Goal: Information Seeking & Learning: Understand process/instructions

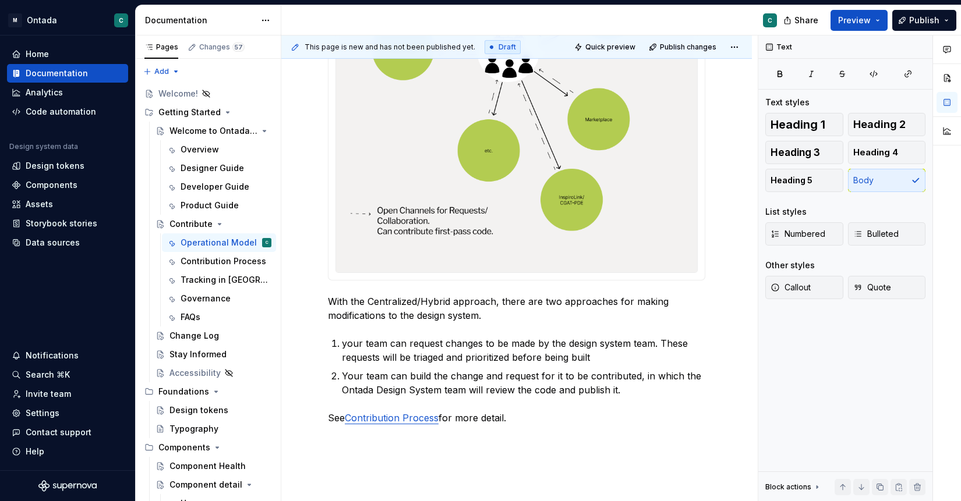
scroll to position [762, 0]
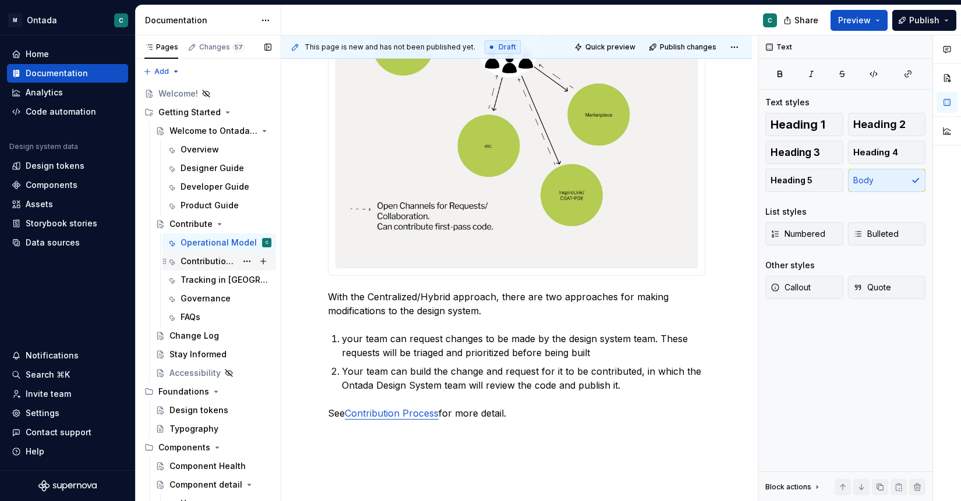
click at [204, 261] on div "Contribution Process" at bounding box center [209, 262] width 56 height 12
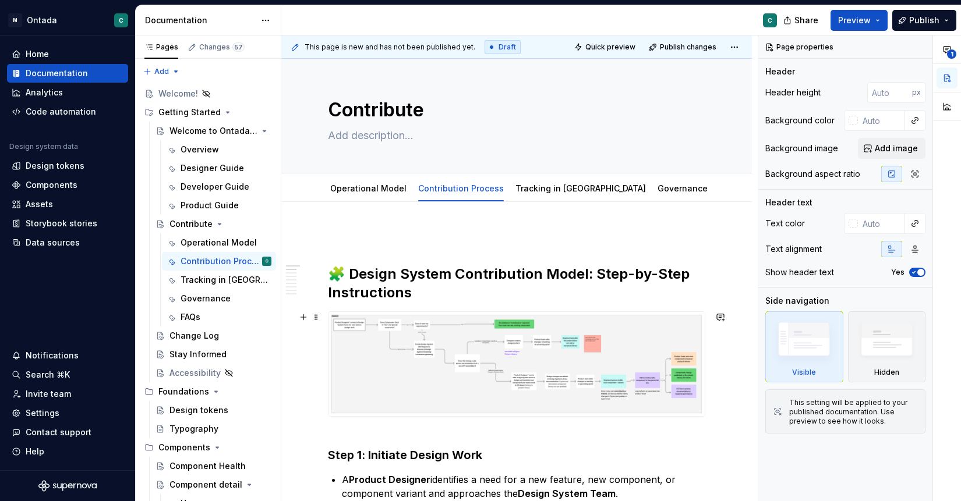
click at [427, 367] on img at bounding box center [516, 364] width 376 height 104
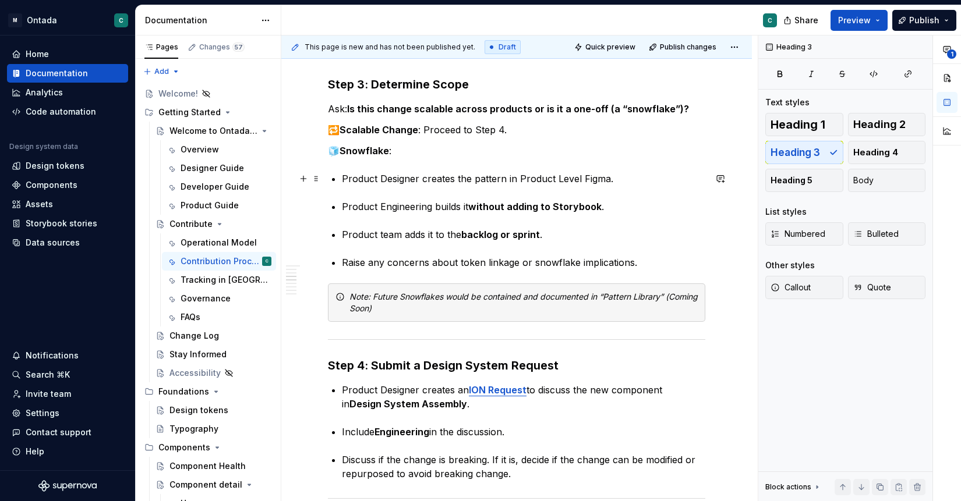
scroll to position [621, 0]
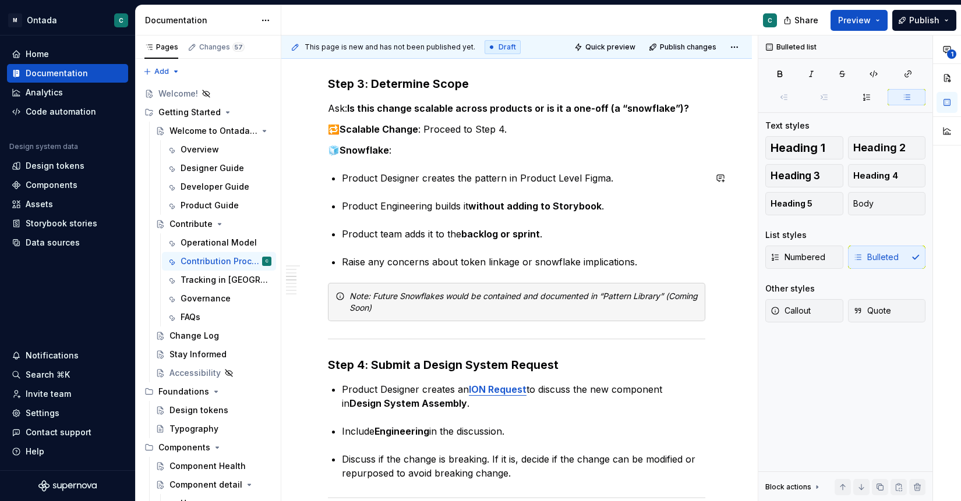
click at [418, 191] on div "🧩 Design System Contribution Model: Step-by-Step Instructions Step 1: Initiate …" at bounding box center [516, 429] width 377 height 1640
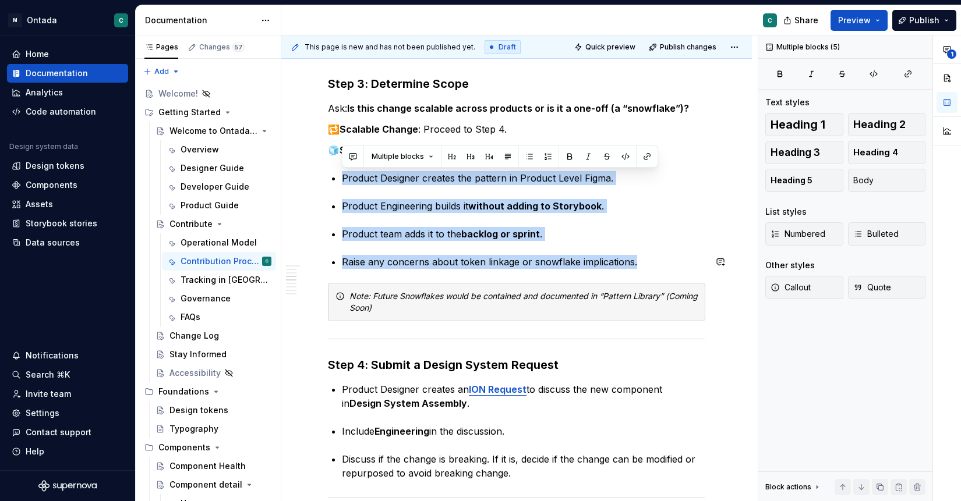
drag, startPoint x: 342, startPoint y: 178, endPoint x: 649, endPoint y: 274, distance: 321.6
click at [649, 274] on div "🧩 Design System Contribution Model: Step-by-Step Instructions Step 1: Initiate …" at bounding box center [516, 429] width 377 height 1640
click at [530, 156] on button "button" at bounding box center [529, 156] width 16 height 16
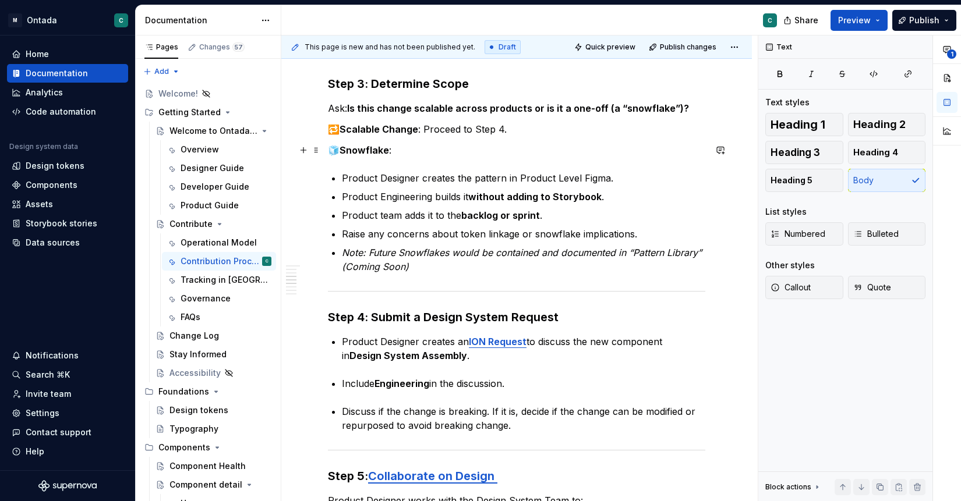
click at [677, 148] on p "🧊 Snowflake :" at bounding box center [516, 150] width 377 height 14
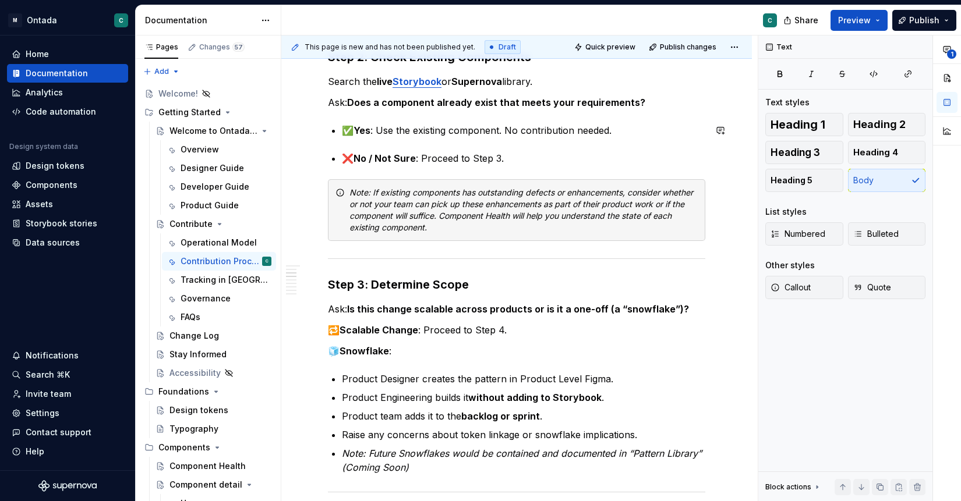
scroll to position [422, 0]
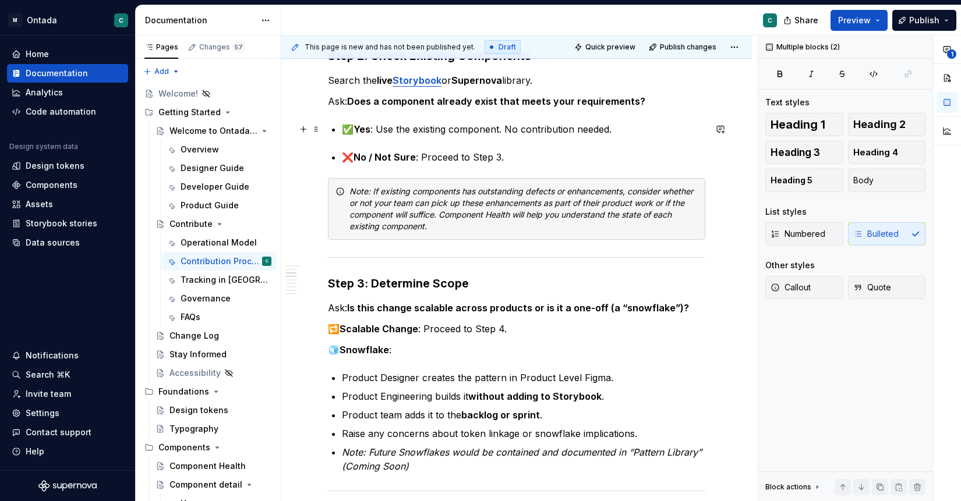
drag, startPoint x: 522, startPoint y: 157, endPoint x: 334, endPoint y: 126, distance: 191.2
click at [505, 162] on p "❌ No / Not Sure : Proceed to Step 3." at bounding box center [523, 157] width 363 height 14
drag, startPoint x: 526, startPoint y: 159, endPoint x: 332, endPoint y: 126, distance: 196.6
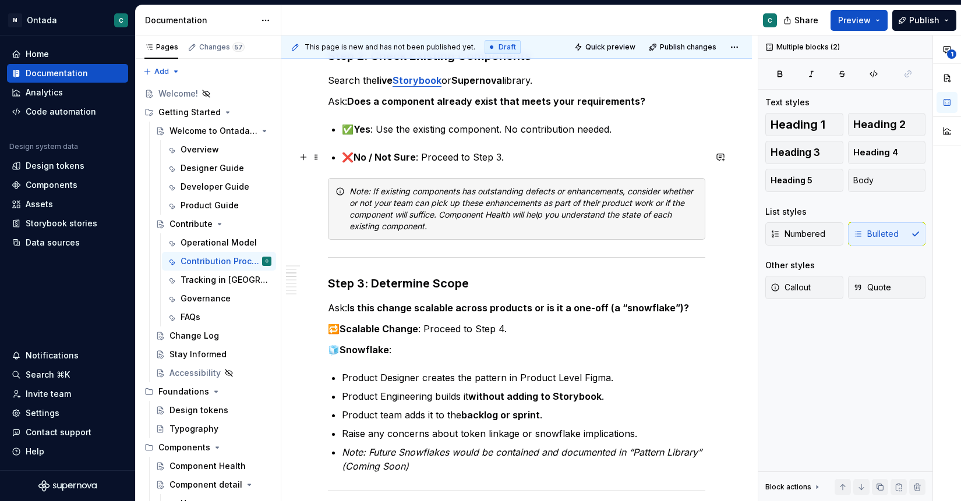
click at [393, 159] on strong "No / Not Sure" at bounding box center [384, 157] width 62 height 12
drag, startPoint x: 513, startPoint y: 154, endPoint x: 334, endPoint y: 116, distance: 182.9
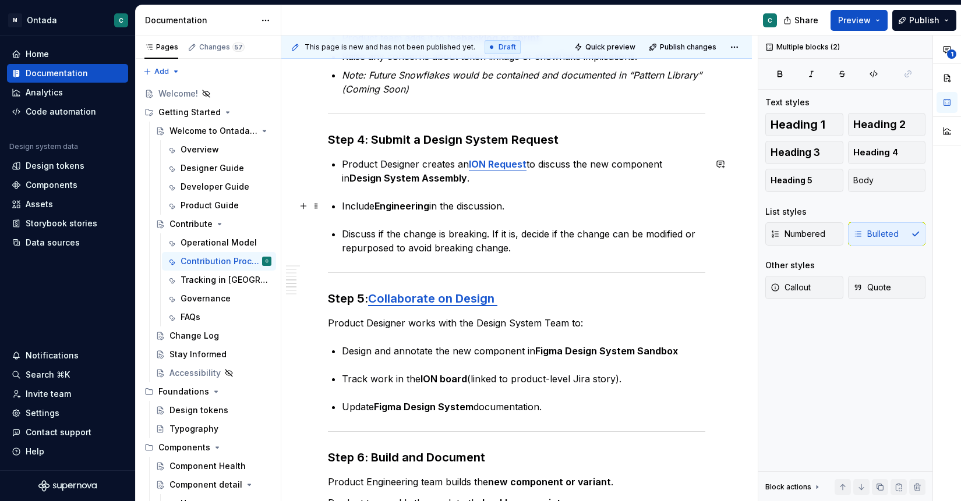
scroll to position [804, 0]
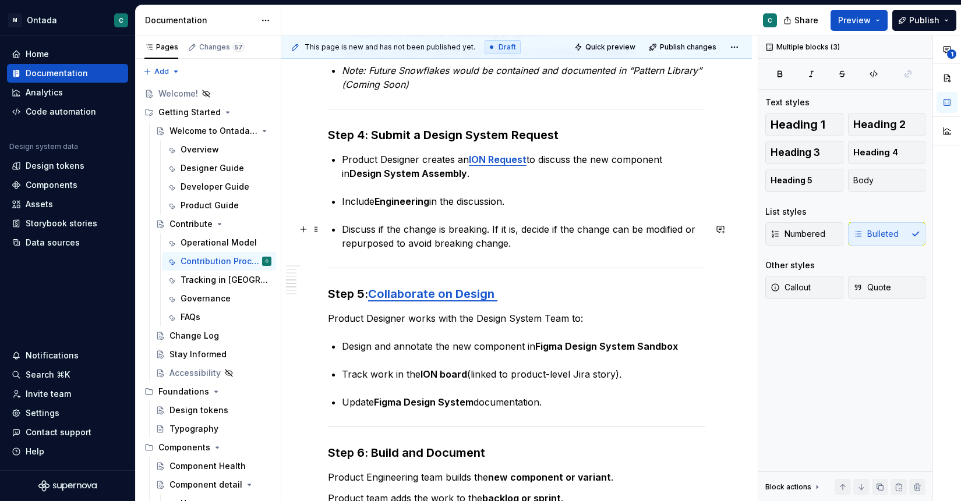
drag, startPoint x: 339, startPoint y: 158, endPoint x: 526, endPoint y: 246, distance: 206.0
click at [526, 246] on div "🧩 Design System Contribution Model: Step-by-Step Instructions Step 1: Initiate …" at bounding box center [516, 222] width 377 height 1593
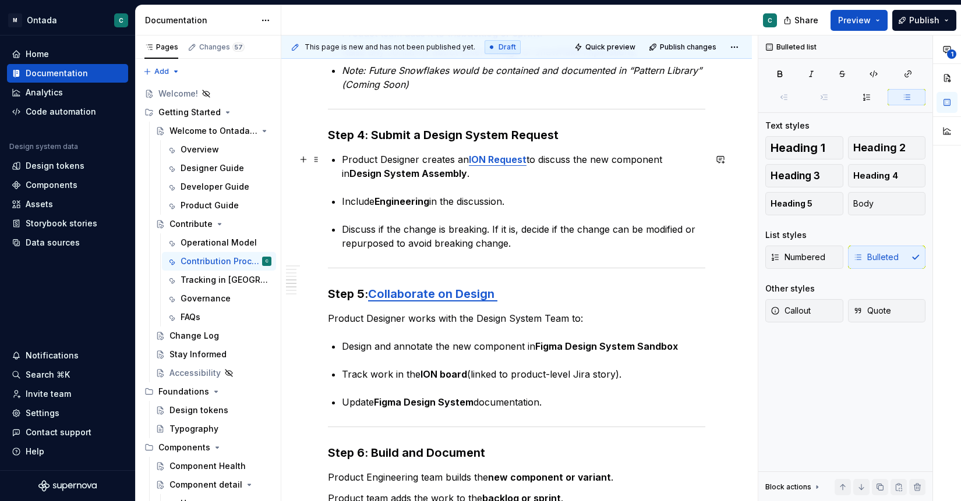
click at [547, 158] on p "Product Designer creates an ION Request to discuss the new component in Design …" at bounding box center [523, 167] width 363 height 28
click at [478, 240] on p "Discuss if the change is breaking. If it is, decide if the change can be modifi…" at bounding box center [523, 236] width 363 height 28
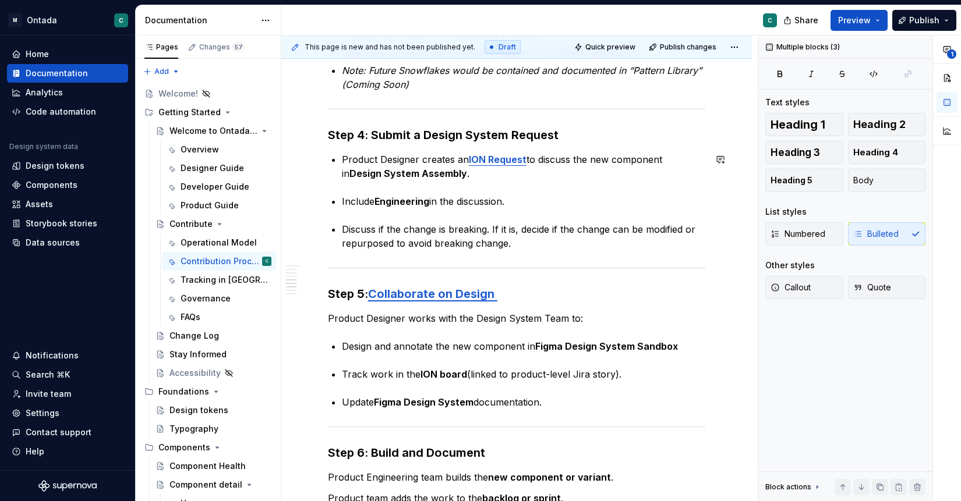
drag, startPoint x: 528, startPoint y: 239, endPoint x: 286, endPoint y: 146, distance: 259.0
click at [286, 146] on div "🧩 Design System Contribution Model: Step-by-Step Instructions Step 1: Initiate …" at bounding box center [516, 290] width 471 height 1785
type textarea "*"
click at [315, 161] on span at bounding box center [316, 159] width 9 height 16
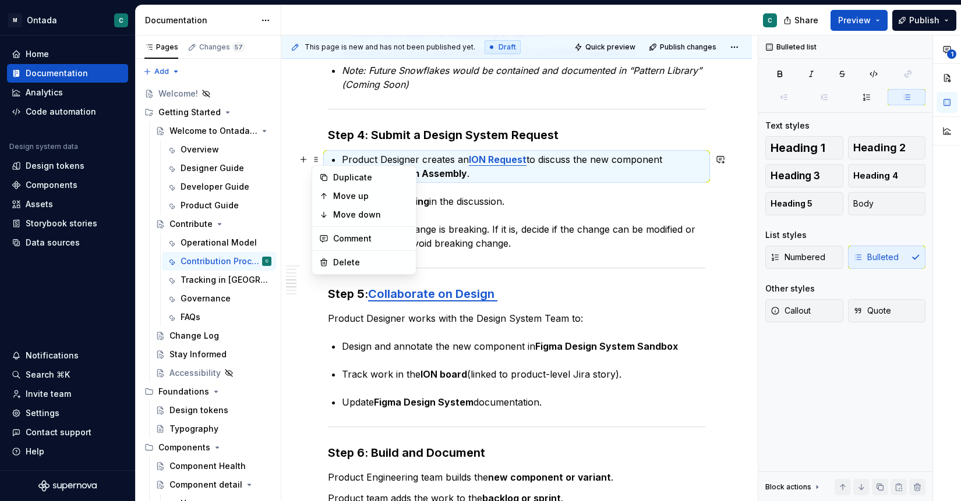
click at [501, 193] on div "🧩 Design System Contribution Model: Step-by-Step Instructions Step 1: Initiate …" at bounding box center [516, 222] width 377 height 1593
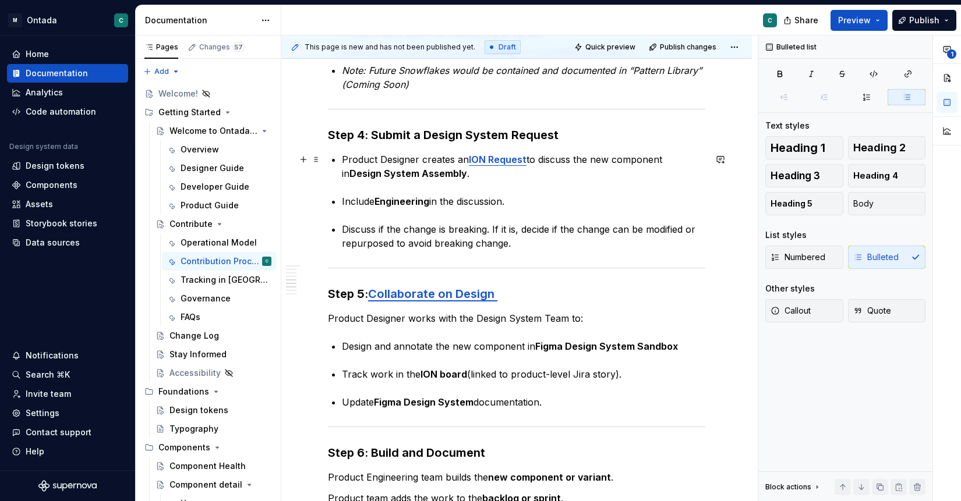
click at [643, 170] on p "Product Designer creates an ION Request to discuss the new component in Design …" at bounding box center [523, 167] width 363 height 28
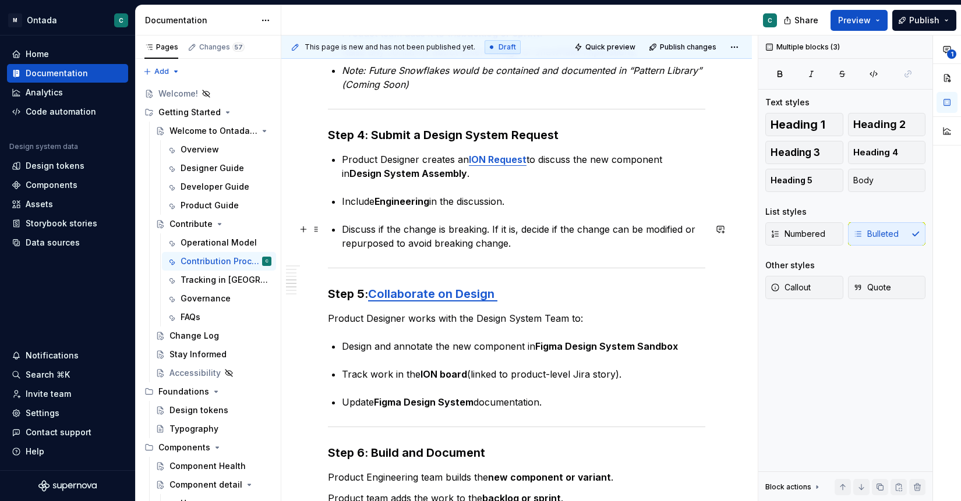
drag, startPoint x: 342, startPoint y: 154, endPoint x: 556, endPoint y: 240, distance: 229.9
click at [556, 240] on div "🧩 Design System Contribution Model: Step-by-Step Instructions Step 1: Initiate …" at bounding box center [516, 222] width 377 height 1593
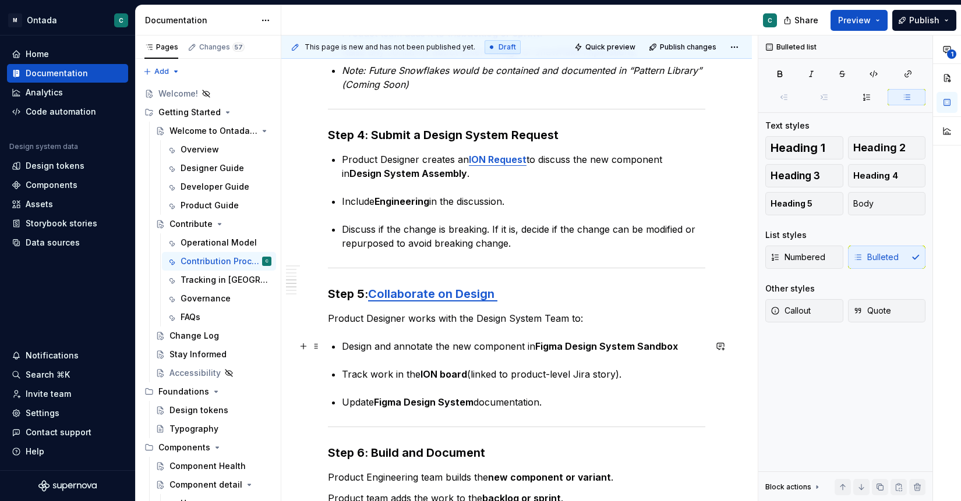
click at [345, 346] on p "Design and annotate the new component in Figma Design System Sandbox" at bounding box center [523, 346] width 363 height 14
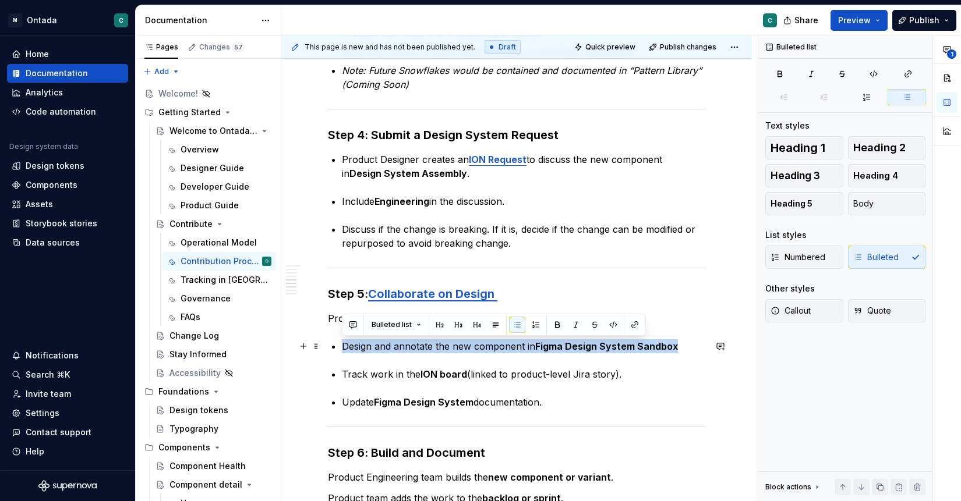
drag, startPoint x: 341, startPoint y: 345, endPoint x: 674, endPoint y: 348, distance: 333.1
click at [674, 348] on div "🧩 Design System Contribution Model: Step-by-Step Instructions Step 1: Initiate …" at bounding box center [516, 222] width 377 height 1593
click at [518, 325] on button "button" at bounding box center [517, 325] width 16 height 16
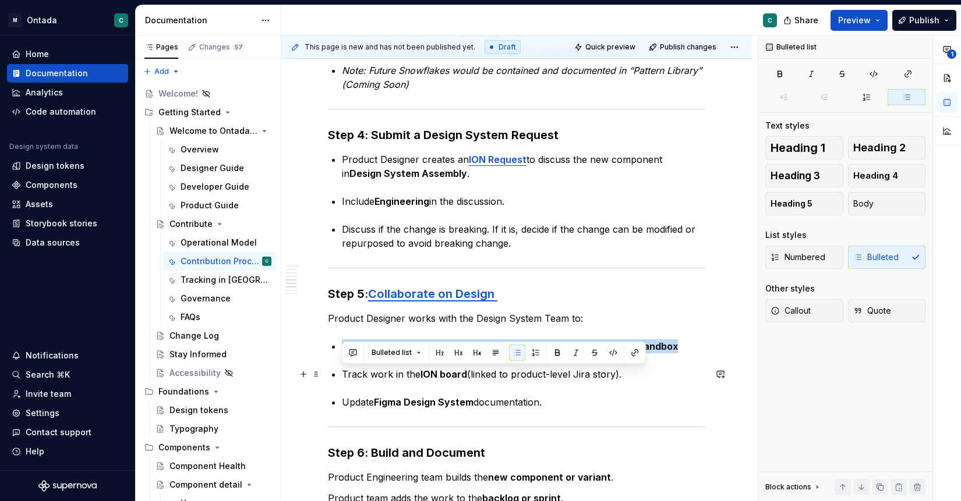
drag, startPoint x: 331, startPoint y: 377, endPoint x: 642, endPoint y: 377, distance: 311.5
click at [642, 377] on div "🧩 Design System Contribution Model: Step-by-Step Instructions Step 1: Initiate …" at bounding box center [516, 222] width 377 height 1593
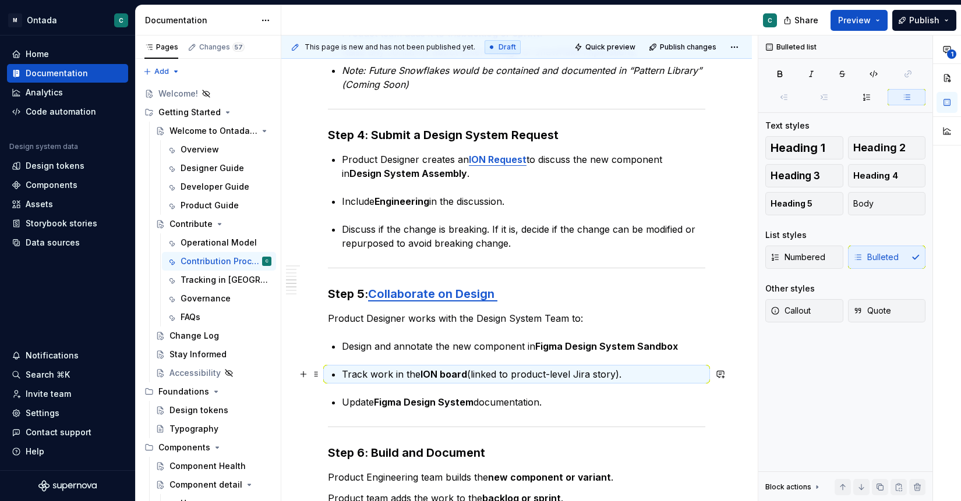
click at [340, 373] on div "🧩 Design System Contribution Model: Step-by-Step Instructions Step 1: Initiate …" at bounding box center [516, 222] width 377 height 1593
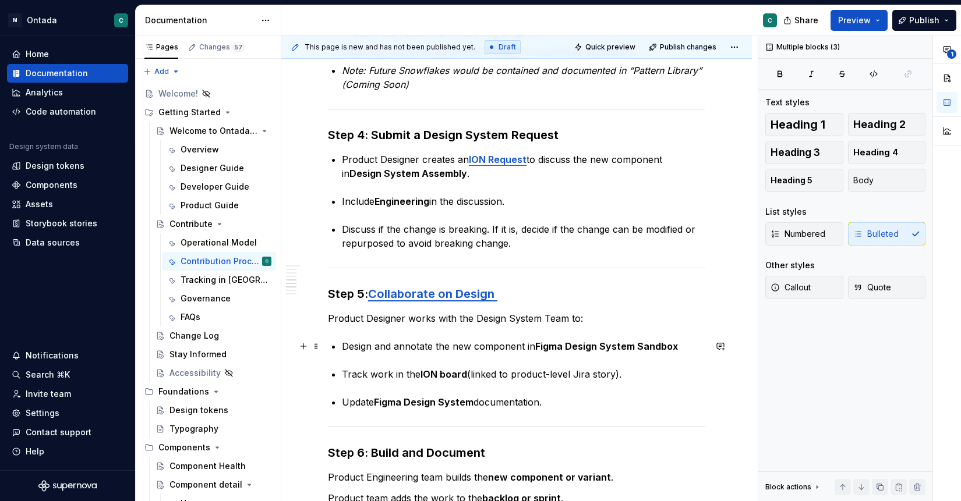
drag, startPoint x: 555, startPoint y: 406, endPoint x: 332, endPoint y: 346, distance: 230.5
click at [332, 346] on div "🧩 Design System Contribution Model: Step-by-Step Instructions Step 1: Initiate …" at bounding box center [516, 222] width 377 height 1593
click at [345, 346] on p "Design and annotate the new component in Figma Design System Sandbox" at bounding box center [523, 346] width 363 height 14
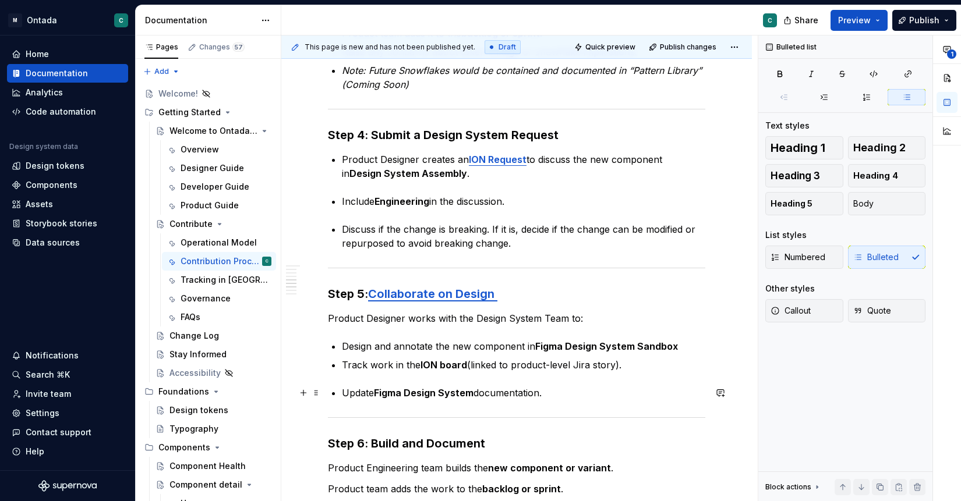
click at [343, 392] on p "Update Figma Design System documentation." at bounding box center [523, 393] width 363 height 14
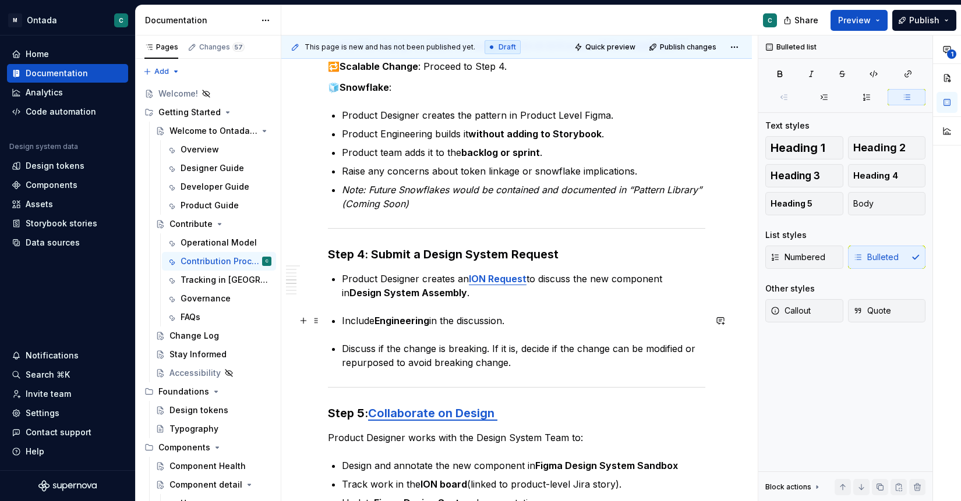
scroll to position [678, 0]
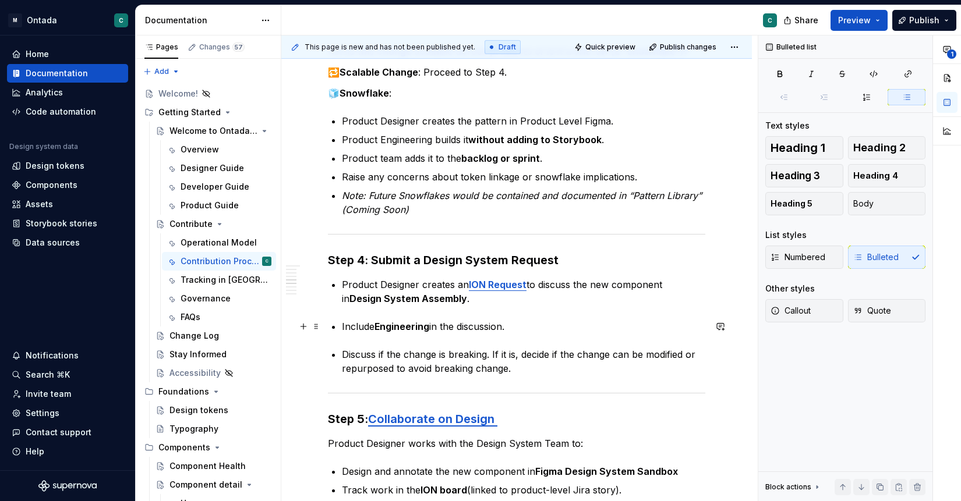
click at [341, 328] on div "🧩 Design System Contribution Model: Step-by-Step Instructions Step 1: Initiate …" at bounding box center [516, 339] width 377 height 1574
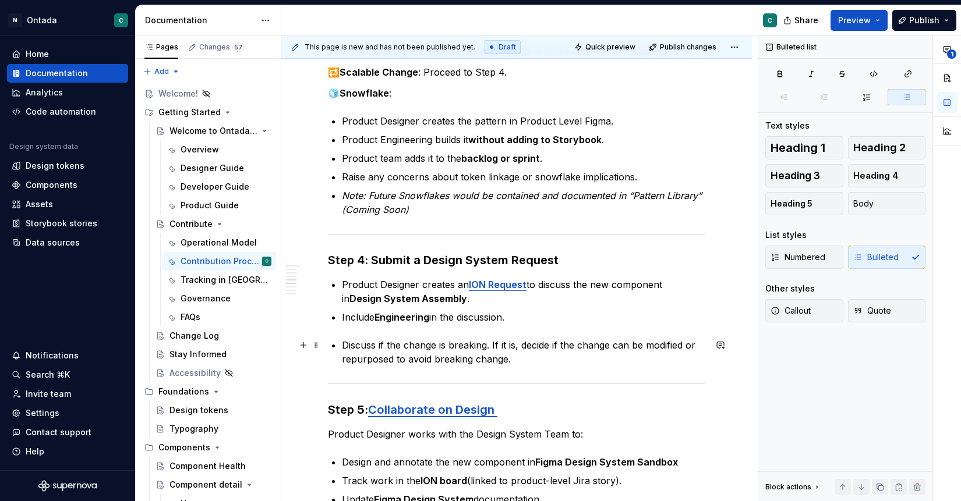
click at [342, 348] on p "Discuss if the change is breaking. If it is, decide if the change can be modifi…" at bounding box center [523, 352] width 363 height 28
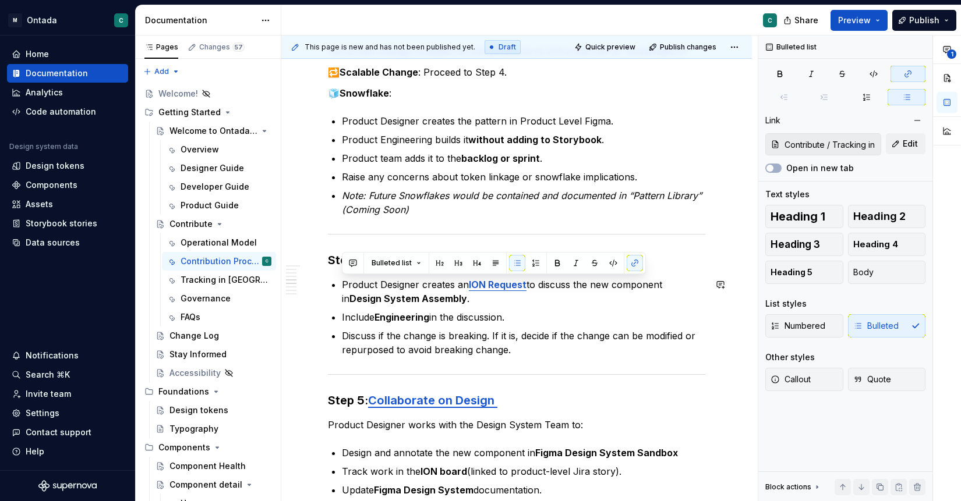
drag, startPoint x: 526, startPoint y: 355, endPoint x: 335, endPoint y: 277, distance: 205.8
click at [342, 278] on ul "Product Designer creates an ION Request to discuss the new component in Design …" at bounding box center [523, 317] width 363 height 79
click at [515, 263] on button "button" at bounding box center [517, 263] width 16 height 16
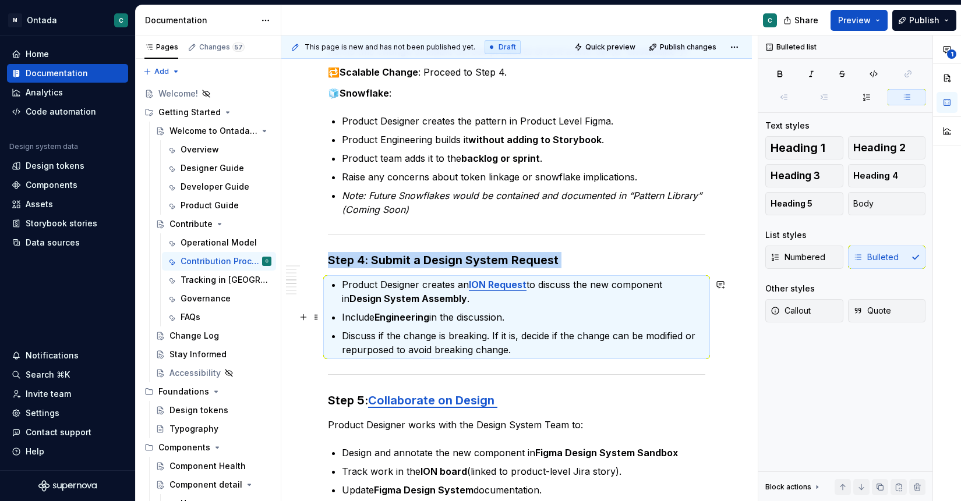
click at [475, 313] on p "Include Engineering in the discussion." at bounding box center [523, 317] width 363 height 14
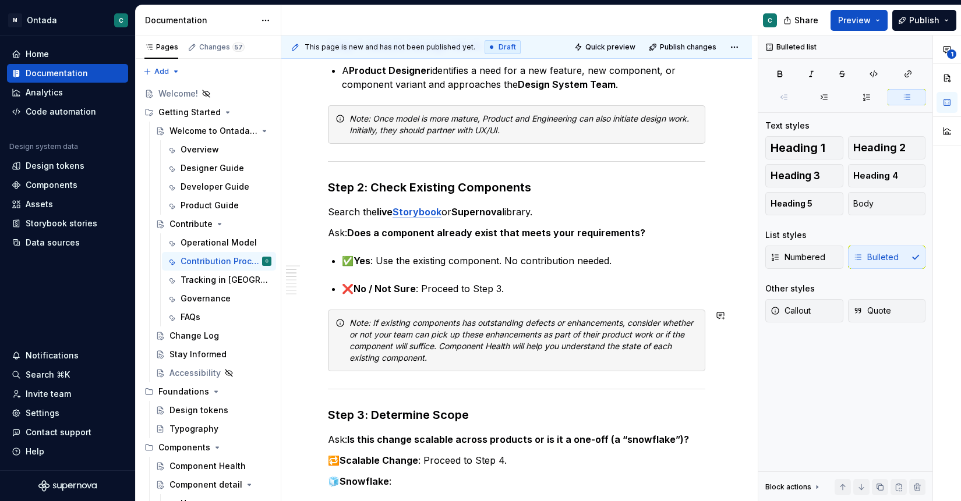
scroll to position [267, 0]
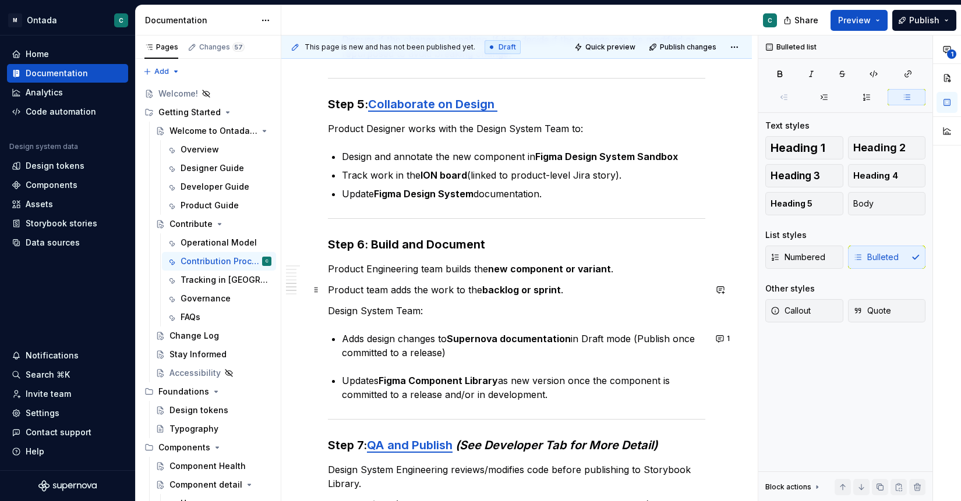
scroll to position [984, 0]
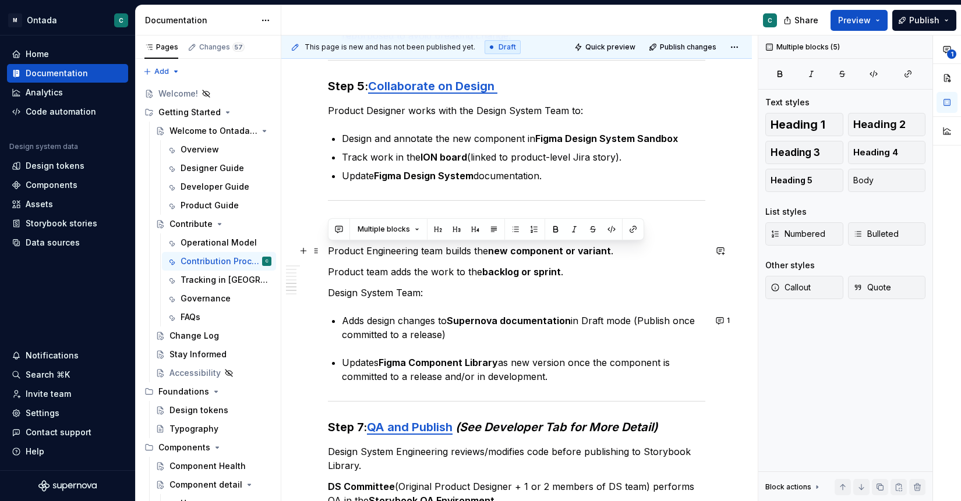
drag, startPoint x: 563, startPoint y: 377, endPoint x: 327, endPoint y: 250, distance: 267.8
click at [327, 250] on div "🧩 Design System Contribution Model: Step-by-Step Instructions Step 1: Initiate …" at bounding box center [516, 88] width 471 height 1738
click at [512, 229] on button "button" at bounding box center [515, 229] width 16 height 16
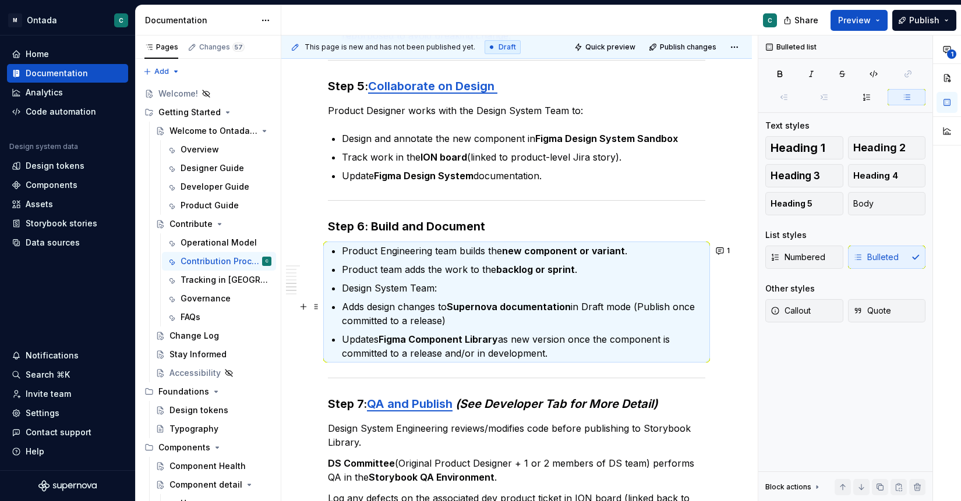
click at [342, 307] on p "Adds design changes to Supernova documentation in Draft mode (Publish once comm…" at bounding box center [523, 314] width 363 height 28
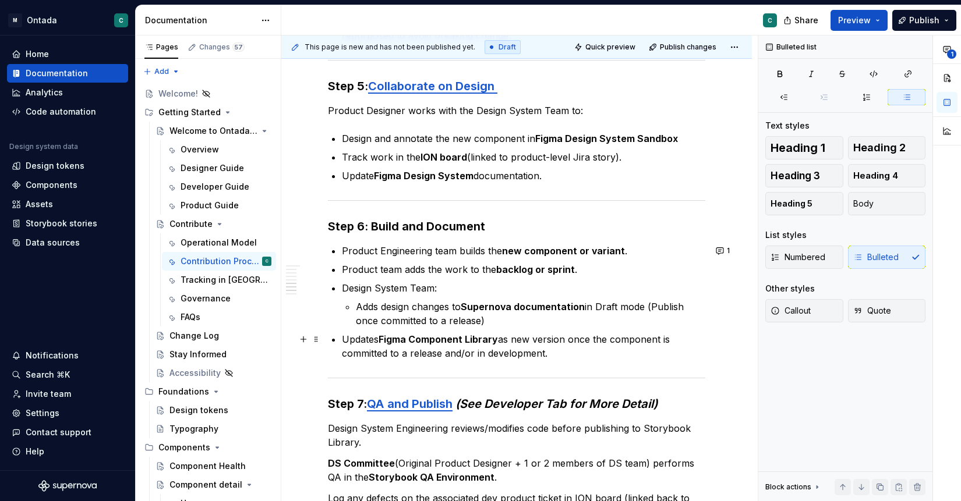
click at [340, 337] on div "🧩 Design System Contribution Model: Step-by-Step Instructions Step 1: Initiate …" at bounding box center [516, 7] width 377 height 1523
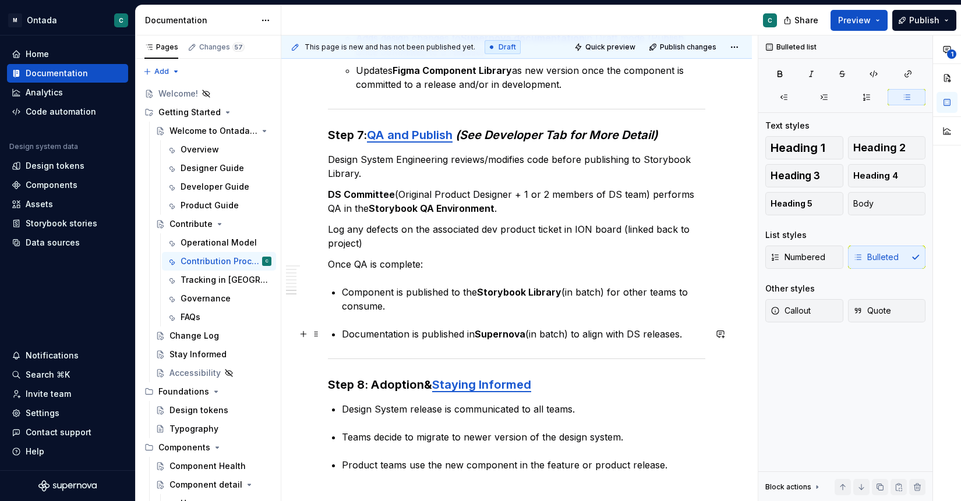
scroll to position [1267, 0]
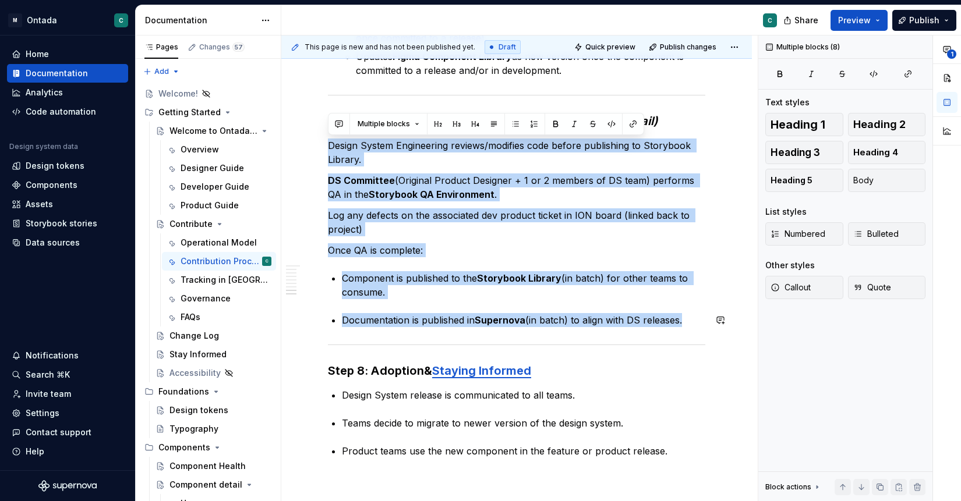
drag, startPoint x: 330, startPoint y: 147, endPoint x: 693, endPoint y: 326, distance: 405.2
click at [517, 126] on button "button" at bounding box center [515, 124] width 16 height 16
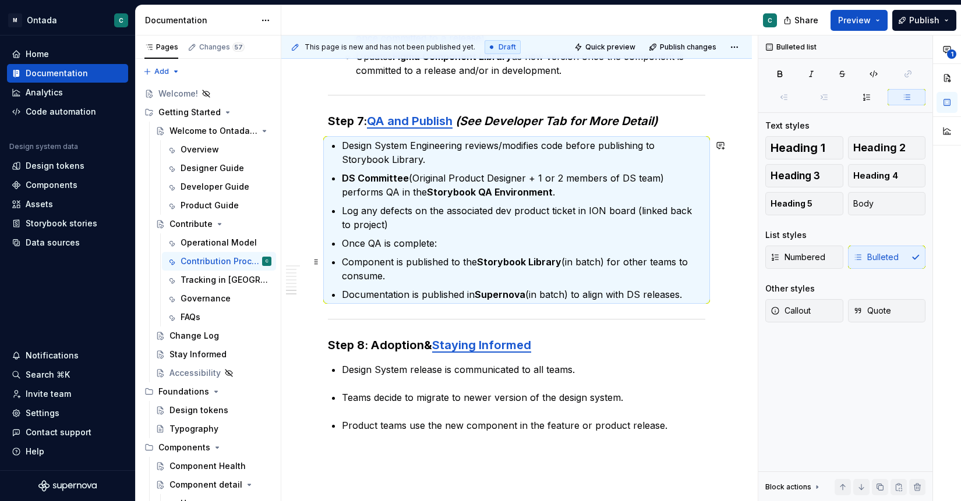
click at [343, 260] on p "Component is published to the Storybook Library (in batch) for other teams to c…" at bounding box center [523, 269] width 363 height 28
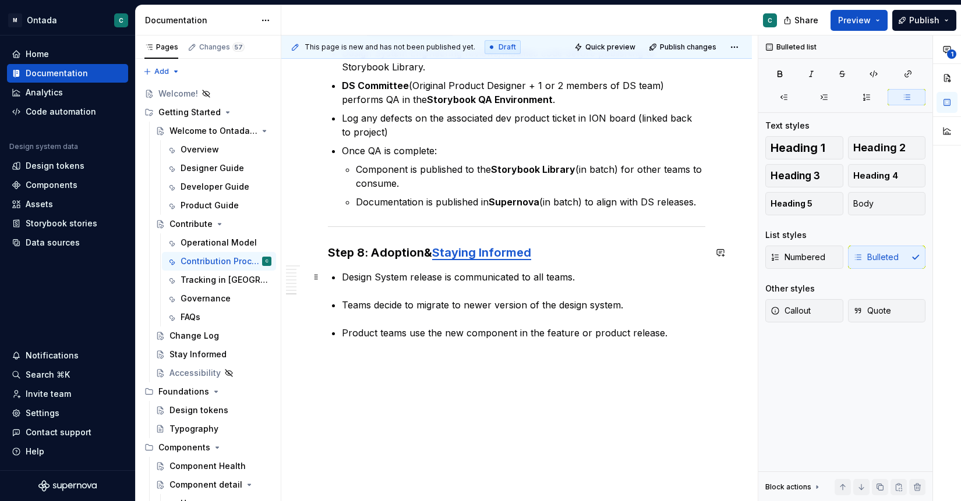
scroll to position [1374, 0]
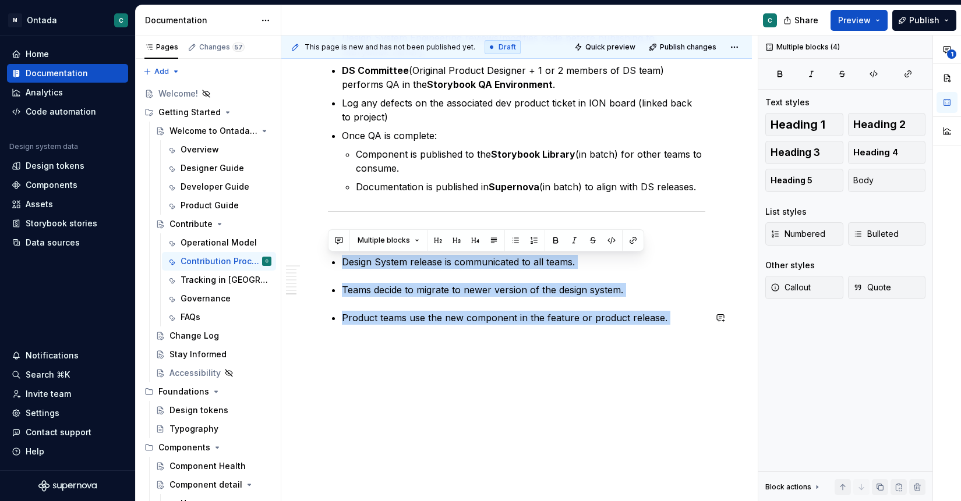
drag, startPoint x: 343, startPoint y: 264, endPoint x: 692, endPoint y: 330, distance: 355.4
click at [514, 243] on button "button" at bounding box center [515, 240] width 16 height 16
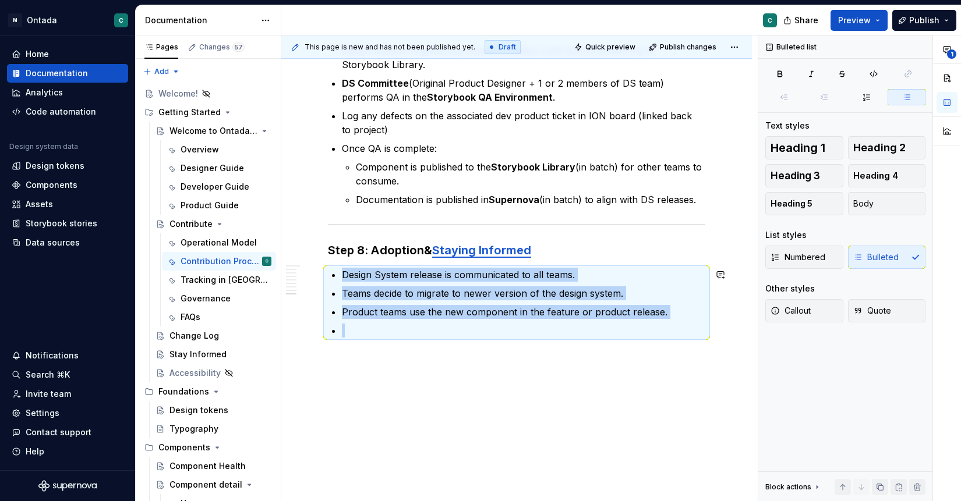
scroll to position [1361, 0]
click at [350, 328] on p at bounding box center [523, 331] width 363 height 14
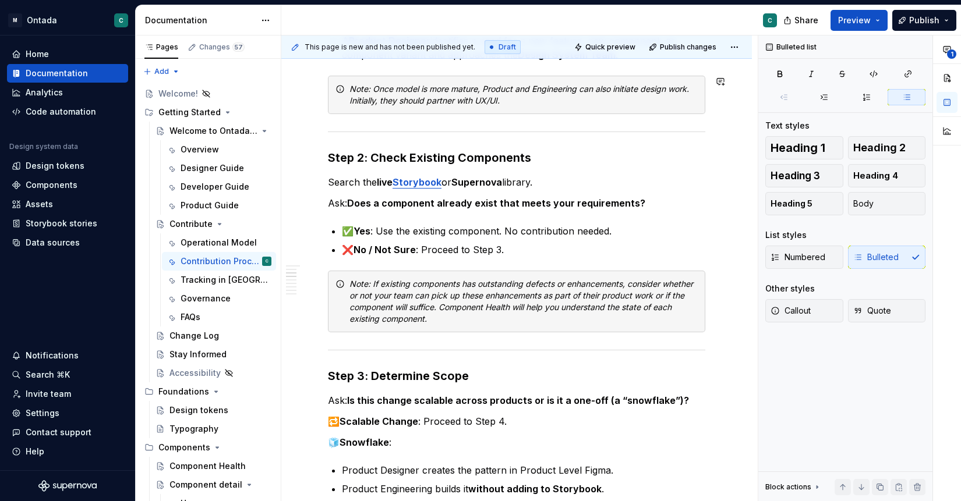
scroll to position [321, 0]
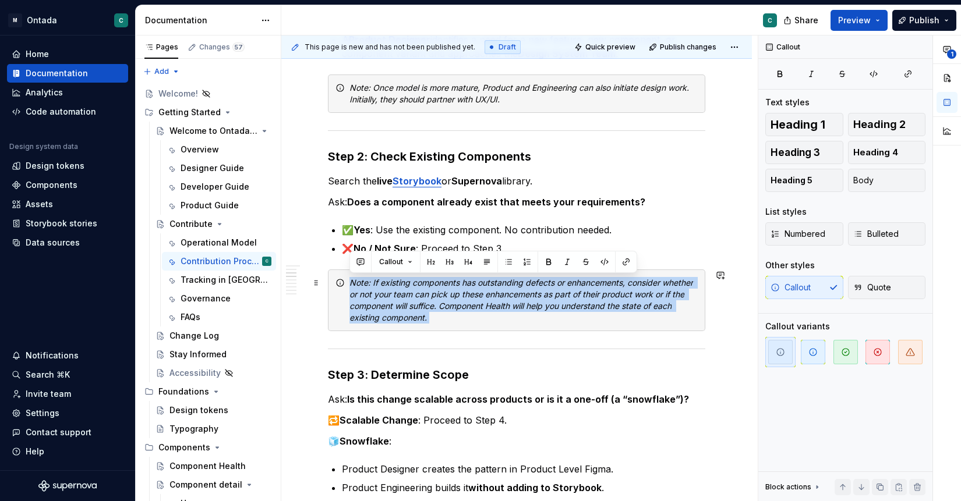
drag, startPoint x: 442, startPoint y: 320, endPoint x: 331, endPoint y: 273, distance: 120.5
click at [332, 273] on div "Note: If existing components has outstanding defects or enhancements, consider …" at bounding box center [516, 301] width 377 height 62
click at [394, 320] on em "Note: If existing components has outstanding defects or enhancements, consider …" at bounding box center [522, 300] width 346 height 45
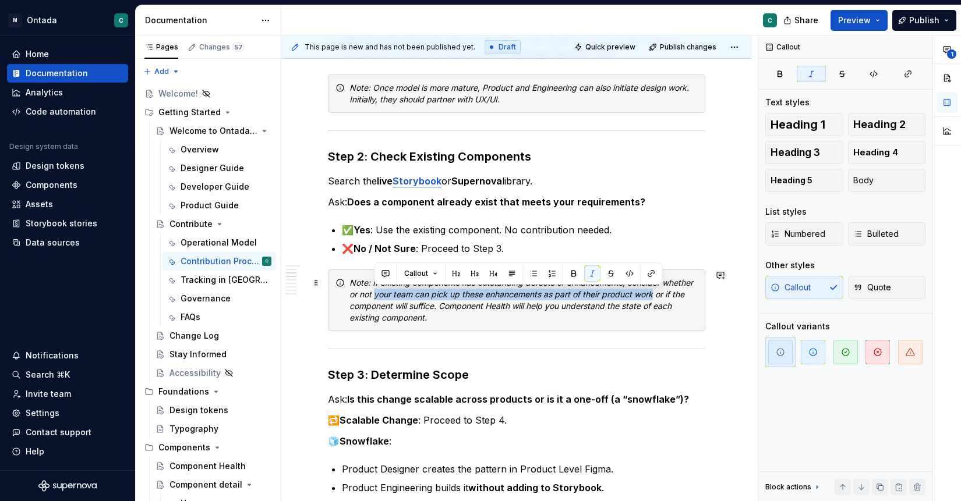
drag, startPoint x: 376, startPoint y: 296, endPoint x: 654, endPoint y: 295, distance: 278.3
click at [654, 295] on em "Note: If existing components has outstanding defects or enhancements, consider …" at bounding box center [522, 300] width 346 height 45
click at [620, 321] on div "Note: If existing components has outstanding defects or enhancements, consider …" at bounding box center [523, 300] width 348 height 47
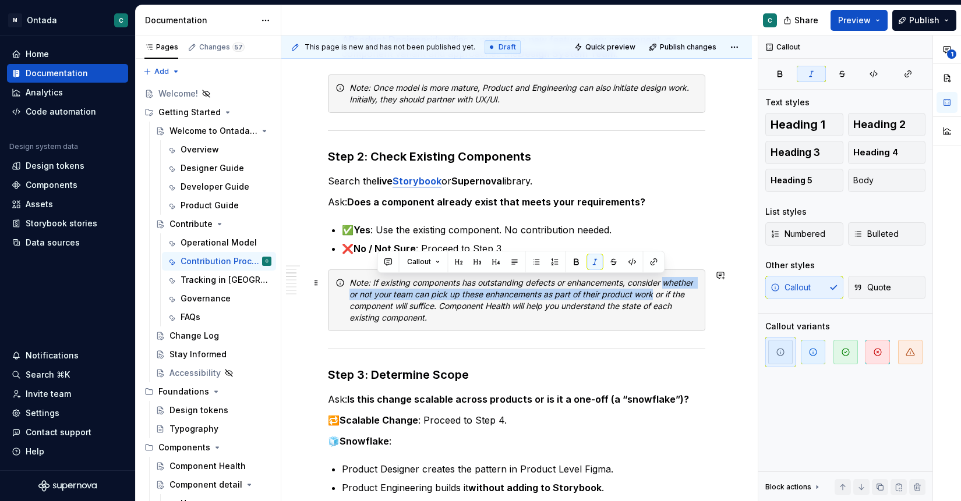
drag, startPoint x: 667, startPoint y: 284, endPoint x: 655, endPoint y: 296, distance: 17.3
click at [655, 296] on em "Note: If existing components has outstanding defects or enhancements, consider …" at bounding box center [522, 300] width 346 height 45
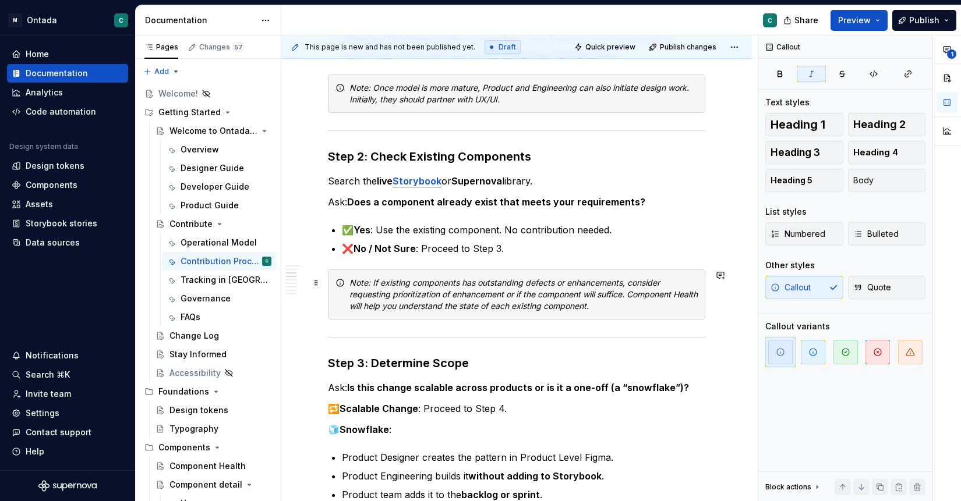
click at [517, 292] on em "Note: If existing components has outstanding defects or enhancements, consider …" at bounding box center [524, 294] width 351 height 33
click at [555, 295] on em "Note: If existing components has outstanding defects or enhancements, consider …" at bounding box center [505, 294] width 313 height 33
click at [599, 294] on em "Note: If existing components has outstanding defects or enhancements, consider …" at bounding box center [520, 294] width 342 height 33
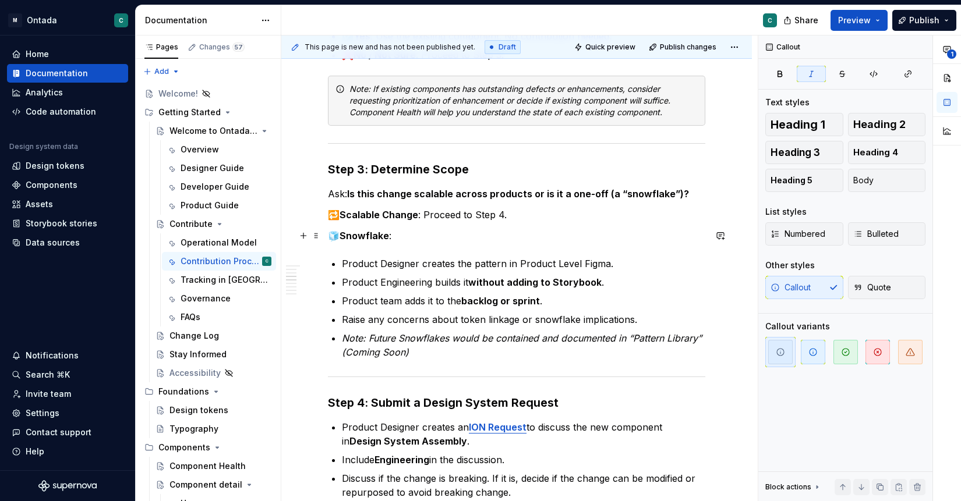
scroll to position [518, 0]
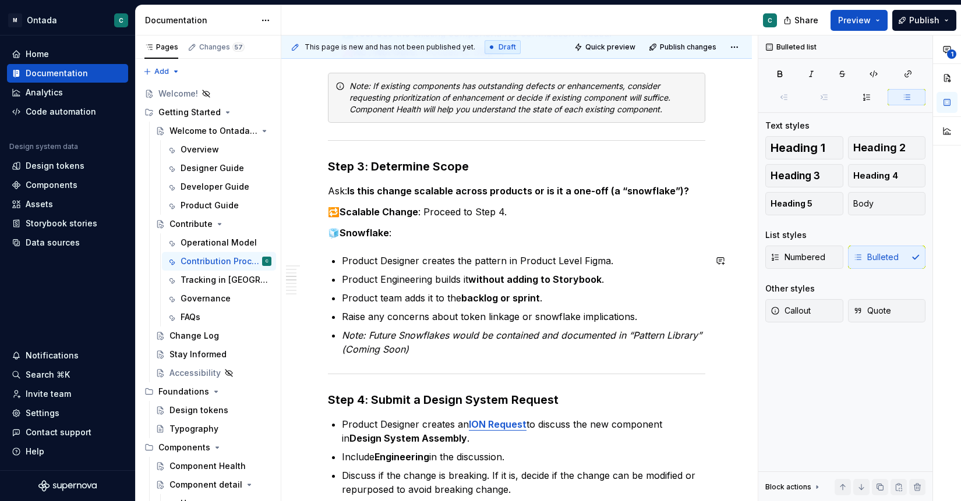
click at [450, 252] on div "🧩 Design System Contribution Model: Step-by-Step Instructions Step 1: Initiate …" at bounding box center [516, 431] width 377 height 1439
click at [449, 247] on div "🧩 Design System Contribution Model: Step-by-Step Instructions Step 1: Initiate …" at bounding box center [516, 431] width 377 height 1439
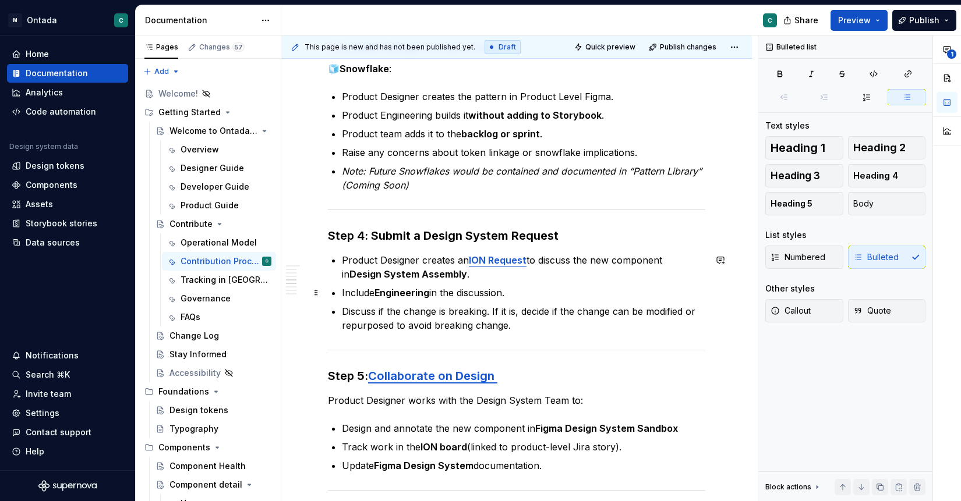
scroll to position [682, 0]
click at [516, 328] on p "Discuss if the change is breaking. If it is, decide if the change can be modifi…" at bounding box center [523, 318] width 363 height 28
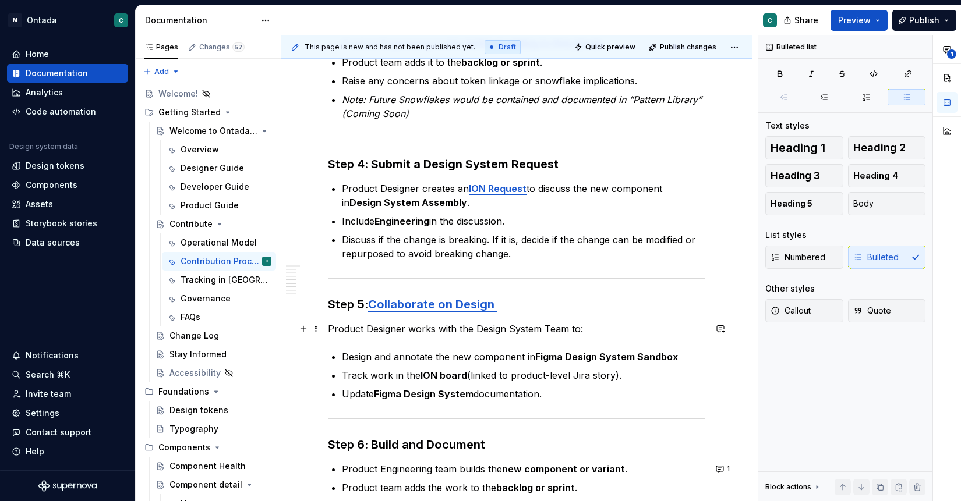
scroll to position [754, 0]
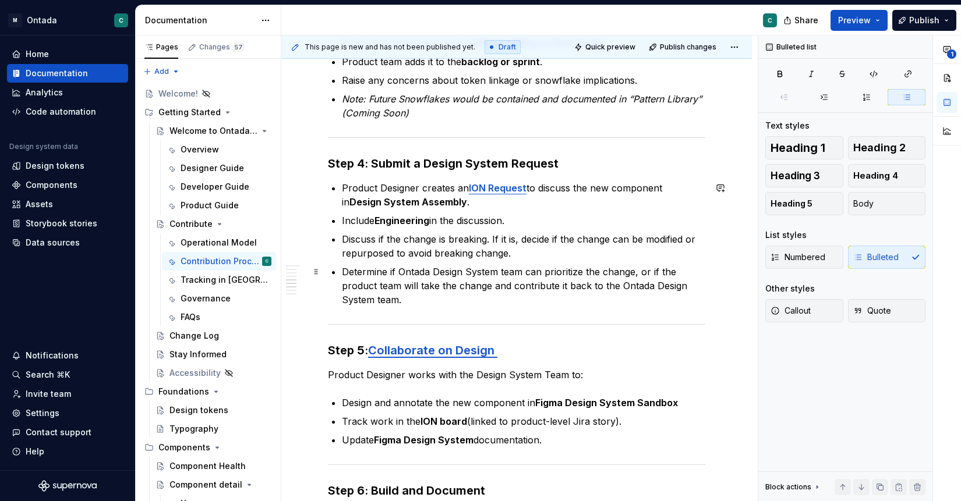
click at [686, 284] on p "Determine if Ontada Design System team can prioritize the change, or if the pro…" at bounding box center [523, 286] width 363 height 42
click at [385, 302] on p "Determine if Ontada Design System team can prioritize the change, or if the pro…" at bounding box center [523, 286] width 363 height 42
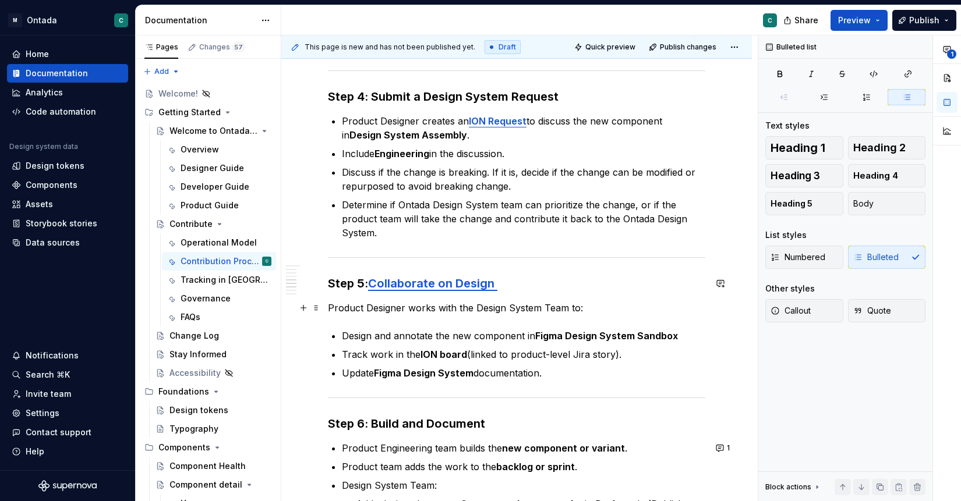
scroll to position [823, 0]
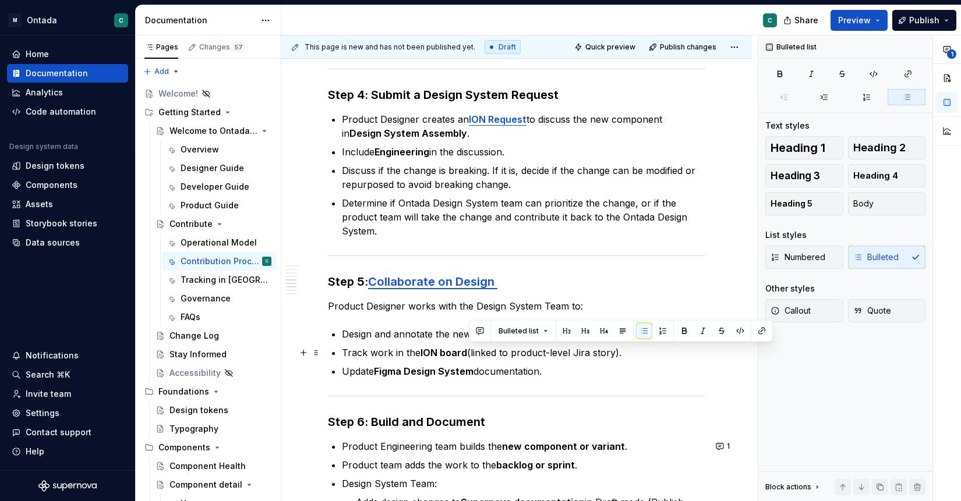
drag, startPoint x: 470, startPoint y: 353, endPoint x: 634, endPoint y: 357, distance: 164.3
click at [634, 357] on p "Track work in the ION board (linked to product-level Jira story)." at bounding box center [523, 353] width 363 height 14
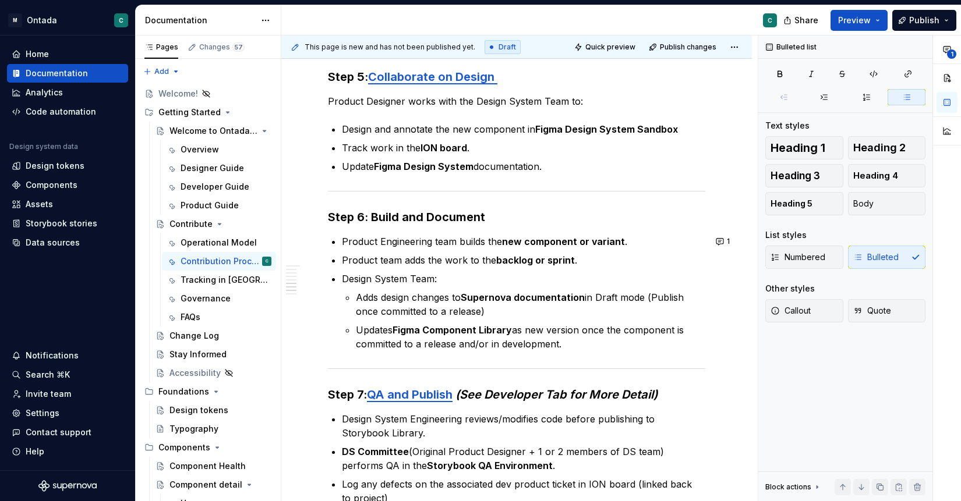
scroll to position [1029, 0]
click at [644, 241] on p "Product Engineering team builds the new component or variant ." at bounding box center [523, 241] width 363 height 14
click at [455, 242] on p "Product Engineering team builds the new component or variant ." at bounding box center [523, 241] width 363 height 14
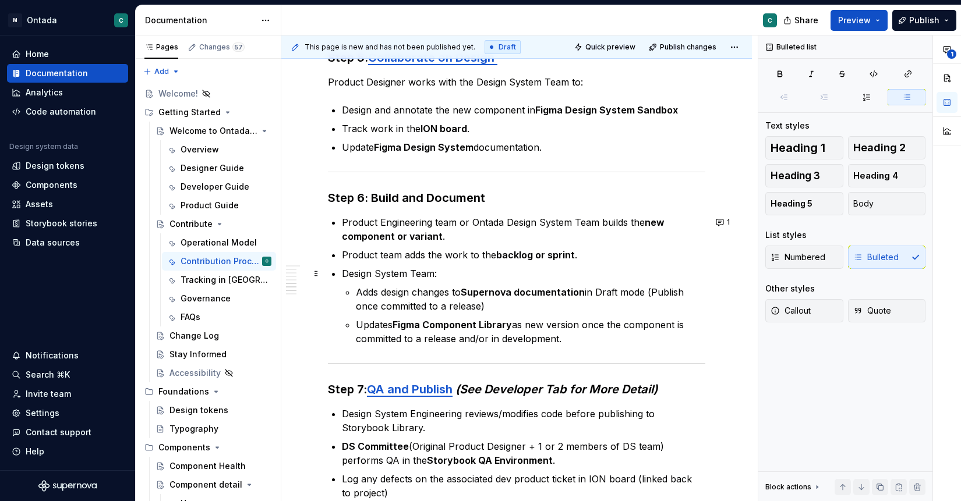
scroll to position [1050, 0]
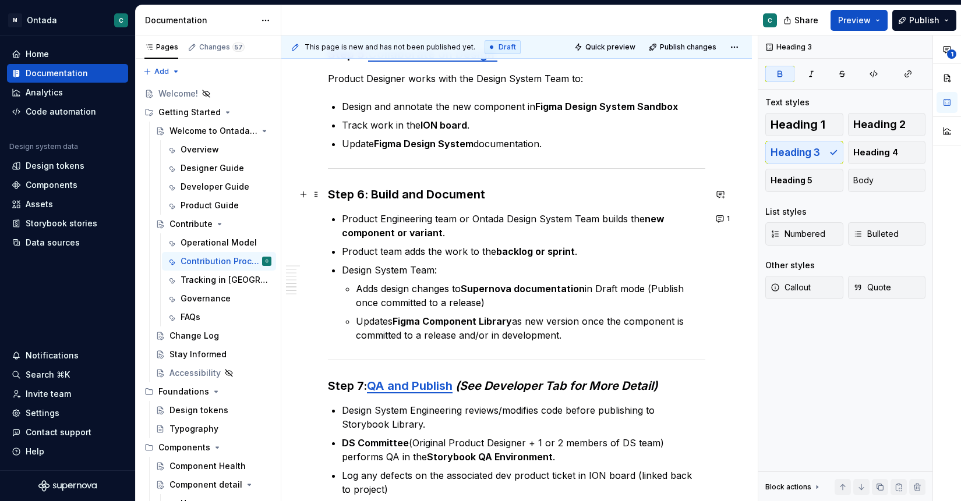
click at [372, 197] on strong "Step 6: Build and Document" at bounding box center [406, 195] width 157 height 14
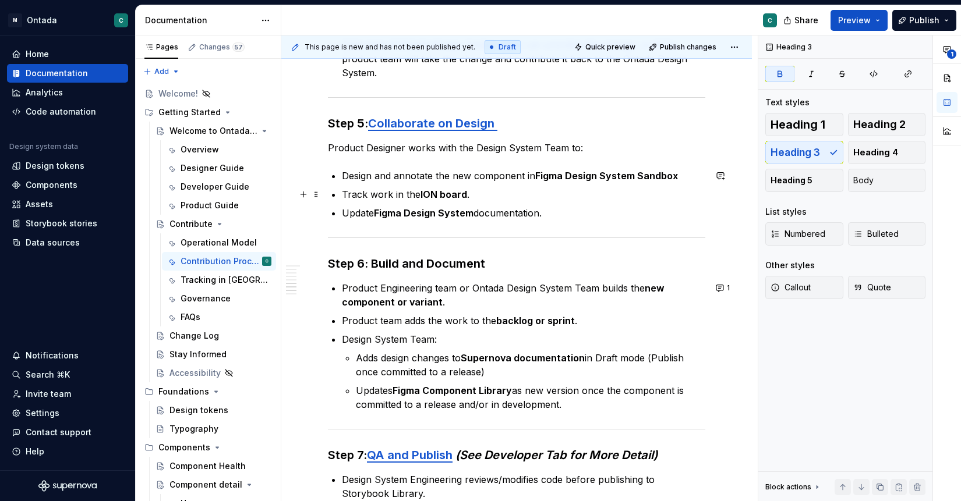
scroll to position [1021, 0]
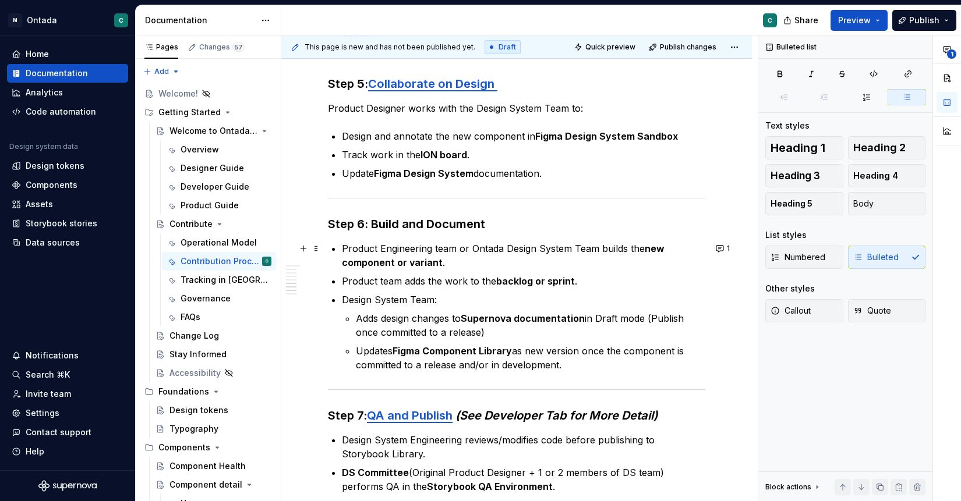
click at [342, 251] on p "Product Engineering team or Ontada Design System Team builds the new component …" at bounding box center [523, 256] width 363 height 28
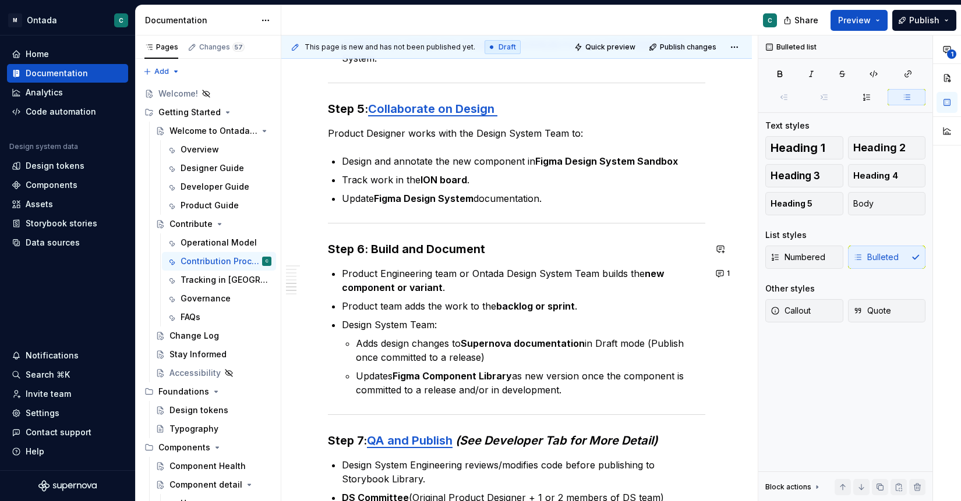
scroll to position [1001, 0]
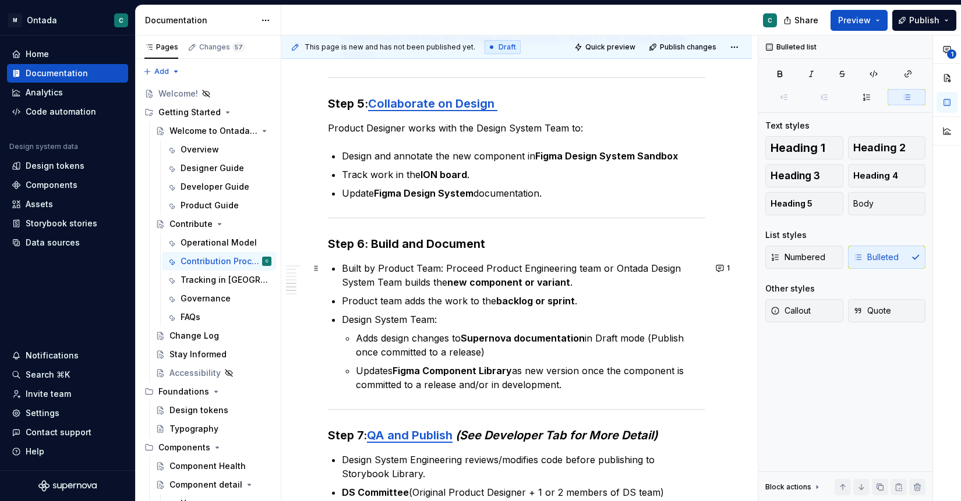
click at [384, 268] on p "Built by Product Team: Proceed Product Engineering team or Ontada Design System…" at bounding box center [523, 275] width 363 height 28
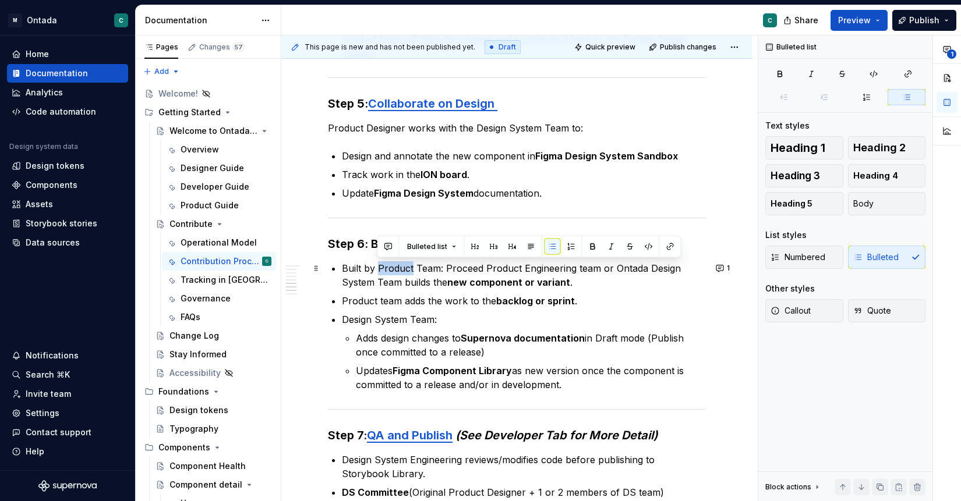
click at [384, 268] on p "Built by Product Team: Proceed Product Engineering team or Ontada Design System…" at bounding box center [523, 275] width 363 height 28
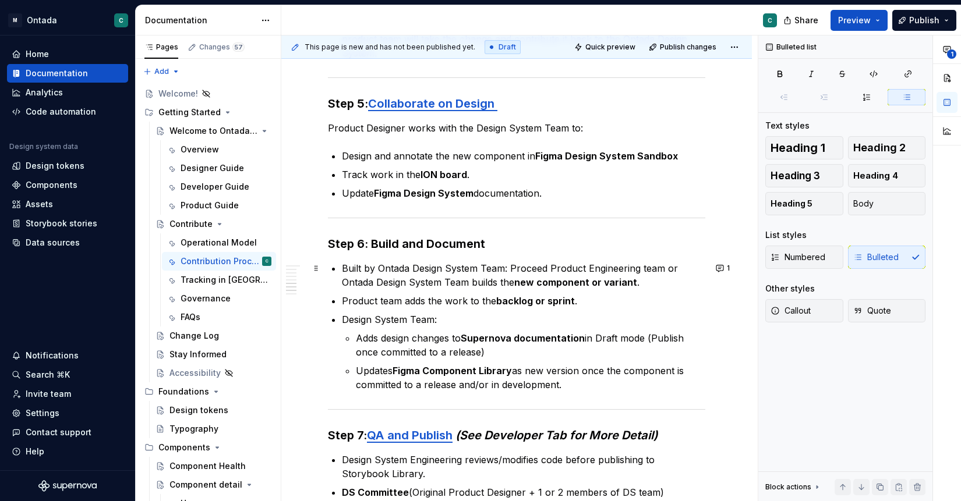
click at [508, 269] on p "Built by Ontada Design System Team: Proceed Product Engineering team or Ontada …" at bounding box center [523, 275] width 363 height 28
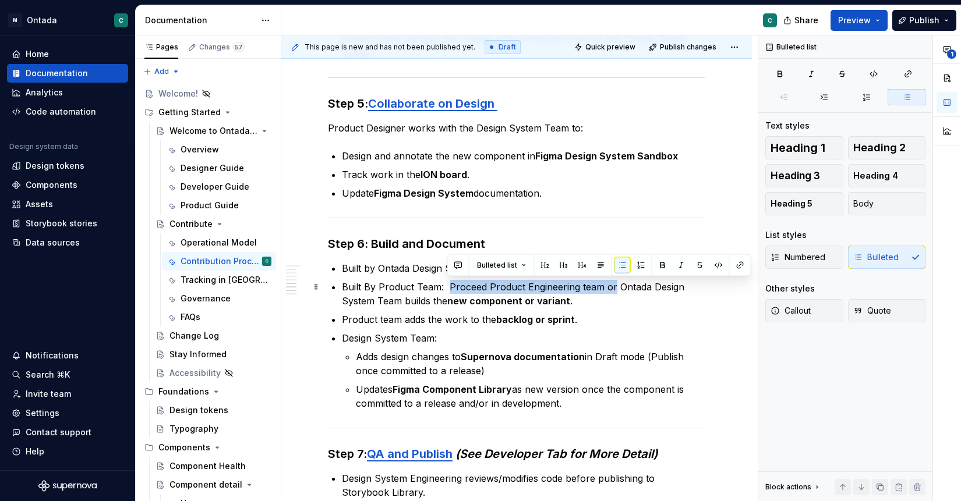
drag, startPoint x: 447, startPoint y: 287, endPoint x: 611, endPoint y: 282, distance: 164.3
click at [611, 282] on p "Built By Product Team: Proceed Product Engineering team or Ontada Design System…" at bounding box center [523, 294] width 363 height 28
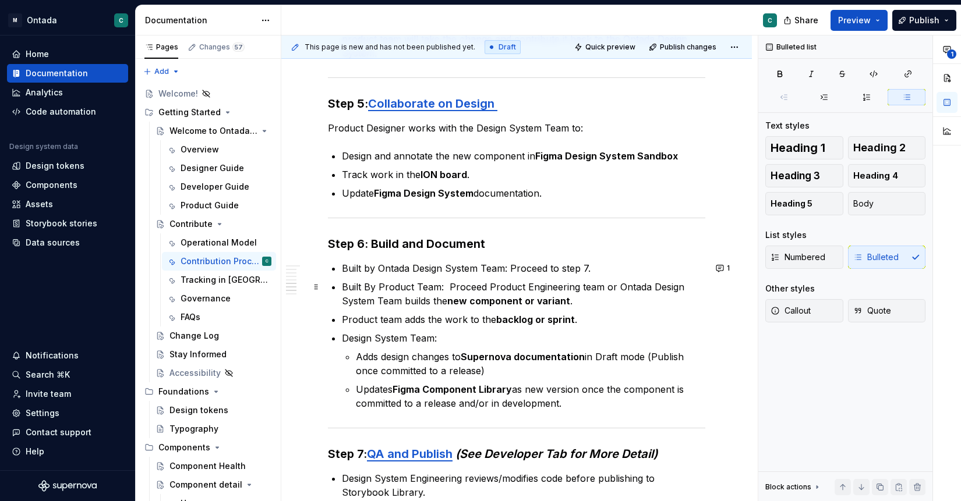
click at [459, 289] on p "Built By Product Team: Proceed Product Engineering team or Ontada Design System…" at bounding box center [523, 294] width 363 height 28
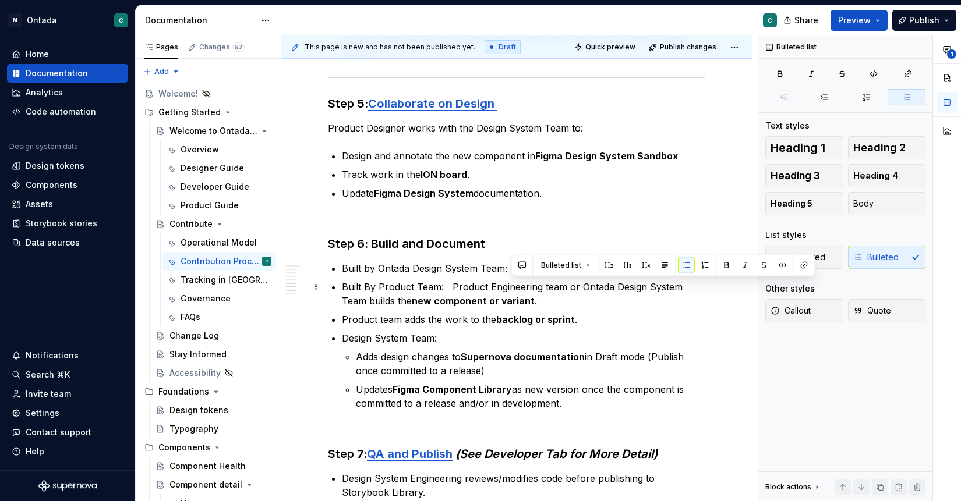
drag, startPoint x: 567, startPoint y: 286, endPoint x: 730, endPoint y: 292, distance: 162.6
click at [730, 292] on div "🧩 Design System Contribution Model: Step-by-Step Instructions Step 1: Initiate …" at bounding box center [516, 56] width 471 height 1710
click at [705, 291] on p "Built By Product Team: Product Engineering team or Ontada Design System Team bu…" at bounding box center [523, 294] width 363 height 28
drag, startPoint x: 708, startPoint y: 290, endPoint x: 564, endPoint y: 286, distance: 144.5
click at [564, 286] on p "Built By Product Team: Product Engineering team or Ontada Design System Team bu…" at bounding box center [523, 294] width 363 height 28
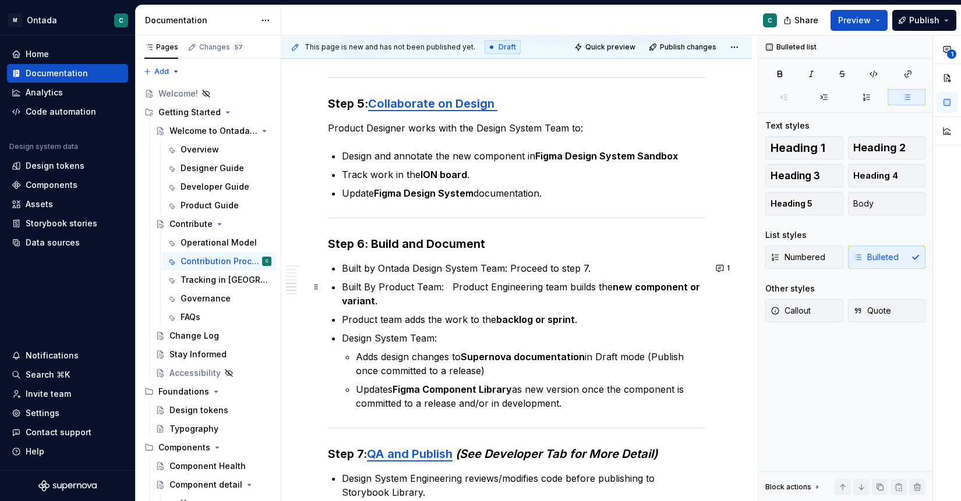
click at [451, 288] on p "Built By Product Team: Product Engineering team builds the new component or var…" at bounding box center [523, 294] width 363 height 28
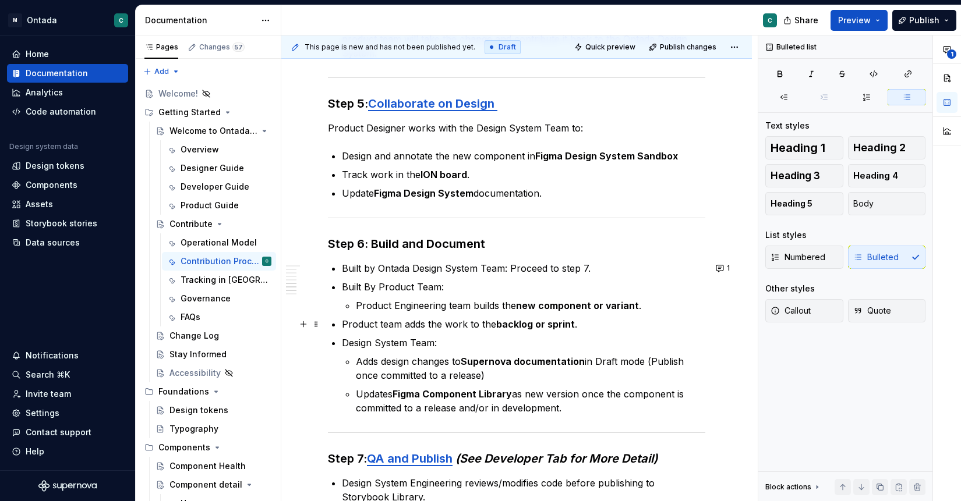
click at [343, 326] on p "Product team adds the work to the backlog or sprint ." at bounding box center [523, 324] width 363 height 14
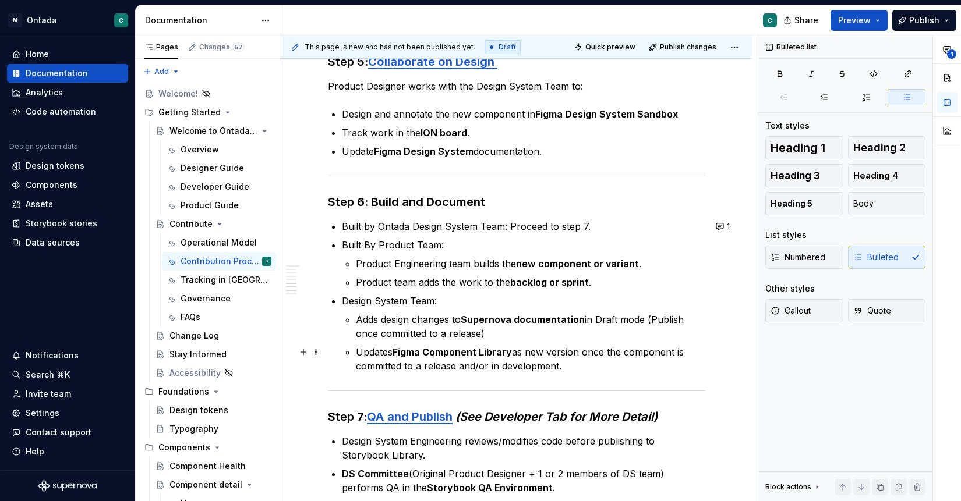
scroll to position [1056, 0]
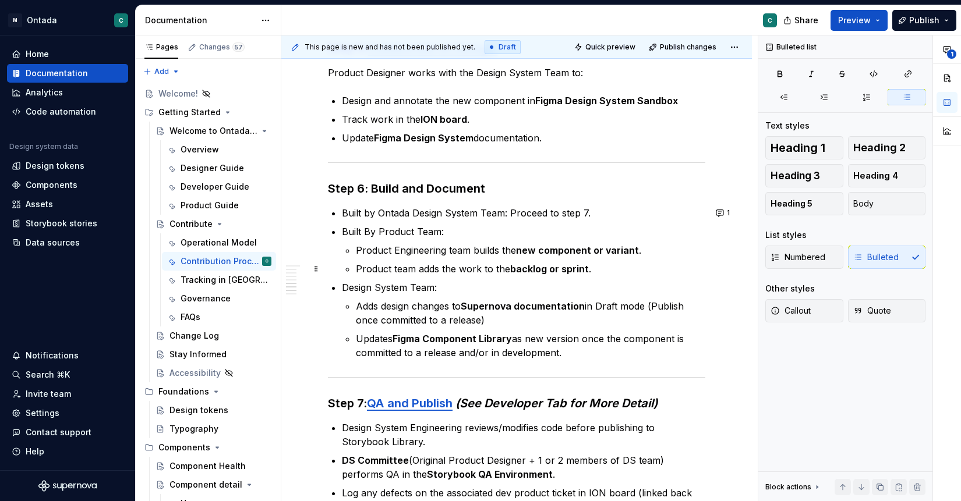
click at [603, 271] on p "Product team adds the work to the backlog or sprint ." at bounding box center [530, 269] width 349 height 14
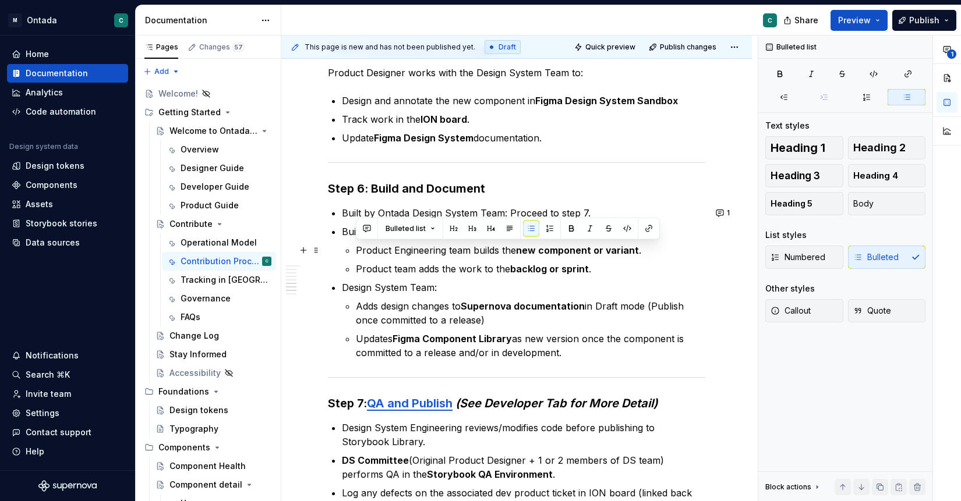
drag, startPoint x: 356, startPoint y: 252, endPoint x: 644, endPoint y: 249, distance: 287.7
click at [644, 249] on p "Product Engineering team builds the new component or variant ." at bounding box center [530, 250] width 349 height 14
copy p "Product Engineering team builds the new component or variant ."
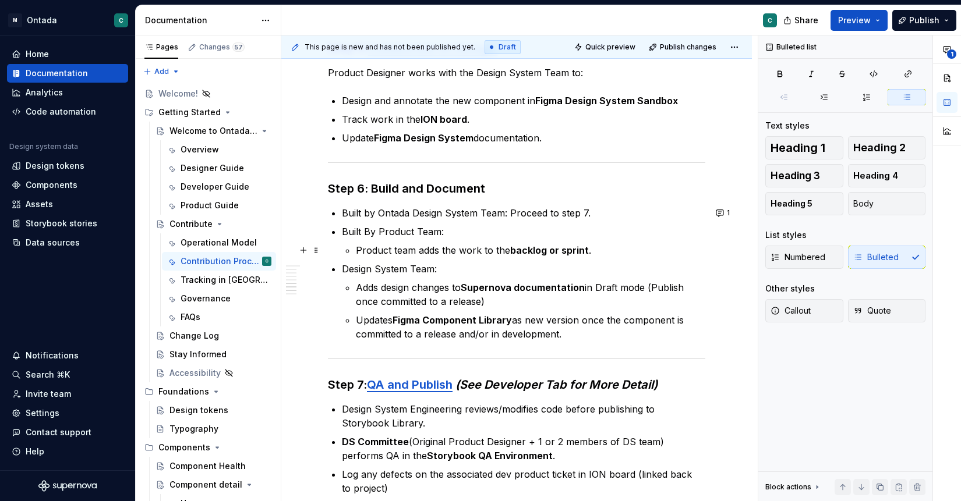
click at [624, 244] on p "Product team adds the work to the backlog or sprint ." at bounding box center [530, 250] width 349 height 14
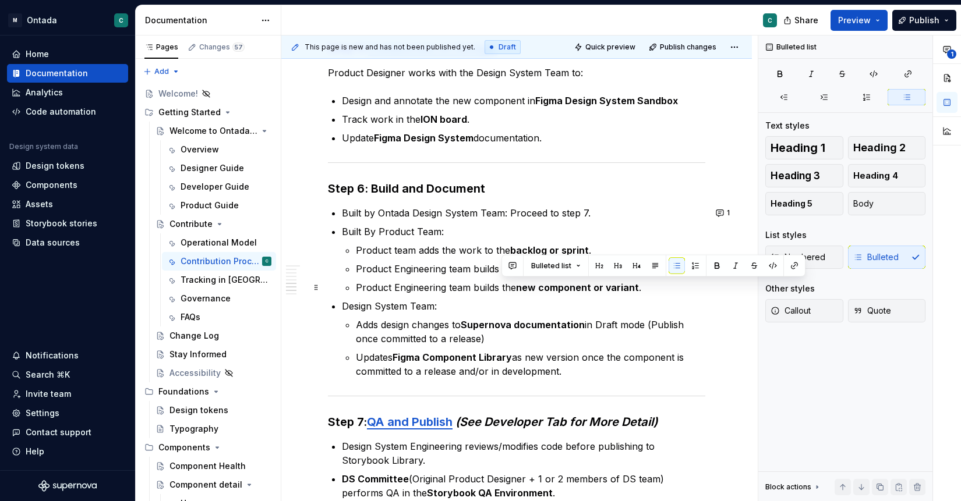
drag, startPoint x: 503, startPoint y: 284, endPoint x: 655, endPoint y: 283, distance: 152.6
click at [655, 283] on p "Product Engineering team builds the new component or variant ." at bounding box center [530, 288] width 349 height 14
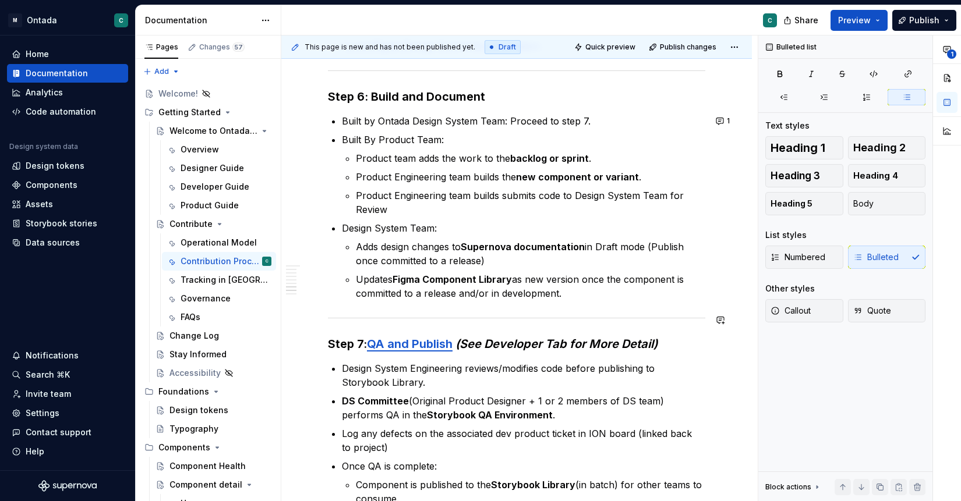
scroll to position [1145, 0]
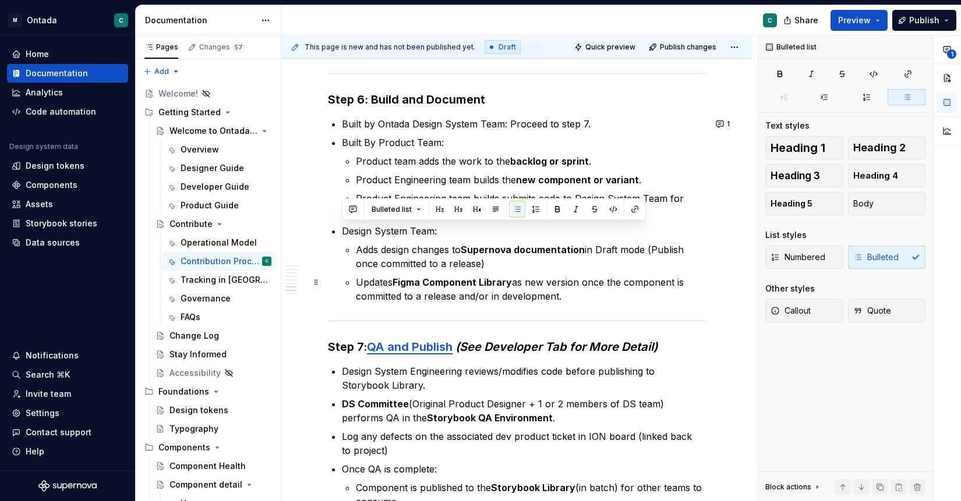
drag, startPoint x: 343, startPoint y: 230, endPoint x: 606, endPoint y: 292, distance: 270.5
click at [606, 292] on li "Design System Team: Adds design changes to Supernova documentation in Draft mod…" at bounding box center [523, 263] width 363 height 79
copy li "Design System Team: Adds design changes to Supernova documentation in Draft mod…"
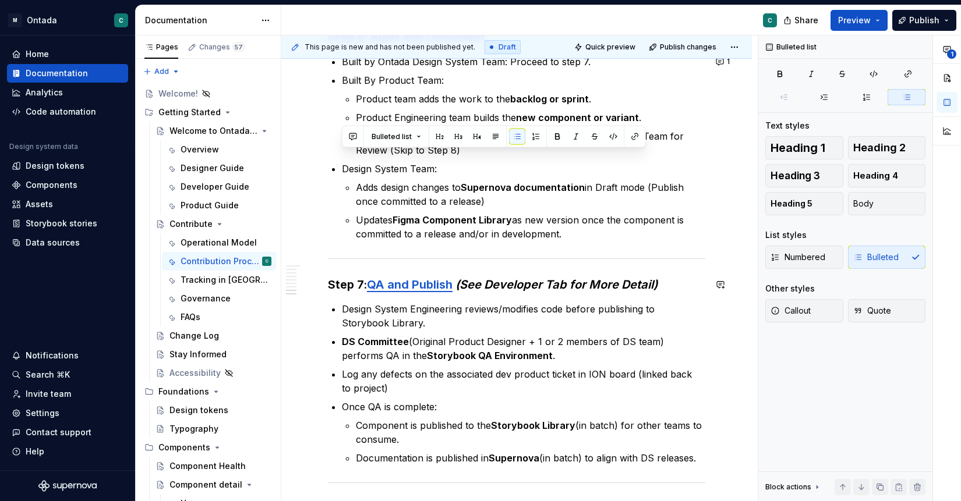
scroll to position [1229, 0]
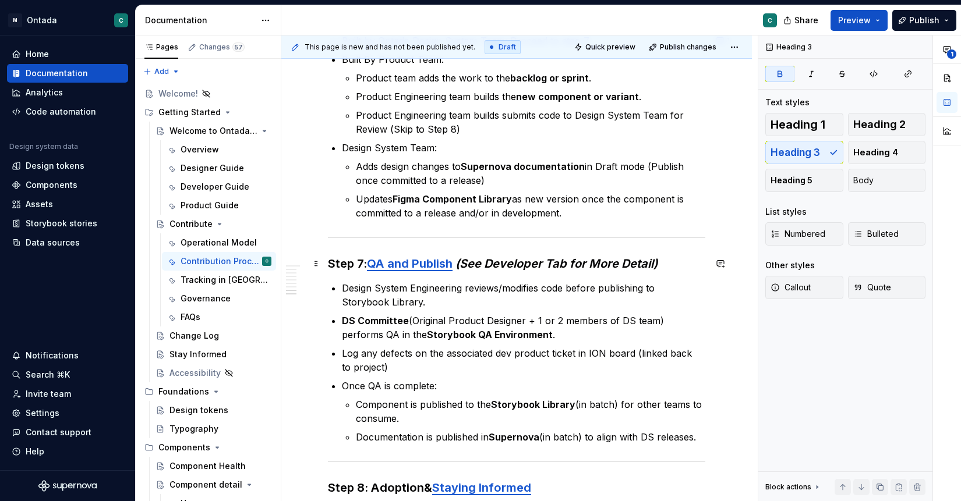
click at [362, 260] on strong "Step 7:" at bounding box center [347, 264] width 39 height 14
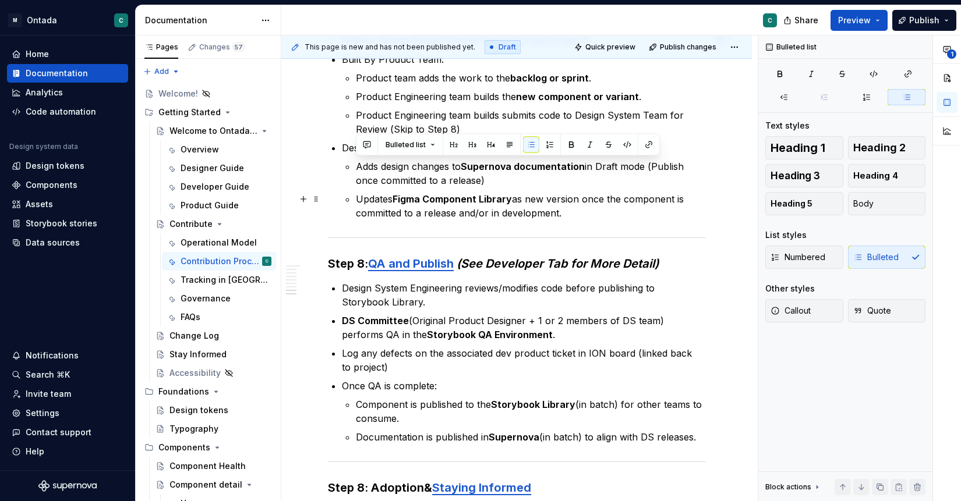
drag, startPoint x: 358, startPoint y: 166, endPoint x: 586, endPoint y: 211, distance: 232.6
click at [586, 211] on ul "Adds design changes to Supernova documentation in Draft mode (Publish once comm…" at bounding box center [530, 190] width 349 height 61
copy ul "Adds design changes to Supernova documentation in Draft mode (Publish once comm…"
click at [586, 211] on p "Updates Figma Component Library as new version once the component is committed …" at bounding box center [530, 206] width 349 height 28
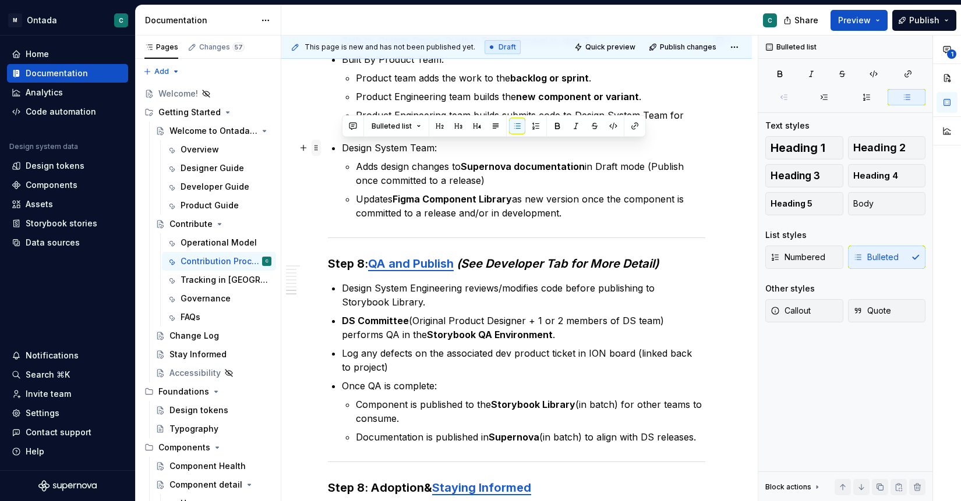
drag, startPoint x: 606, startPoint y: 210, endPoint x: 319, endPoint y: 149, distance: 294.1
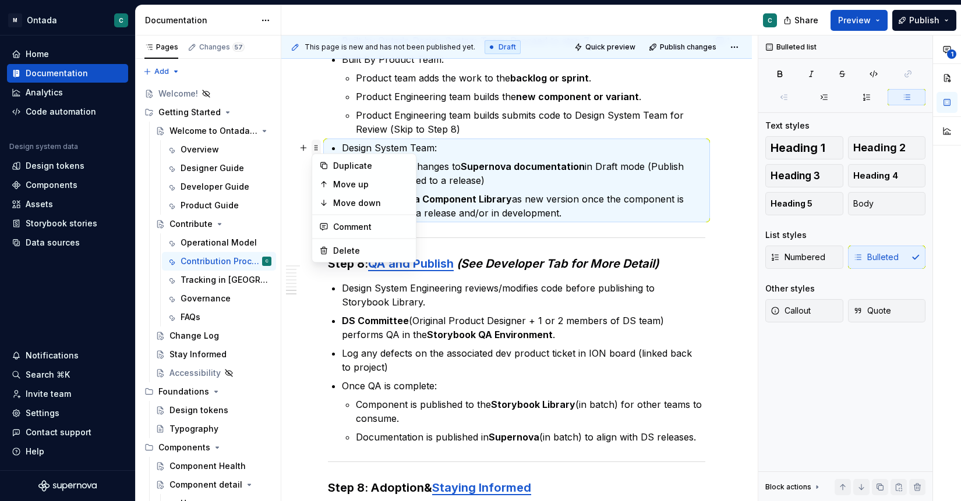
copy li "Design System Team: Adds design changes to Supernova documentation in Draft mod…"
click at [463, 147] on p "Design System Team:" at bounding box center [523, 148] width 363 height 14
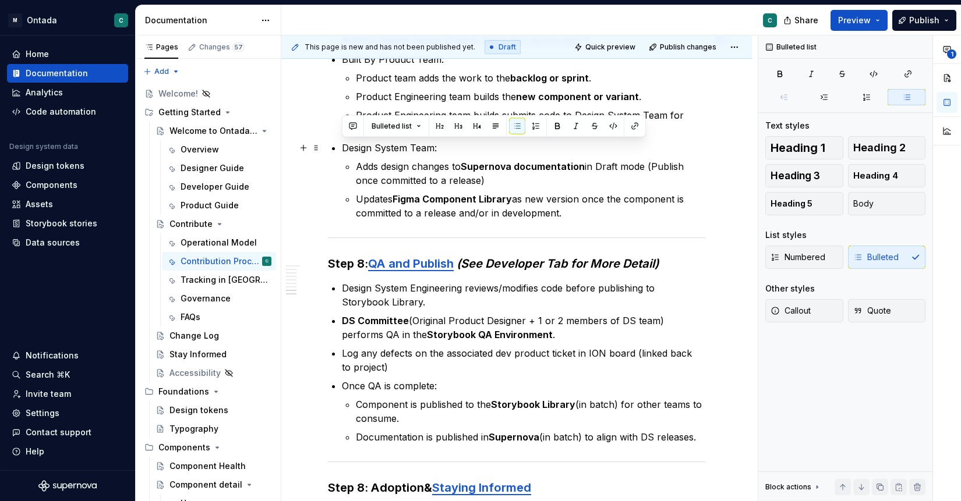
drag, startPoint x: 572, startPoint y: 216, endPoint x: 338, endPoint y: 150, distance: 243.3
copy li "Design System Team: Adds design changes to Supernova documentation in Draft mod…"
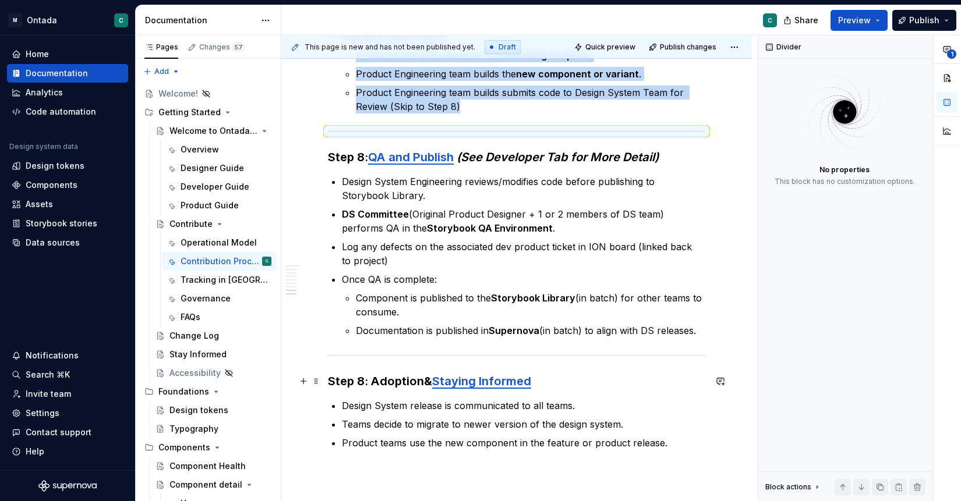
scroll to position [1251, 0]
click at [363, 379] on strong "Step 8: Adoption" at bounding box center [376, 382] width 96 height 14
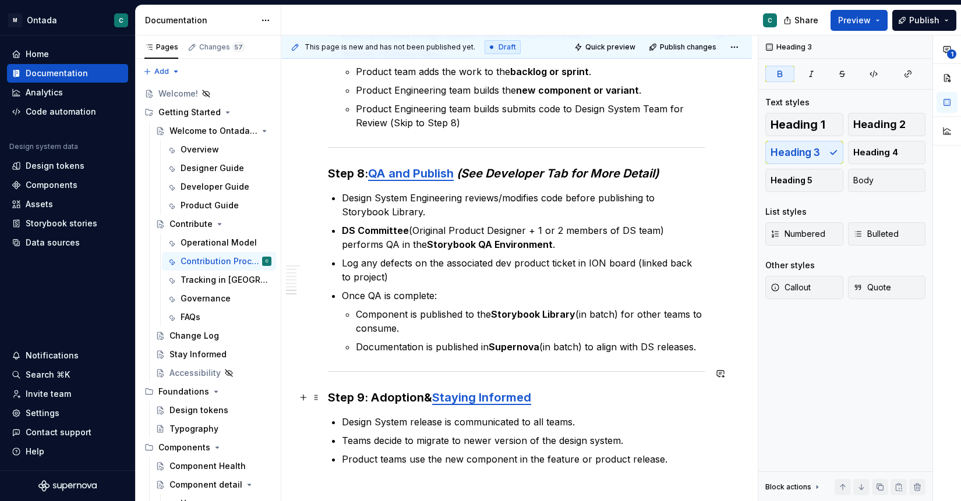
scroll to position [1241, 0]
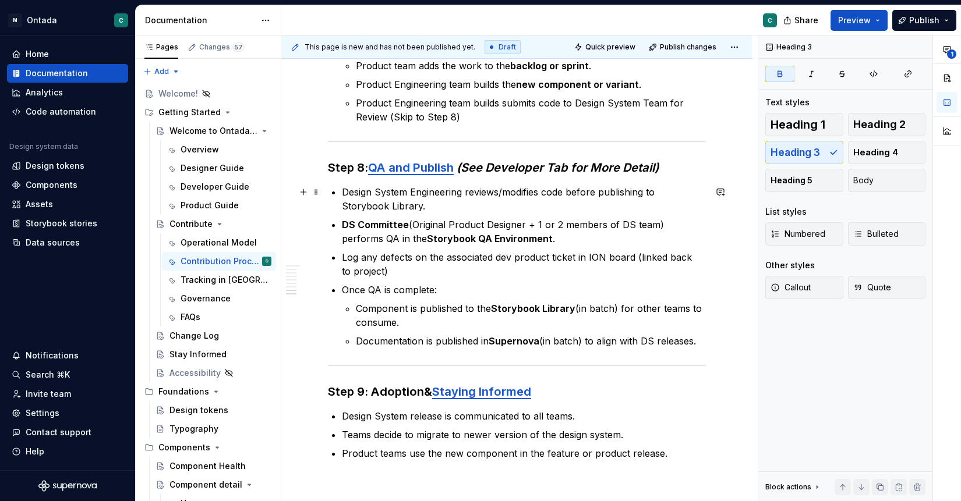
click at [342, 192] on p "Design System Engineering reviews/modifies code before publishing to Storybook …" at bounding box center [523, 199] width 363 height 28
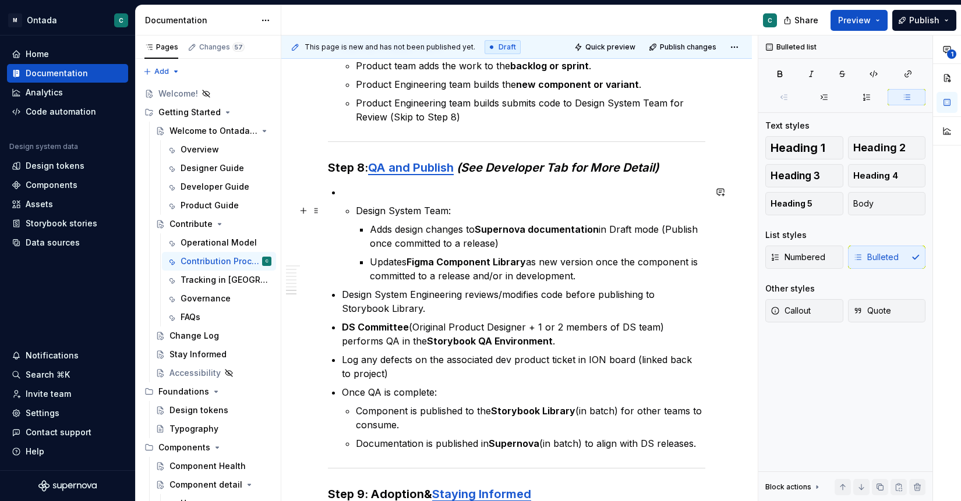
click at [357, 210] on p "Design System Team:" at bounding box center [530, 211] width 349 height 14
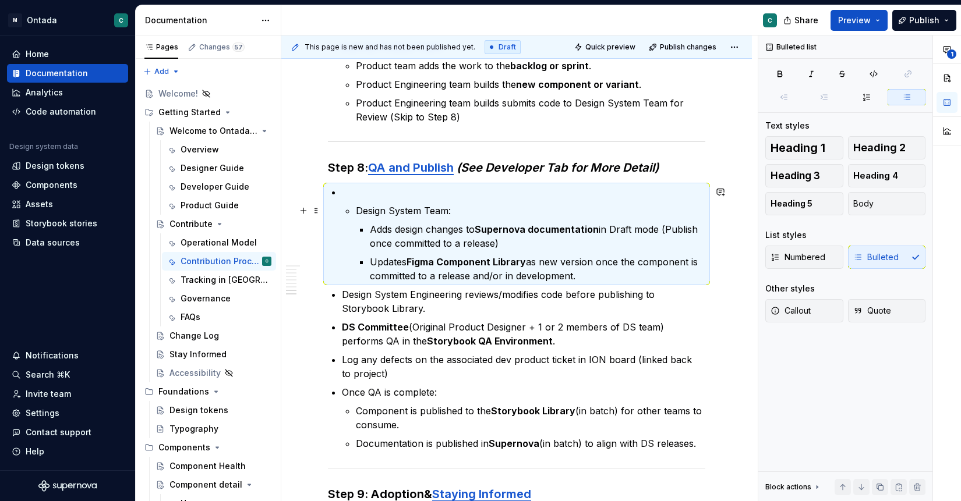
click at [358, 208] on p "Design System Team:" at bounding box center [530, 211] width 349 height 14
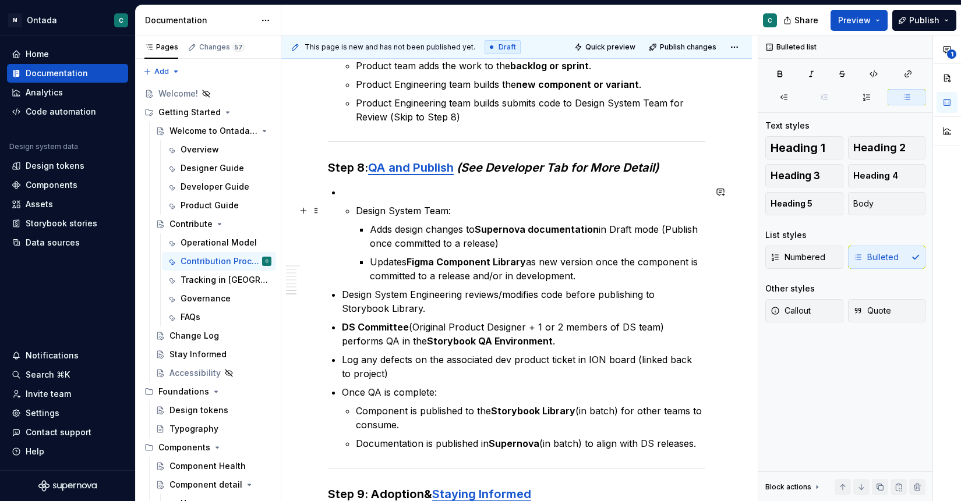
click at [358, 205] on p "Design System Team:" at bounding box center [530, 211] width 349 height 14
drag, startPoint x: 358, startPoint y: 210, endPoint x: 337, endPoint y: 206, distance: 20.7
click at [344, 197] on p at bounding box center [523, 192] width 363 height 14
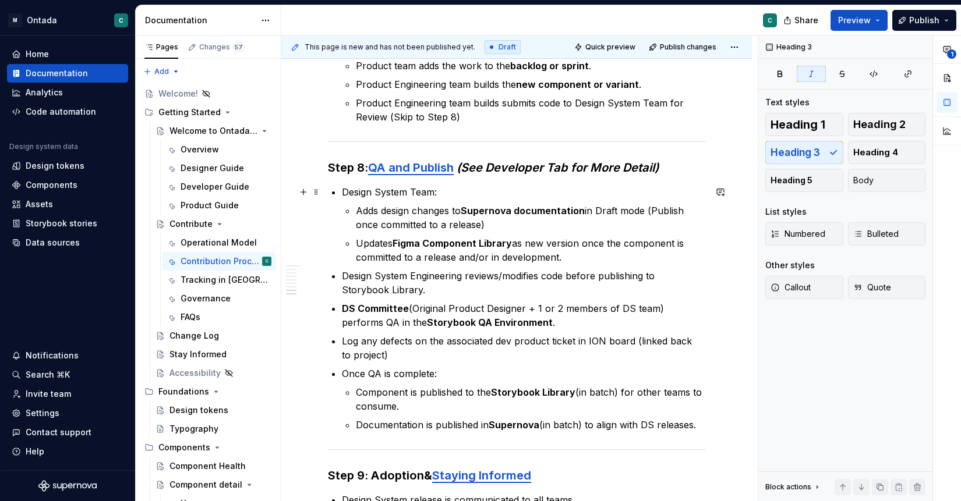
click at [412, 193] on p "Design System Team:" at bounding box center [523, 192] width 363 height 14
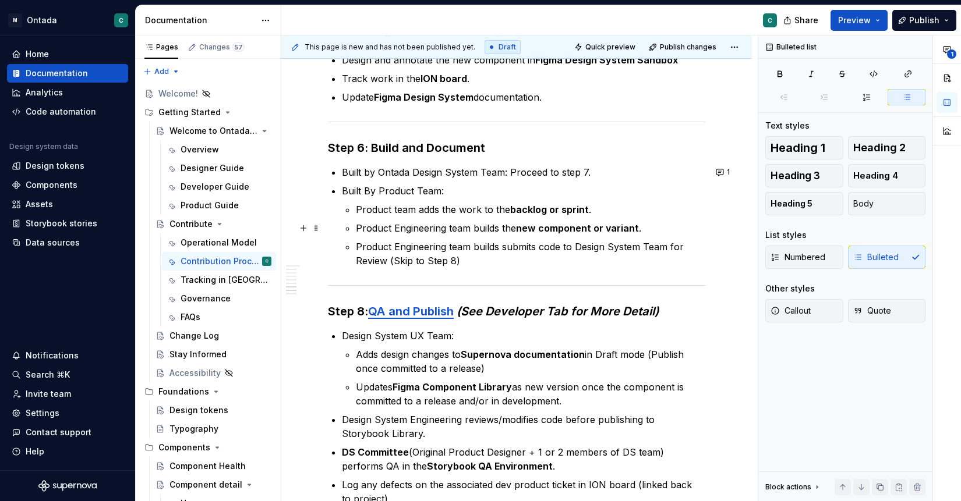
scroll to position [1100, 0]
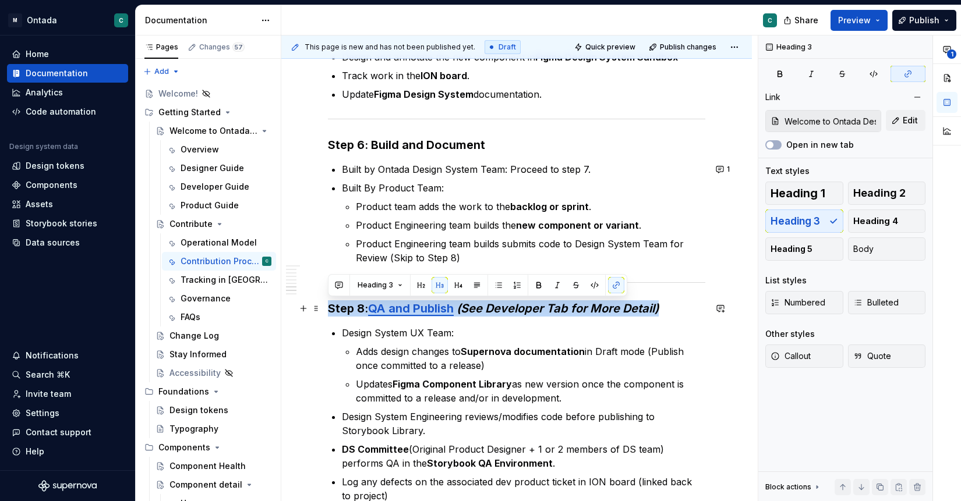
drag, startPoint x: 328, startPoint y: 308, endPoint x: 661, endPoint y: 314, distance: 333.1
click at [661, 314] on h3 "Step 8: QA and Publish (See Developer Tab for More Detail)" at bounding box center [516, 308] width 377 height 16
copy h3 "Step 8: QA and Publish (See Developer Tab for More Detail)"
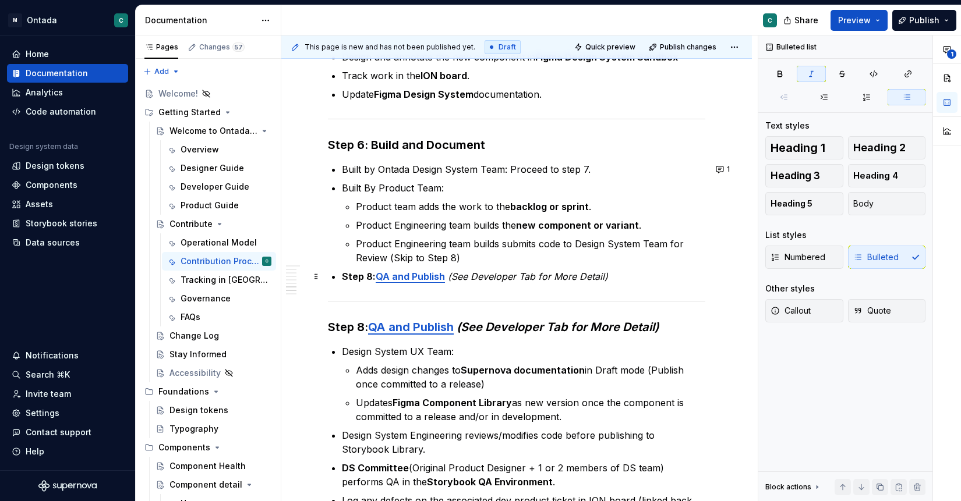
click at [342, 280] on strong "Step 8:" at bounding box center [359, 277] width 34 height 12
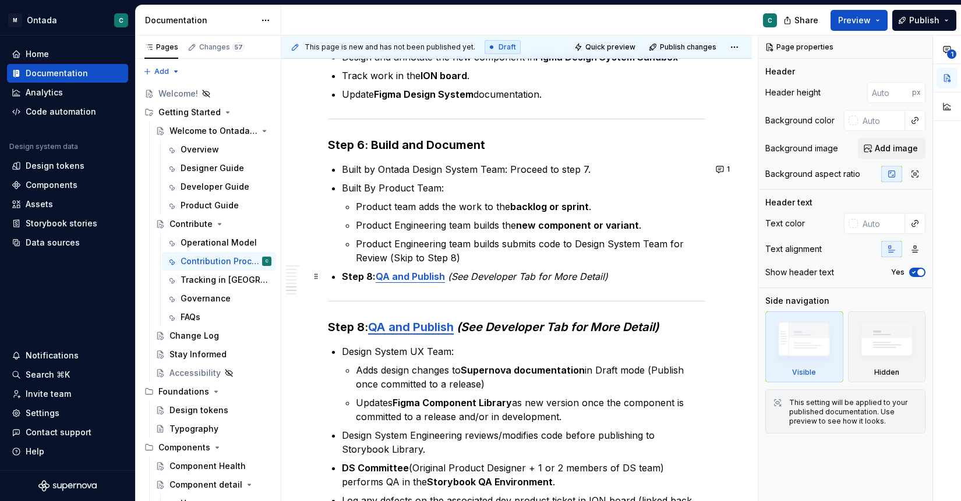
click at [360, 275] on strong "Step 8:" at bounding box center [359, 277] width 34 height 12
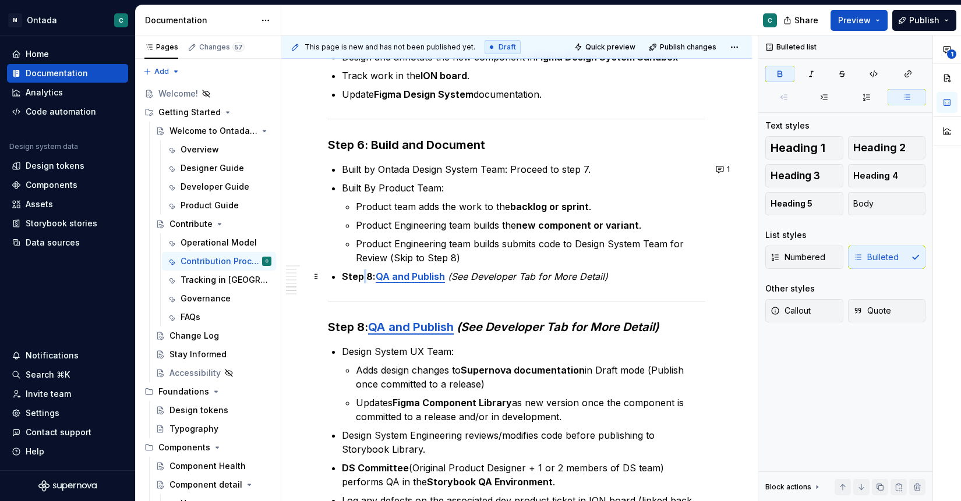
click at [360, 275] on strong "Step 8:" at bounding box center [359, 277] width 34 height 12
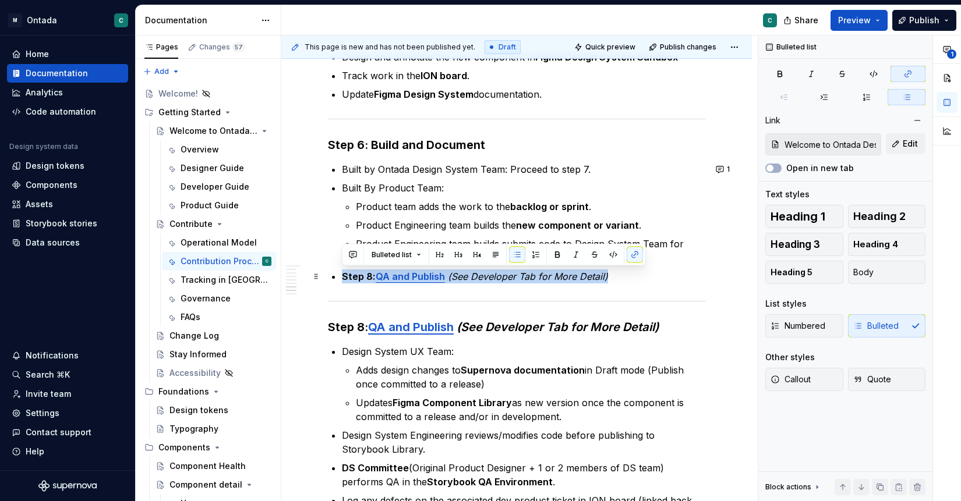
click at [360, 275] on strong "Step 8:" at bounding box center [359, 277] width 34 height 12
click at [458, 255] on button "button" at bounding box center [458, 255] width 16 height 16
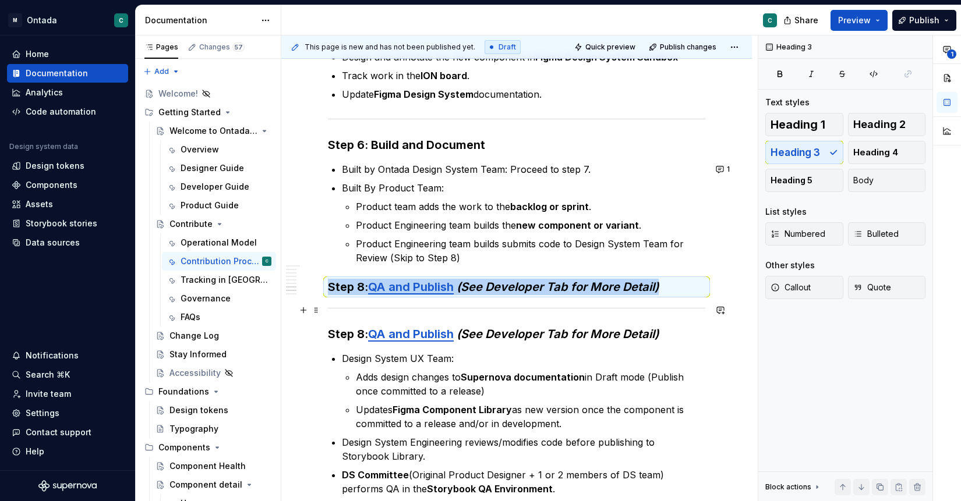
click at [367, 309] on div at bounding box center [516, 309] width 377 height 8
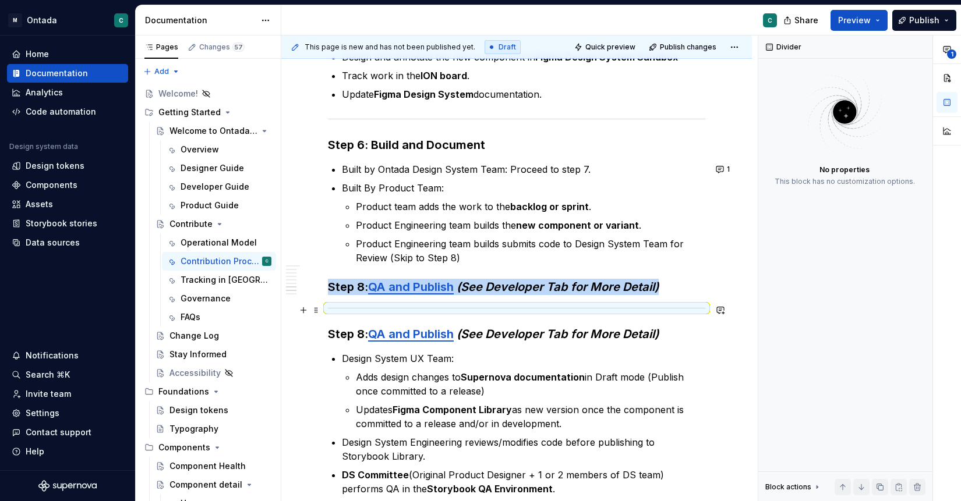
click at [367, 309] on div at bounding box center [516, 309] width 377 height 8
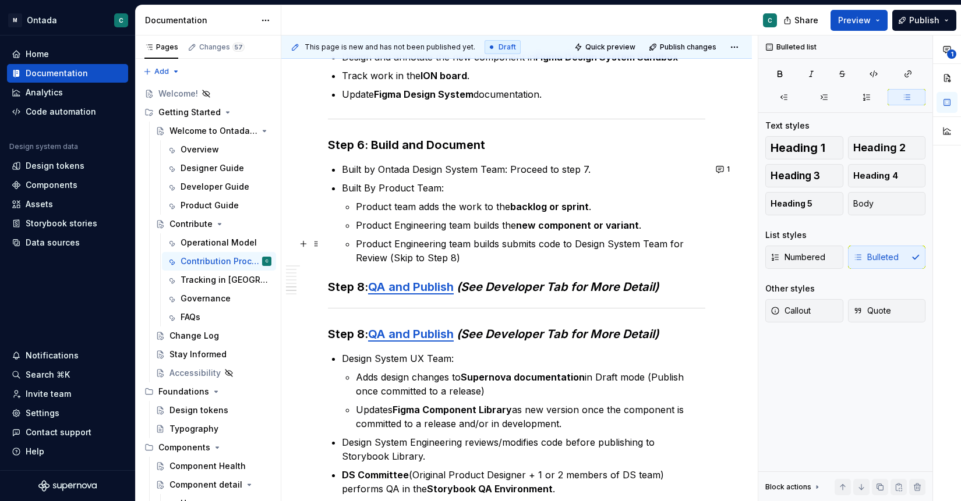
click at [486, 259] on p "Product Engineering team builds submits code to Design System Team for Review (…" at bounding box center [530, 251] width 349 height 28
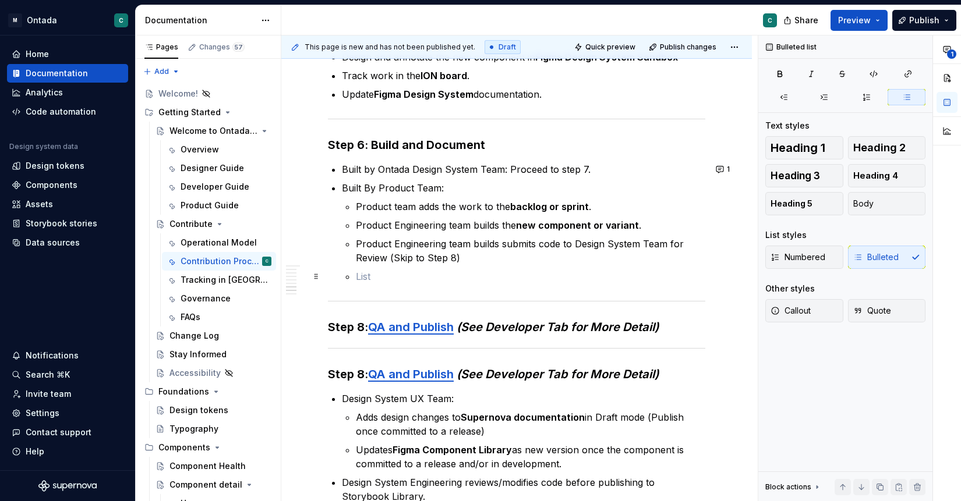
click at [398, 280] on p at bounding box center [530, 277] width 349 height 14
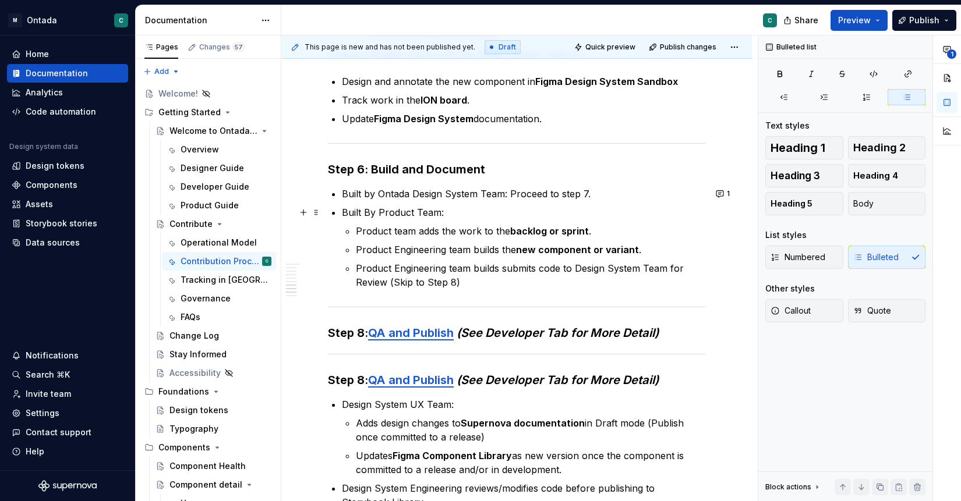
scroll to position [1080, 0]
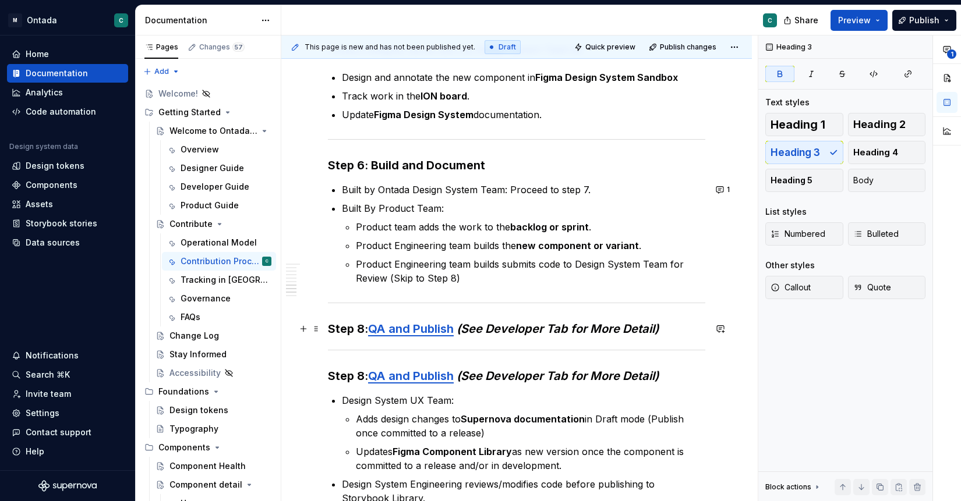
click at [362, 327] on strong "Step 8:" at bounding box center [348, 329] width 40 height 14
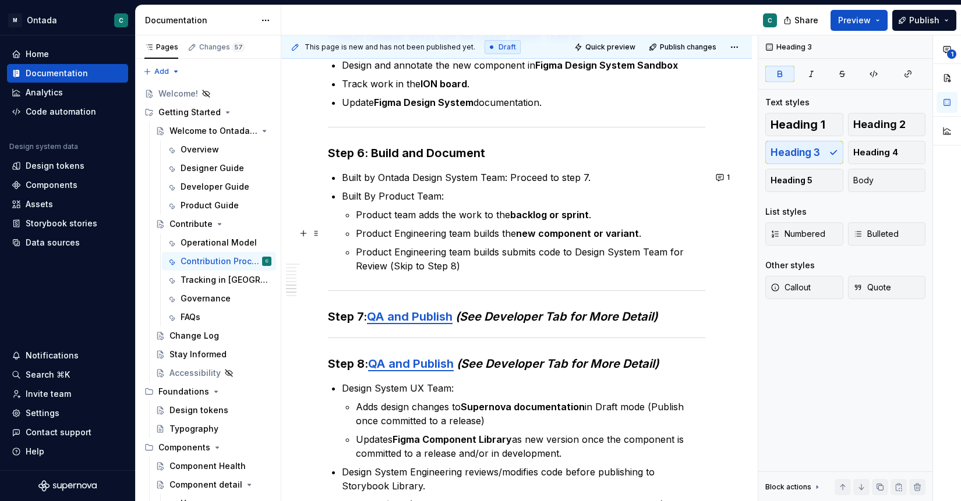
scroll to position [1094, 0]
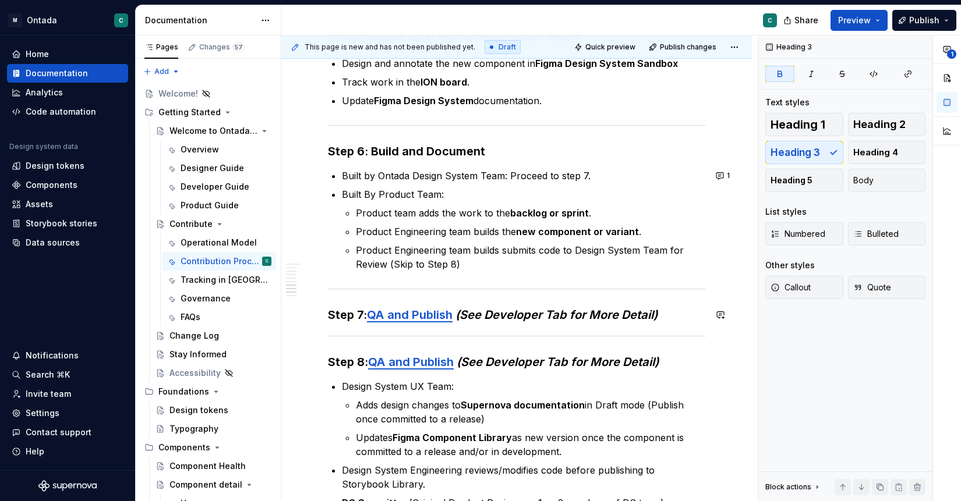
click at [671, 310] on h3 "Step 7: QA and Publish (See Developer Tab for More Detail)" at bounding box center [516, 315] width 377 height 16
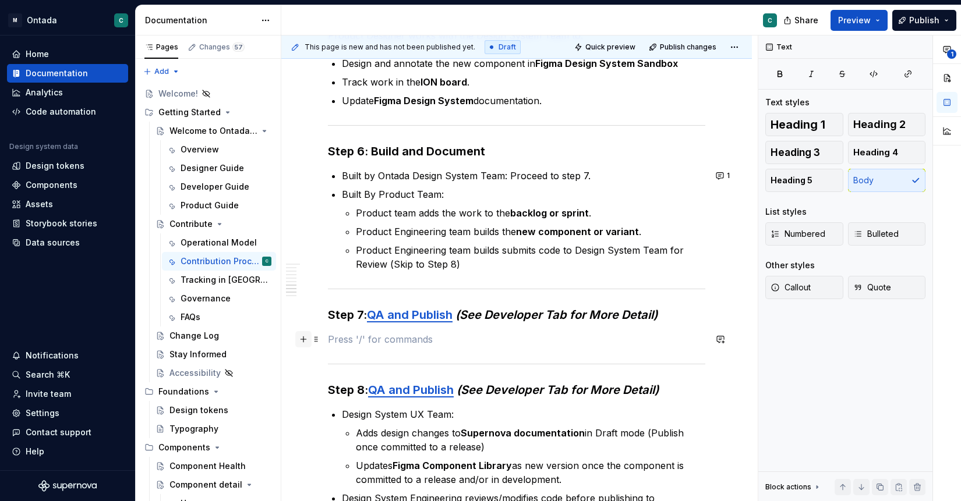
click at [306, 341] on button "button" at bounding box center [303, 339] width 16 height 16
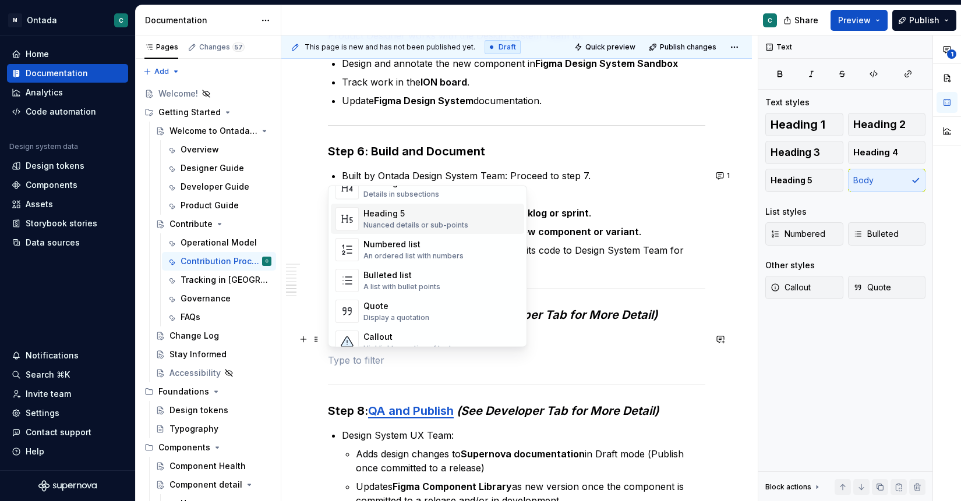
scroll to position [177, 0]
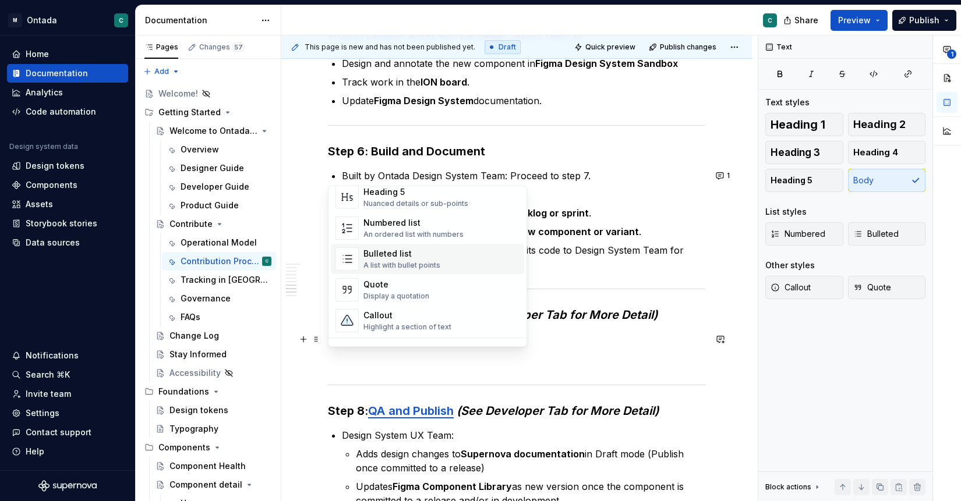
click at [409, 261] on div "A list with bullet points" at bounding box center [401, 265] width 77 height 9
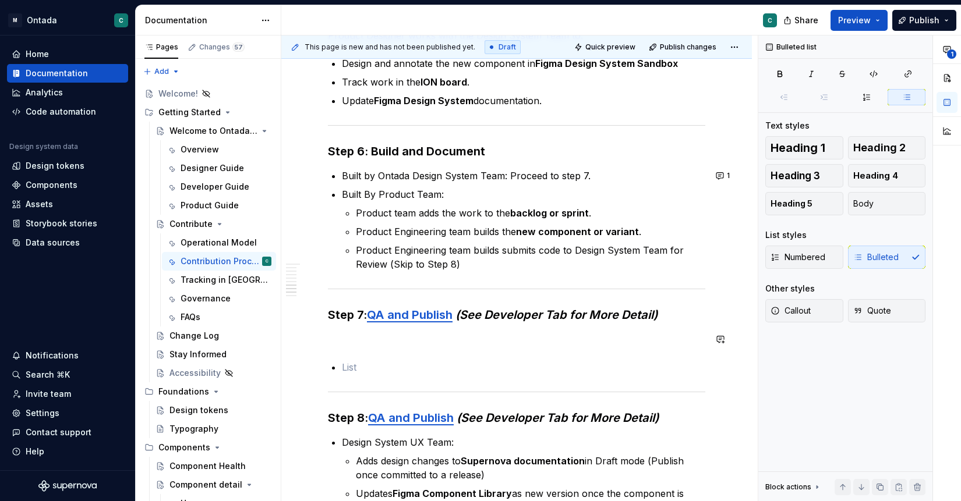
click at [344, 337] on p at bounding box center [516, 339] width 377 height 14
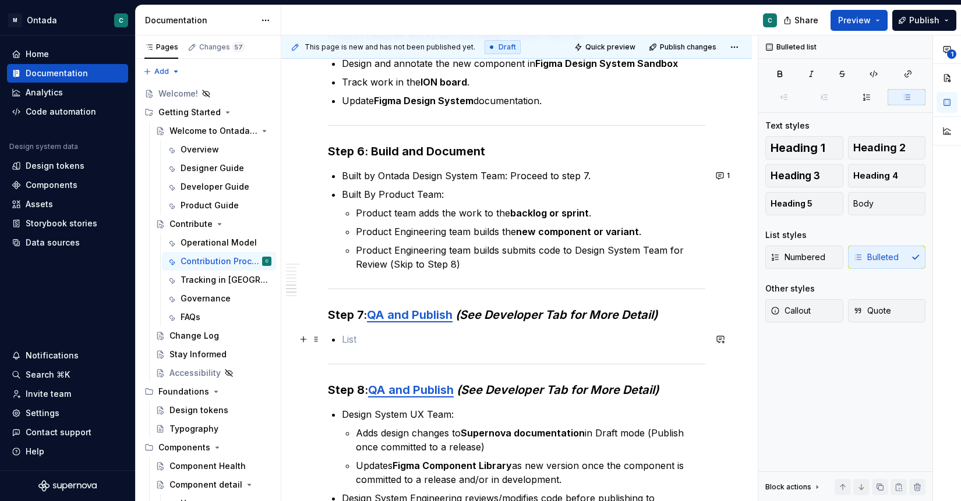
click at [379, 338] on p at bounding box center [523, 339] width 363 height 14
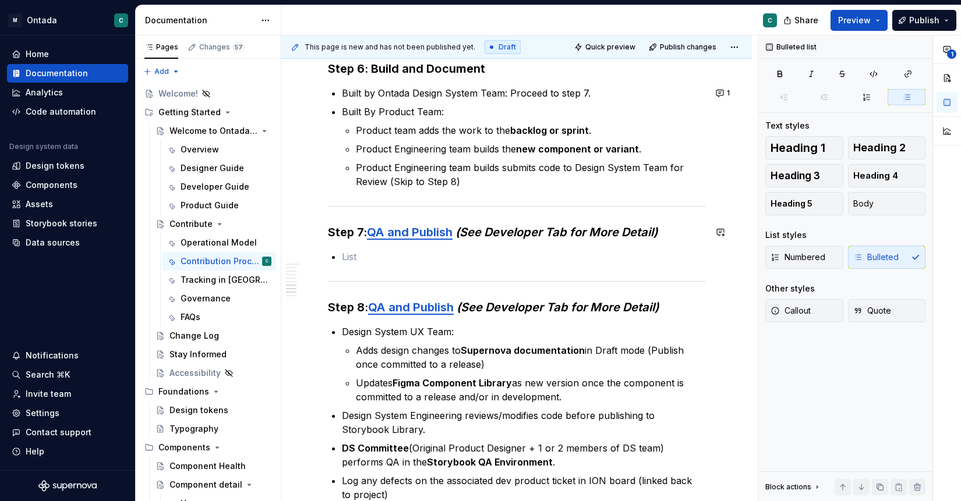
scroll to position [1190, 0]
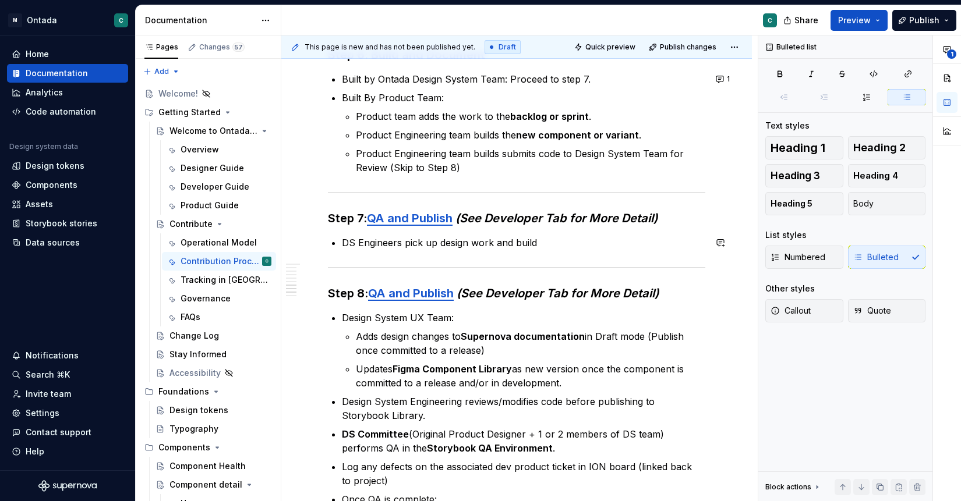
click at [454, 242] on p "DS Engineers pick up design work and build" at bounding box center [523, 243] width 363 height 14
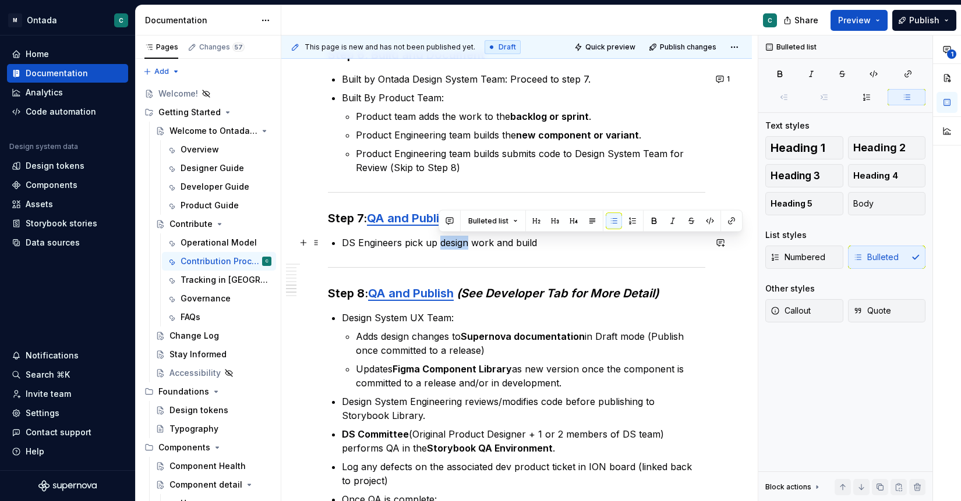
click at [454, 242] on p "DS Engineers pick up design work and build" at bounding box center [523, 243] width 363 height 14
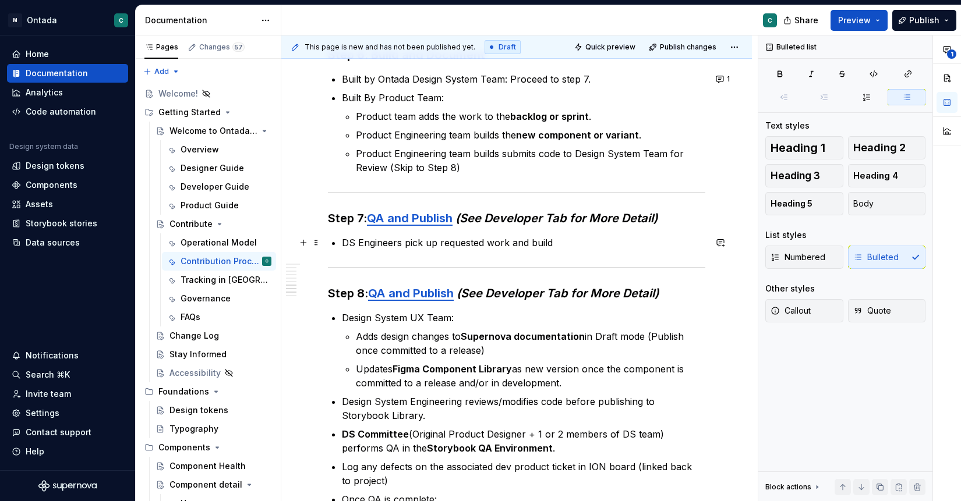
click at [593, 244] on p "DS Engineers pick up requested work and build" at bounding box center [523, 243] width 363 height 14
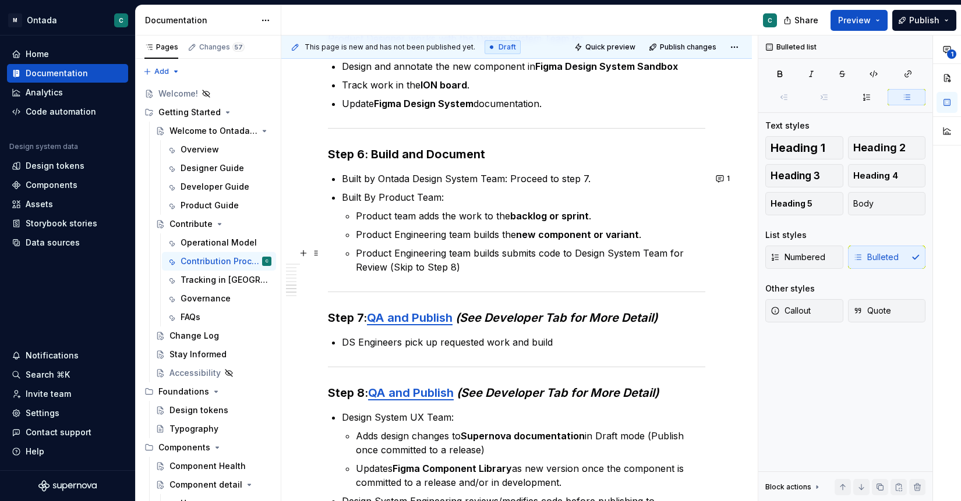
scroll to position [1092, 0]
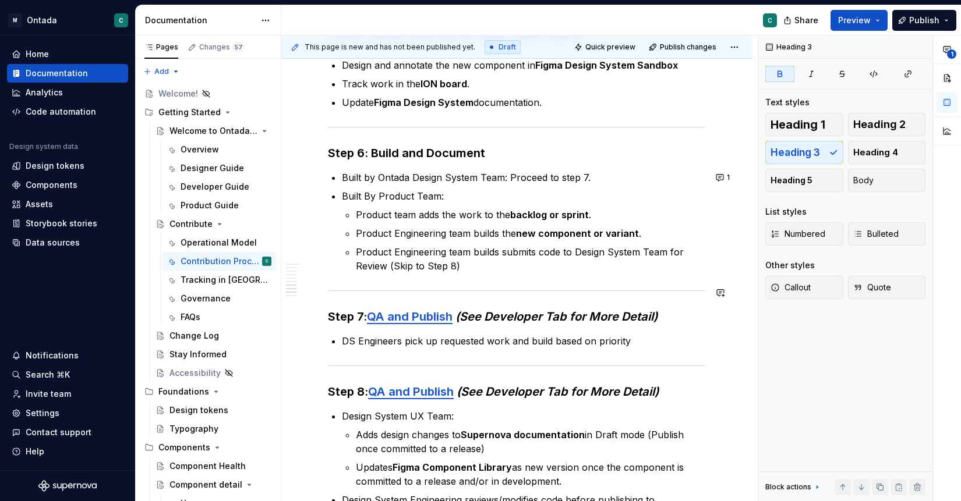
click at [649, 345] on p "DS Engineers pick up requested work and build based on priority" at bounding box center [523, 341] width 363 height 14
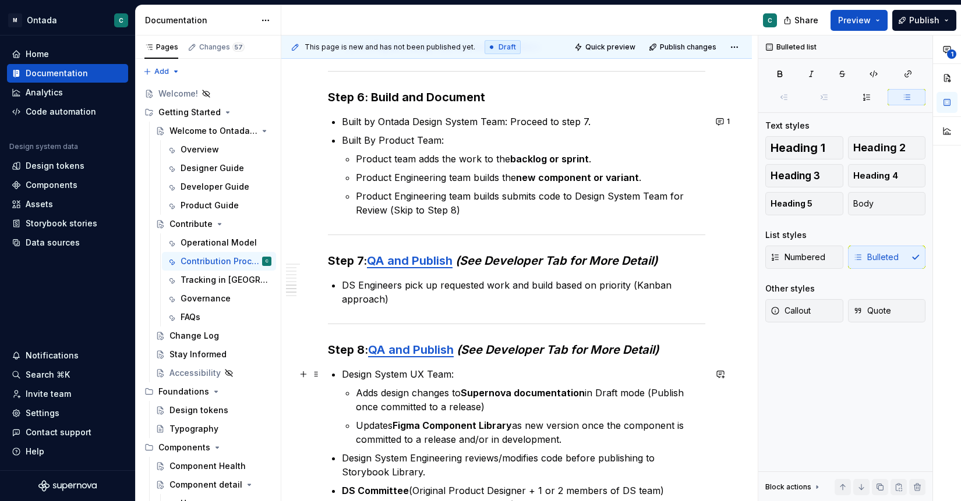
scroll to position [1152, 0]
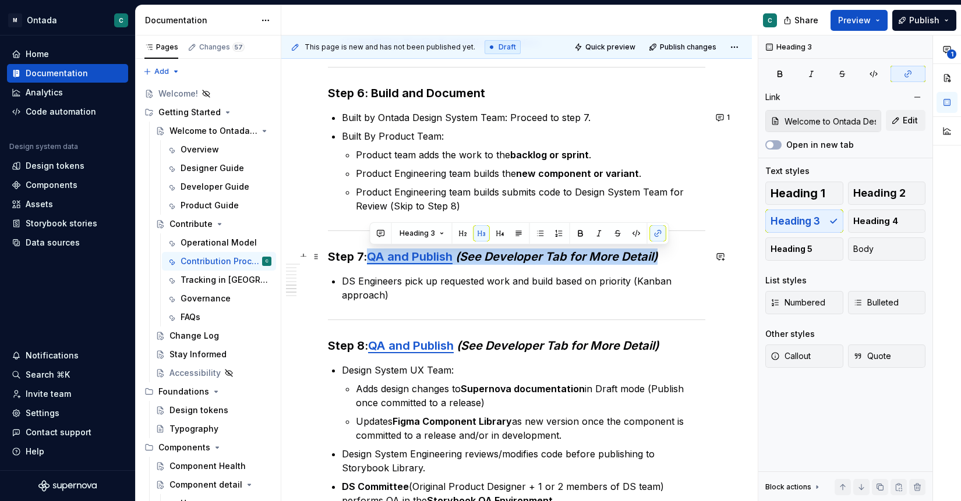
drag, startPoint x: 666, startPoint y: 254, endPoint x: 371, endPoint y: 260, distance: 295.3
click at [371, 260] on h3 "Step 7: QA and Publish (See Developer Tab for More Detail)" at bounding box center [516, 257] width 377 height 16
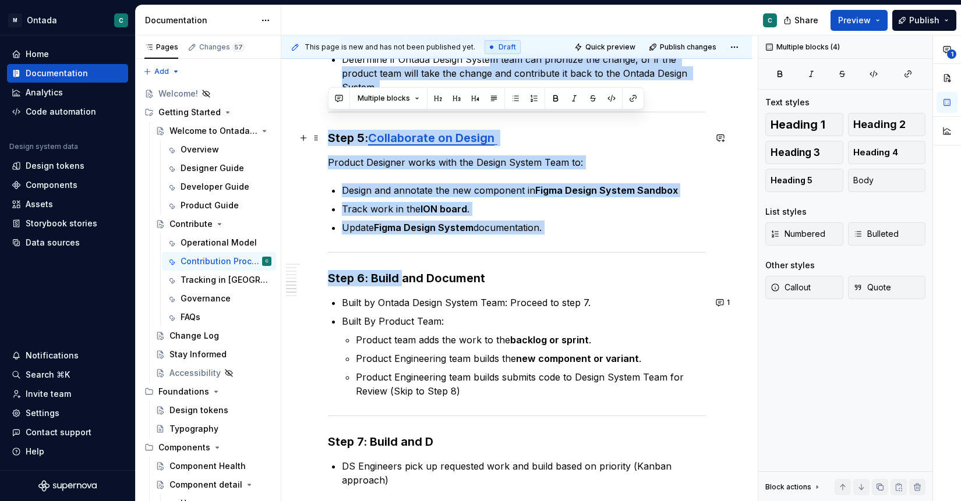
scroll to position [918, 0]
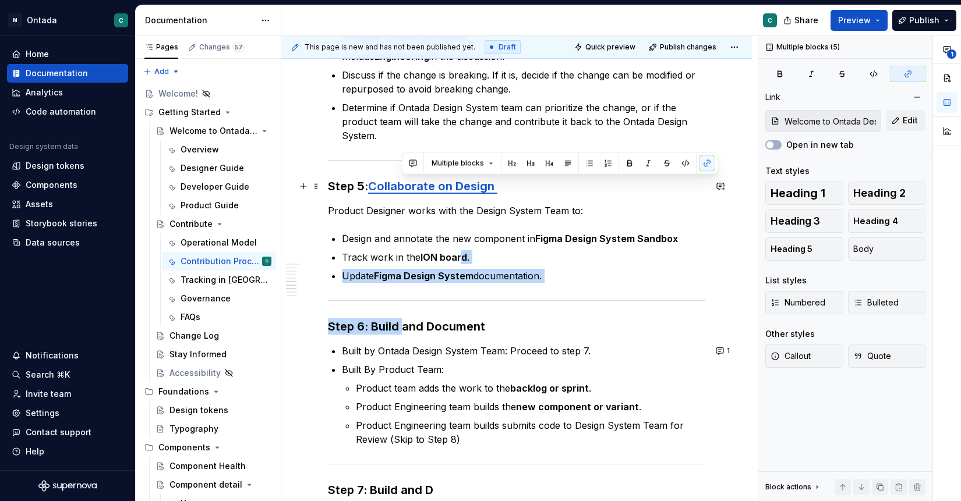
drag, startPoint x: 404, startPoint y: 92, endPoint x: 462, endPoint y: 264, distance: 181.4
click at [462, 264] on div "🧩 Design System Contribution Model: Step-by-Step Instructions Step 1: Initiate …" at bounding box center [516, 134] width 377 height 1644
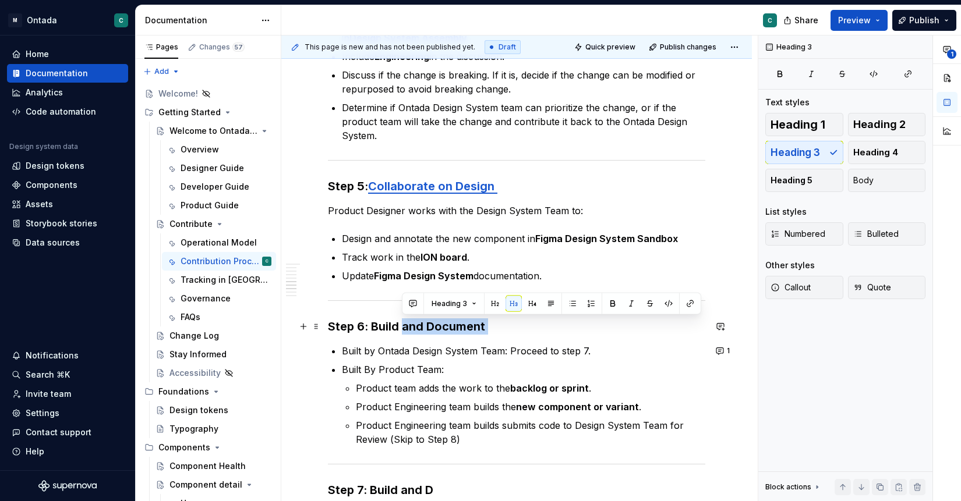
drag, startPoint x: 488, startPoint y: 328, endPoint x: 404, endPoint y: 325, distance: 83.9
click at [404, 325] on h3 "Step 6: Build and Document" at bounding box center [516, 327] width 377 height 16
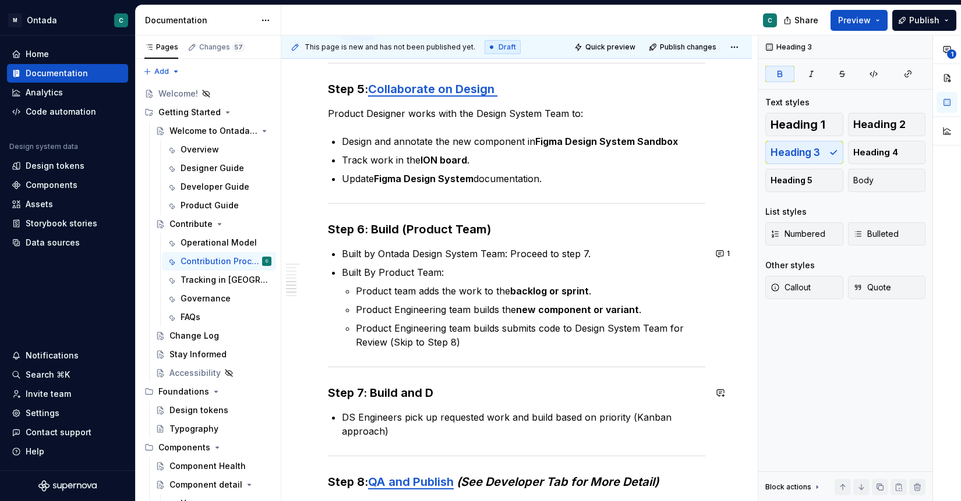
scroll to position [1021, 0]
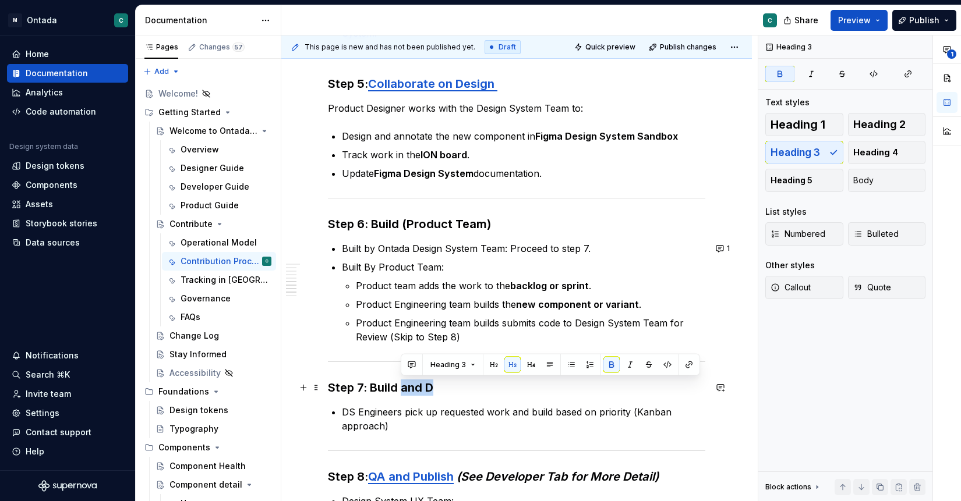
drag, startPoint x: 445, startPoint y: 389, endPoint x: 400, endPoint y: 389, distance: 45.4
click at [400, 389] on h3 "Step 7: Build and D" at bounding box center [516, 388] width 377 height 16
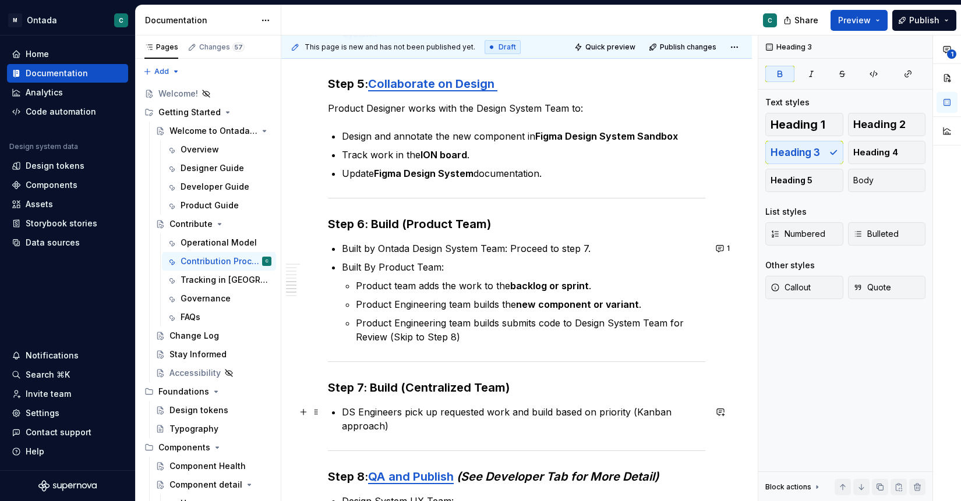
click at [352, 412] on p "DS Engineers pick up requested work and build based on priority (Kanban approac…" at bounding box center [523, 419] width 363 height 28
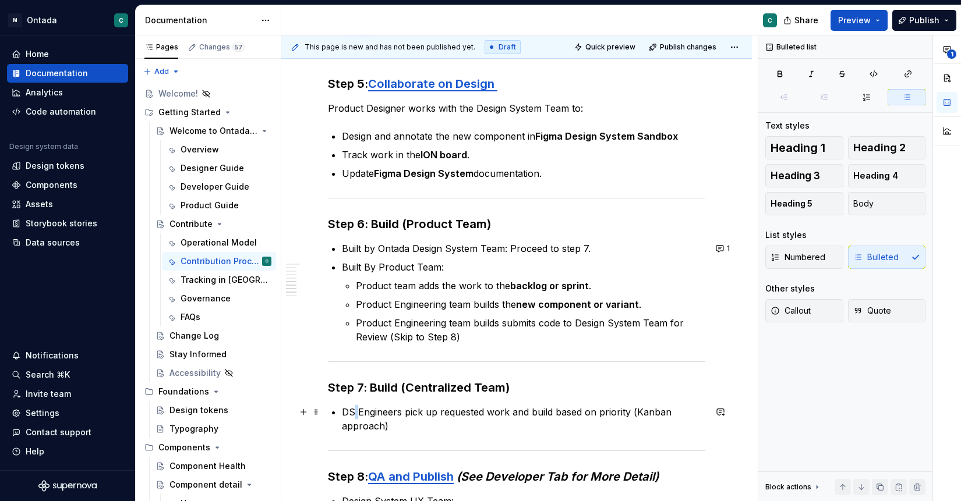
click at [352, 412] on p "DS Engineers pick up requested work and build based on priority (Kanban approac…" at bounding box center [523, 419] width 363 height 28
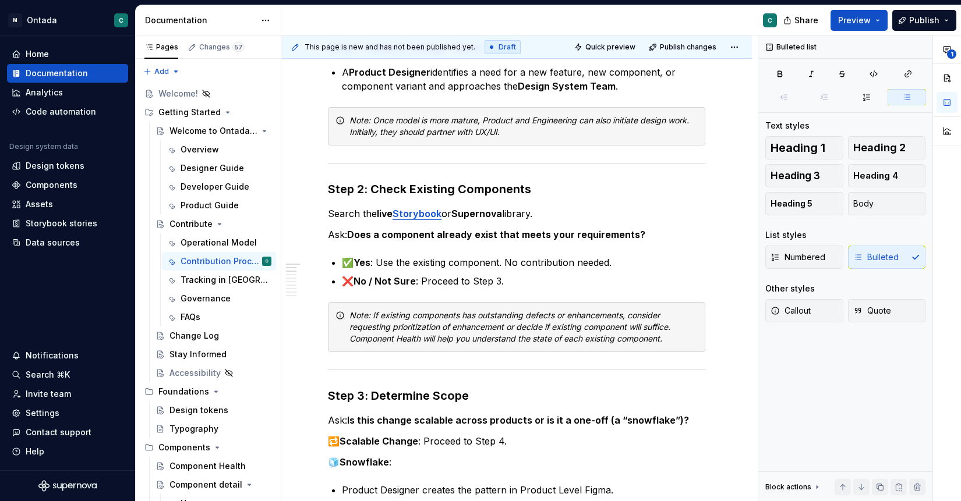
scroll to position [0, 0]
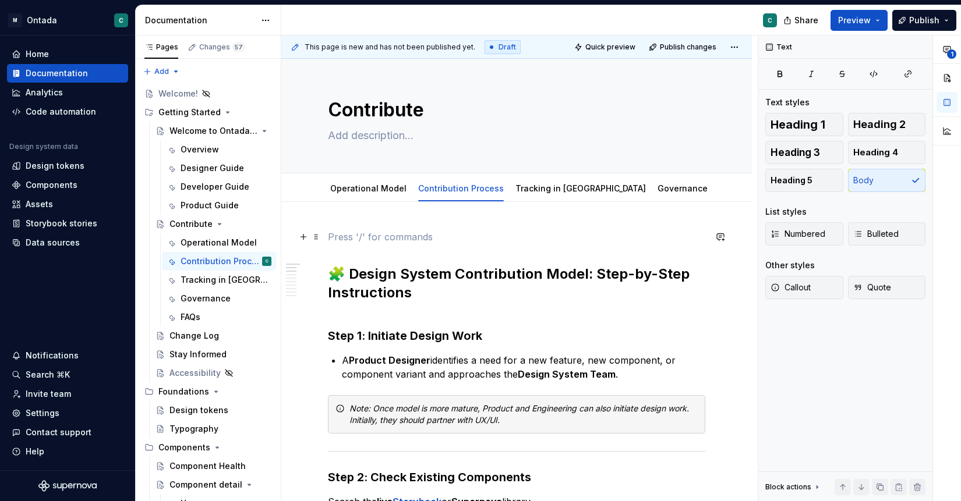
click at [475, 240] on p at bounding box center [516, 237] width 377 height 14
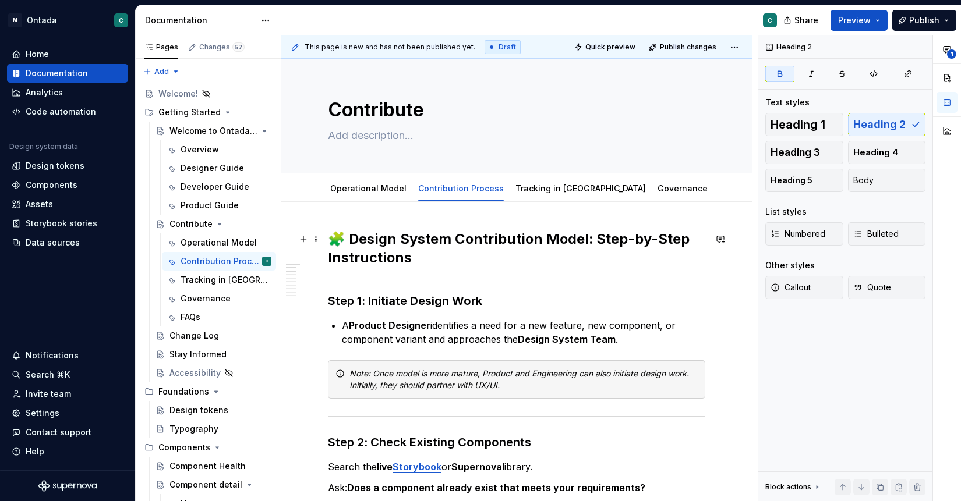
click at [345, 237] on strong "🧩 Design System Contribution Model: Step-by-Step Instructions" at bounding box center [510, 249] width 365 height 36
click at [519, 189] on link "Tracking in [GEOGRAPHIC_DATA]" at bounding box center [580, 188] width 130 height 10
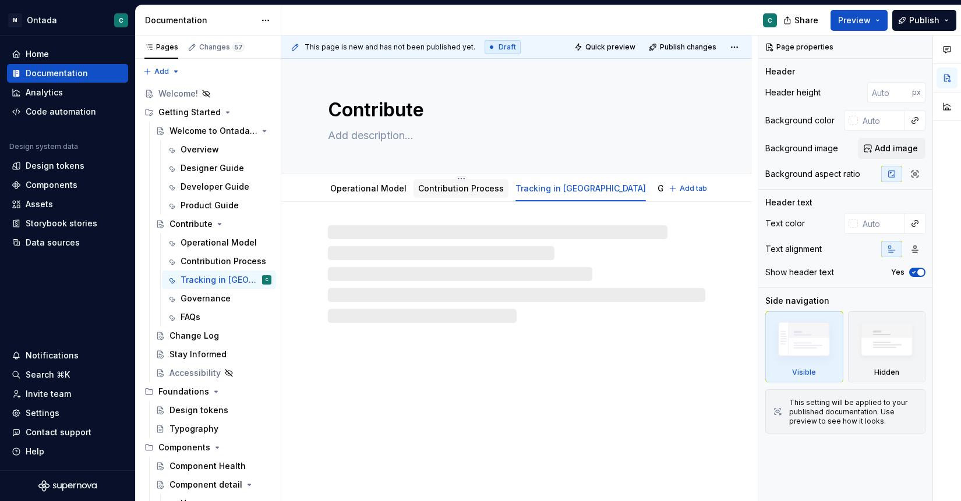
click at [431, 191] on link "Contribution Process" at bounding box center [461, 188] width 86 height 10
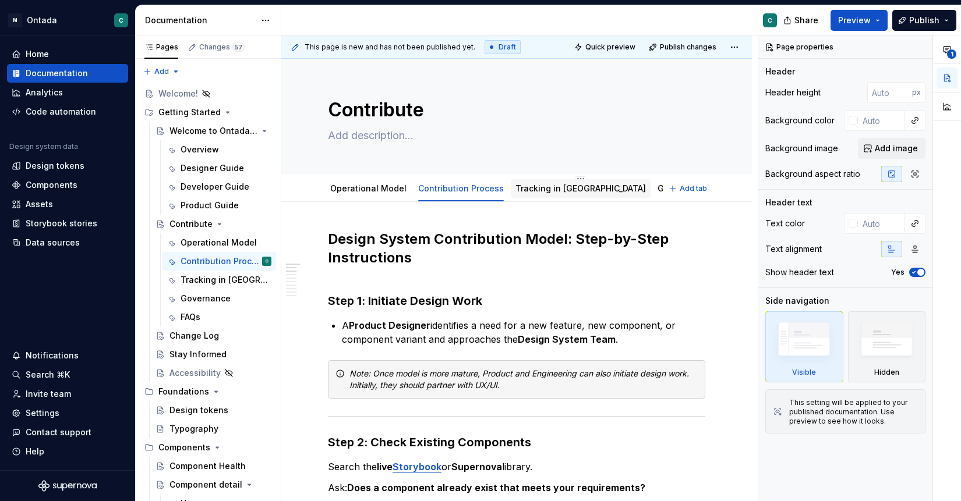
click at [536, 193] on link "Tracking in [GEOGRAPHIC_DATA]" at bounding box center [580, 188] width 130 height 10
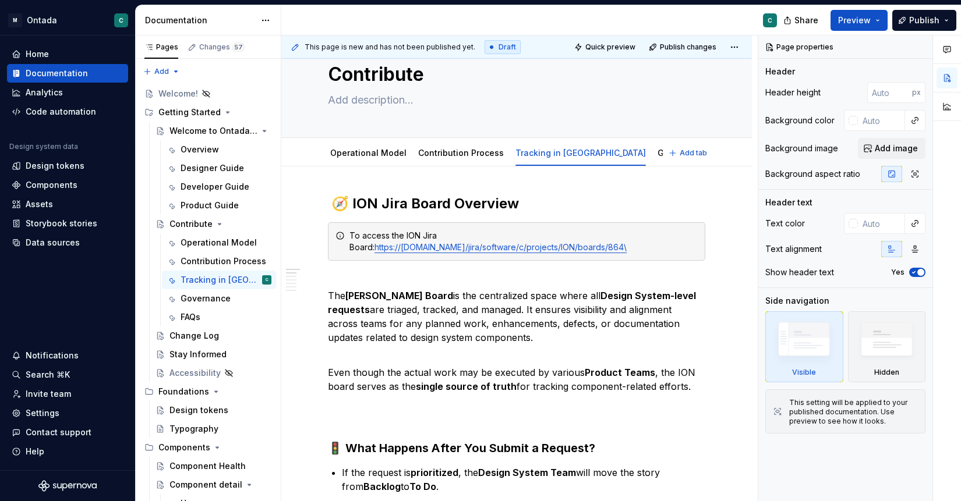
type textarea "*"
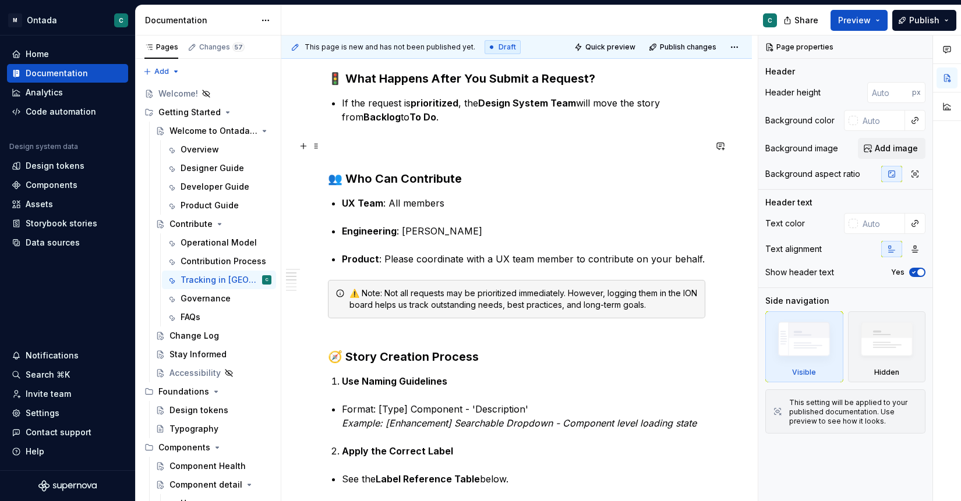
scroll to position [406, 0]
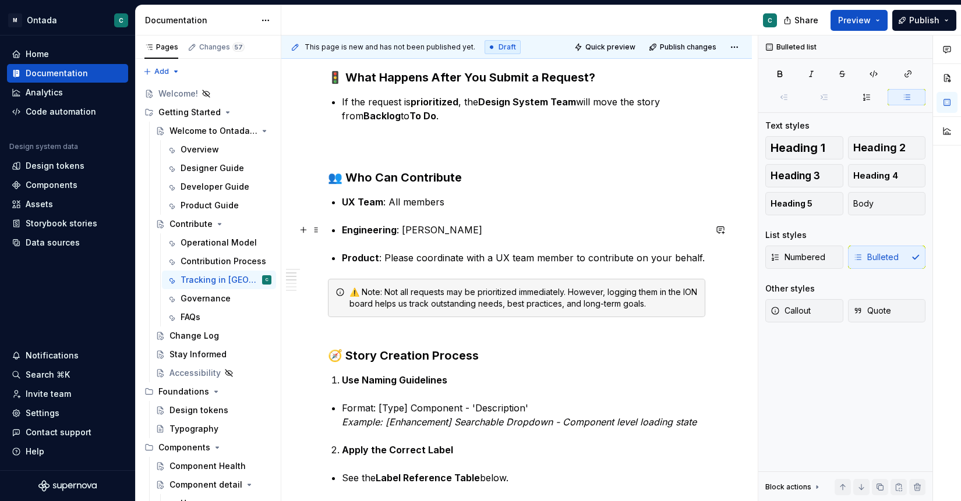
click at [480, 225] on p "Engineering : [PERSON_NAME]" at bounding box center [523, 230] width 363 height 14
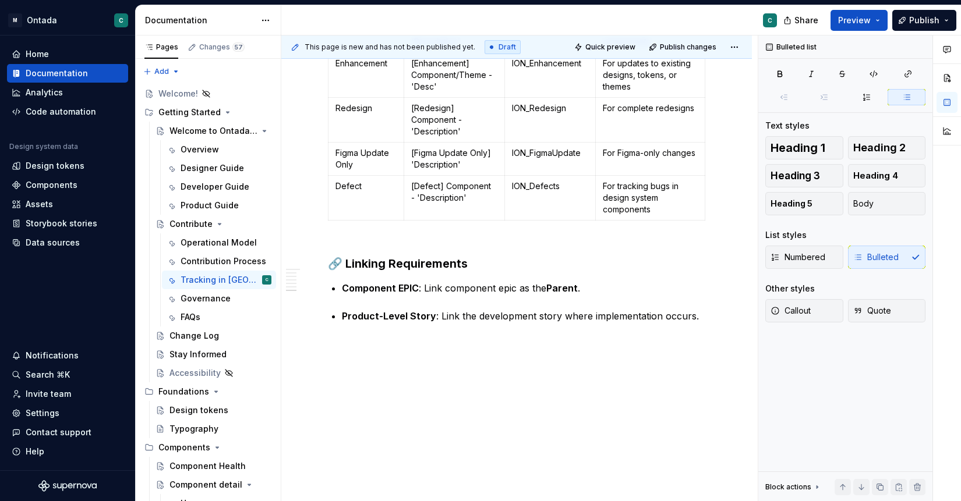
scroll to position [1765, 0]
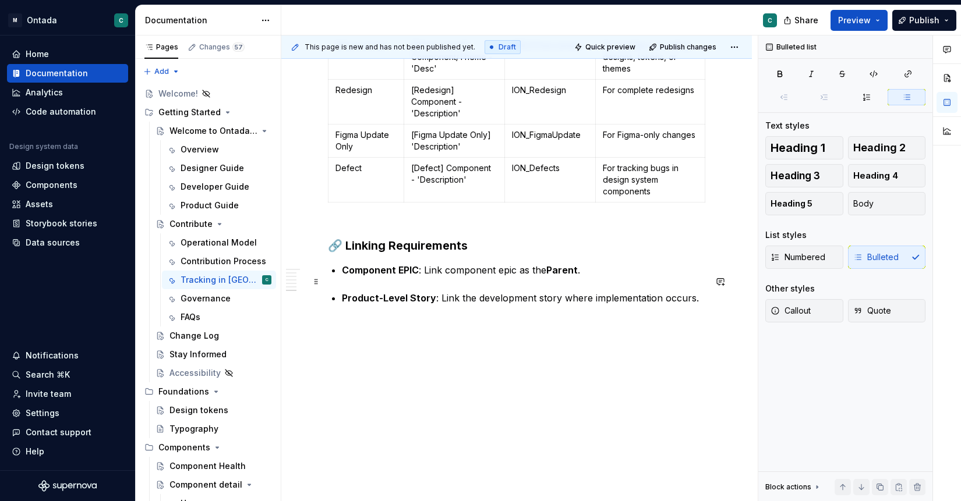
click at [688, 291] on p "Product-Level Story : Link the development story where implementation occurs." at bounding box center [523, 298] width 363 height 14
click at [504, 291] on p "Product-Level Story : Link the development story where implementation occurs if…" at bounding box center [523, 305] width 363 height 28
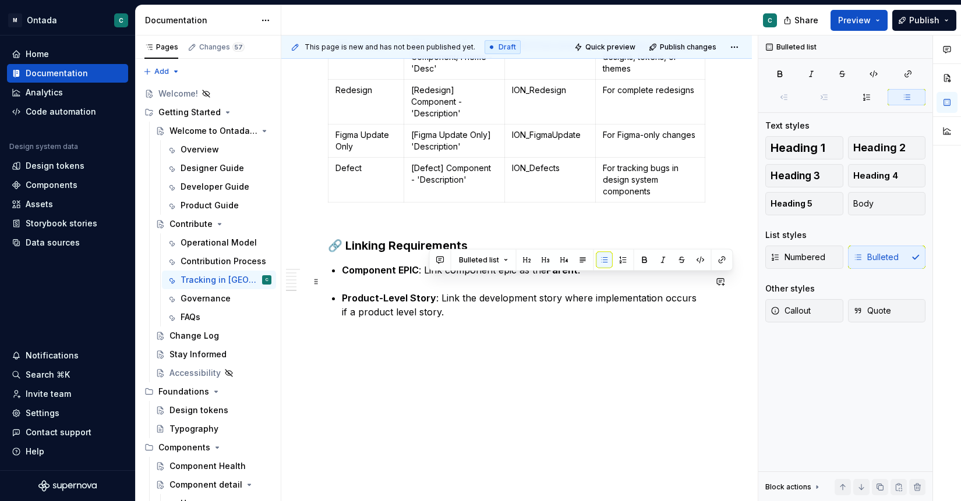
drag, startPoint x: 438, startPoint y: 280, endPoint x: 454, endPoint y: 287, distance: 17.7
click at [456, 291] on p "Product-Level Story : Link the development story where implementation occurs if…" at bounding box center [523, 305] width 363 height 28
click at [454, 291] on p "Product-Level Story : Link the development story where implementation occurs if…" at bounding box center [523, 305] width 363 height 28
drag, startPoint x: 454, startPoint y: 299, endPoint x: 438, endPoint y: 277, distance: 27.5
click at [438, 291] on p "Product-Level Story : Link the development story where implementation occurs if…" at bounding box center [523, 305] width 363 height 28
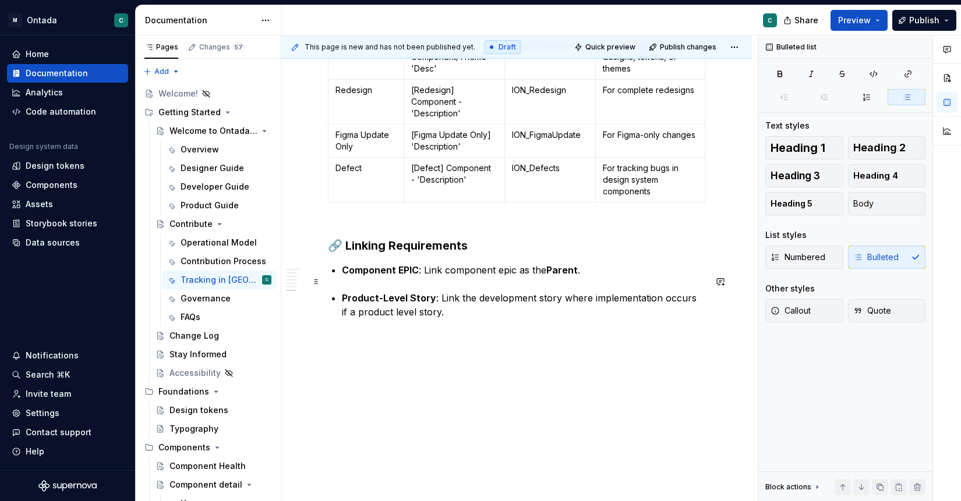
click at [438, 297] on p "Product-Level Story : Link the development story where implementation occurs if…" at bounding box center [523, 305] width 363 height 28
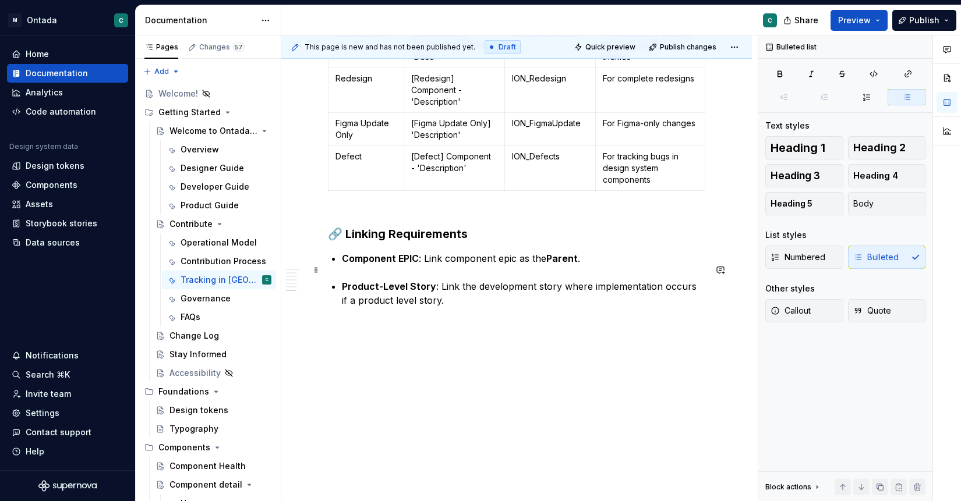
scroll to position [1779, 0]
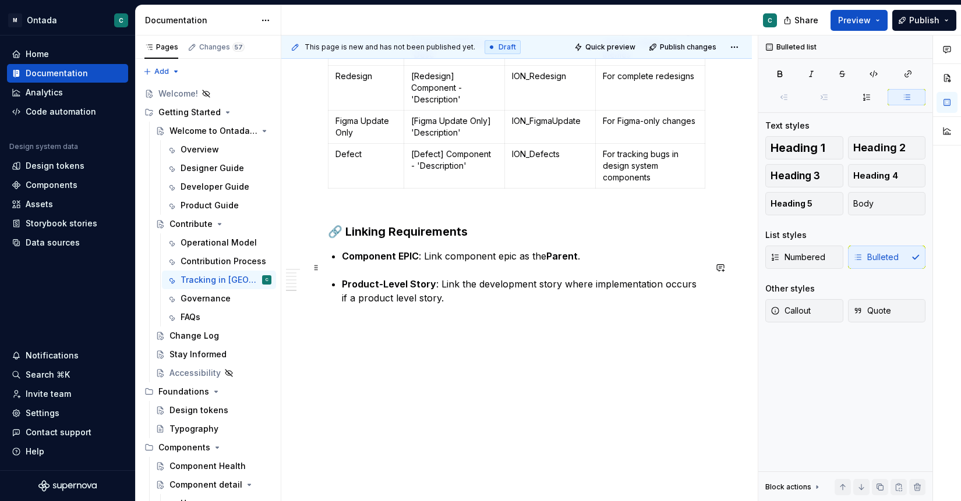
click at [425, 278] on p "Product-Level Story : Link the development story where implementation occurs if…" at bounding box center [523, 291] width 363 height 28
drag, startPoint x: 457, startPoint y: 275, endPoint x: 702, endPoint y: 261, distance: 245.5
click at [702, 277] on p "Product-Level Story : Link the development story where implementation occurs if…" at bounding box center [523, 291] width 363 height 28
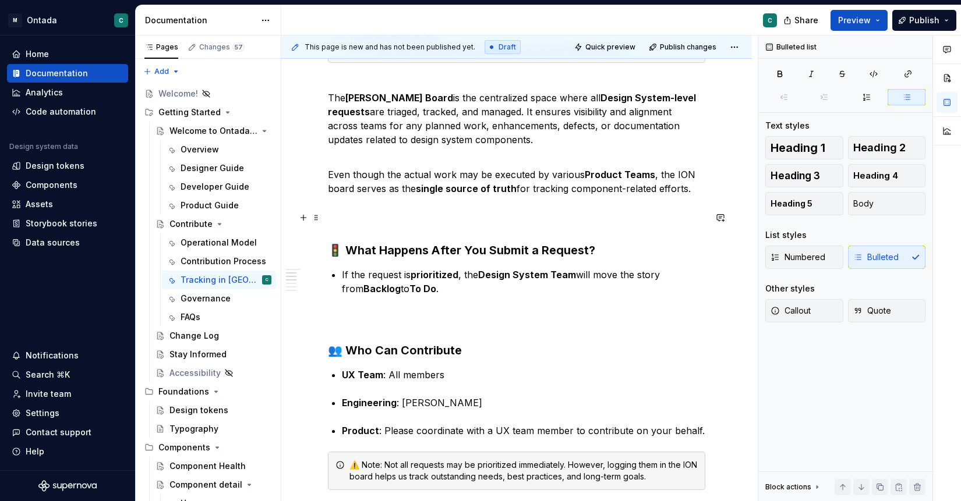
scroll to position [0, 0]
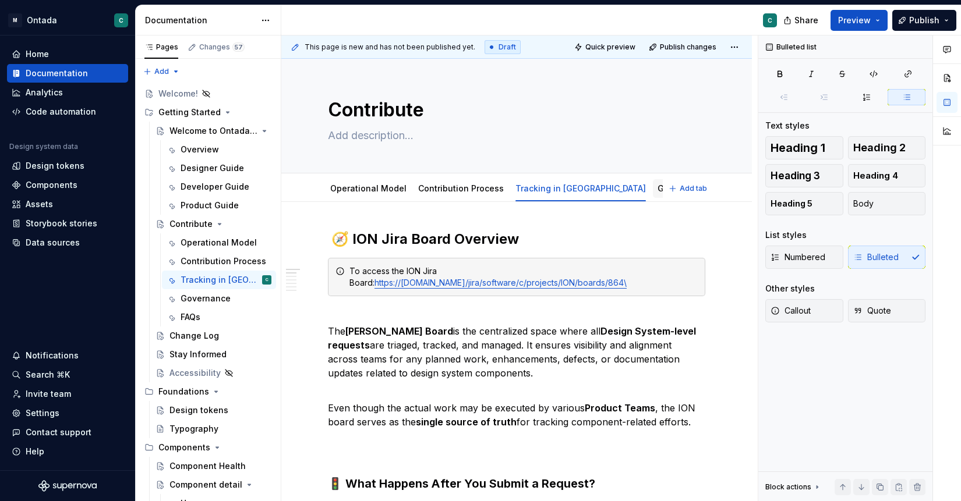
click at [657, 186] on link "Governance" at bounding box center [682, 188] width 50 height 10
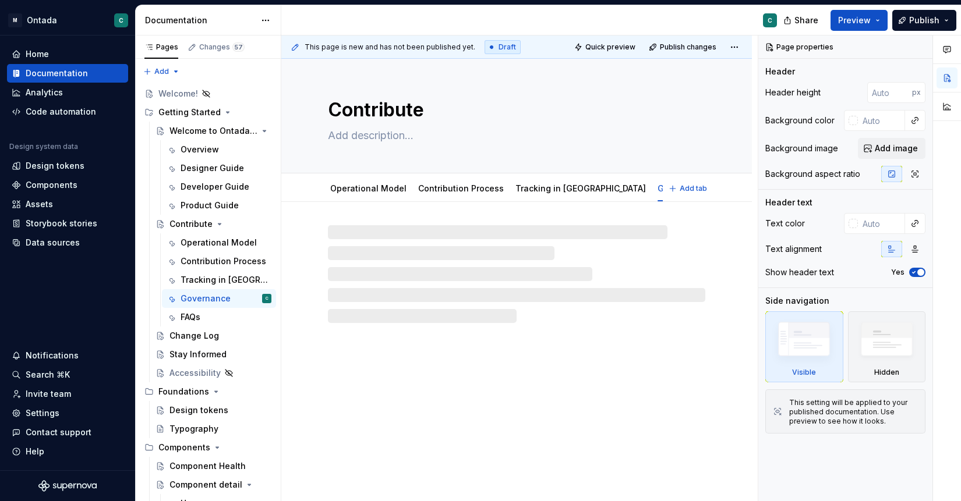
click at [719, 190] on link "FAQs" at bounding box center [729, 188] width 20 height 10
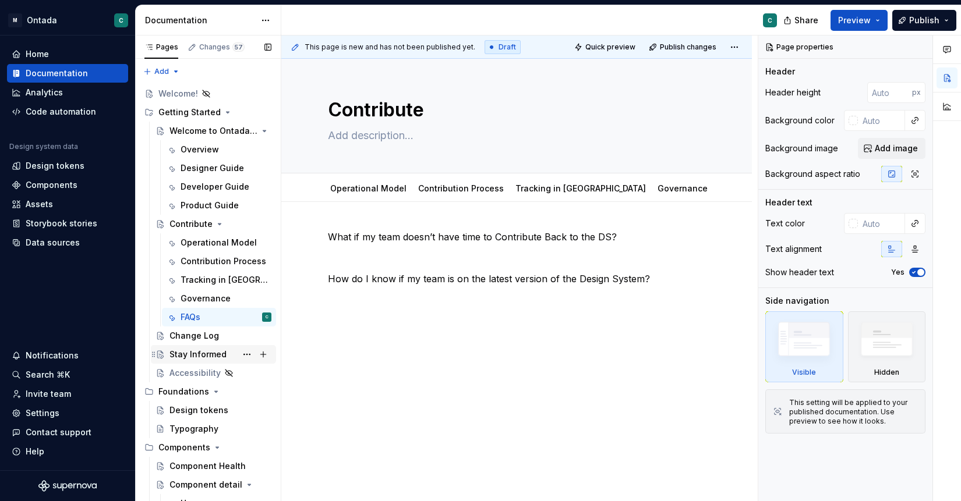
click at [196, 358] on div "Stay Informed" at bounding box center [197, 355] width 57 height 12
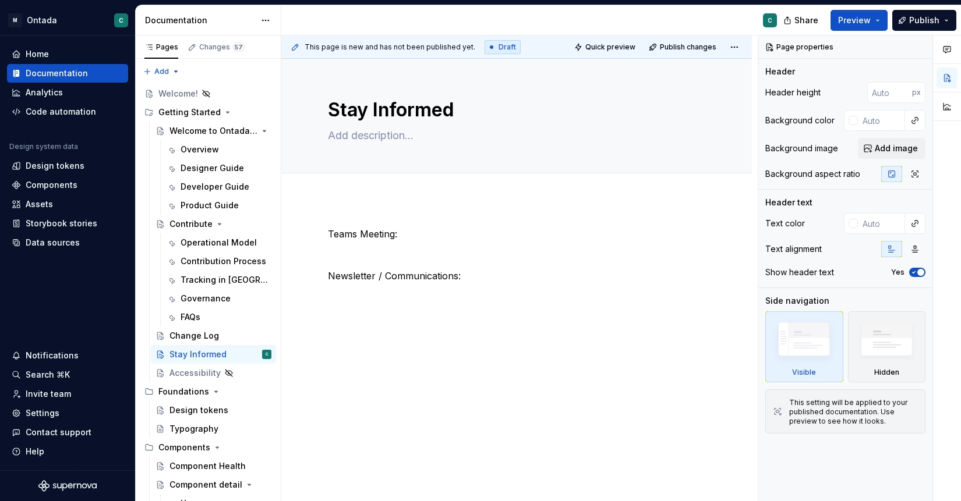
click at [398, 339] on div "Teams Meeting: Newsletter / Communications:" at bounding box center [516, 323] width 471 height 248
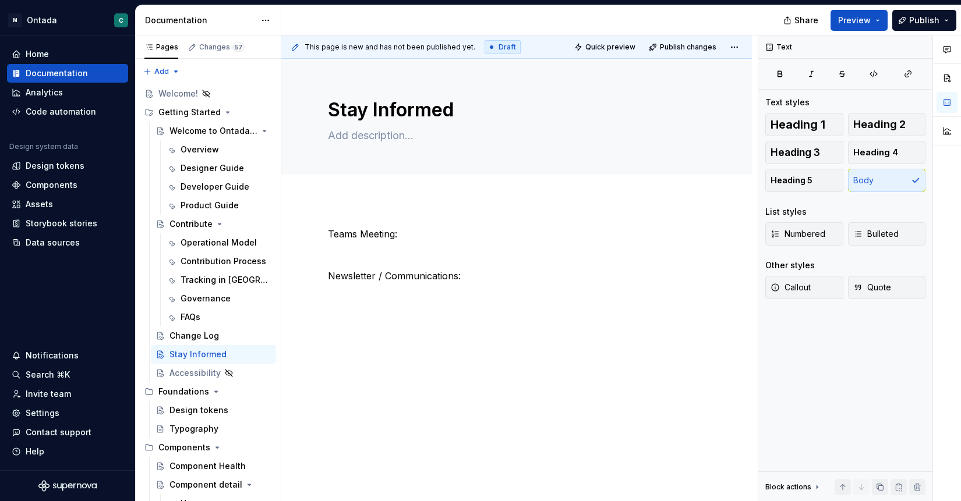
type textarea "*"
